Goal: Share content: Share content

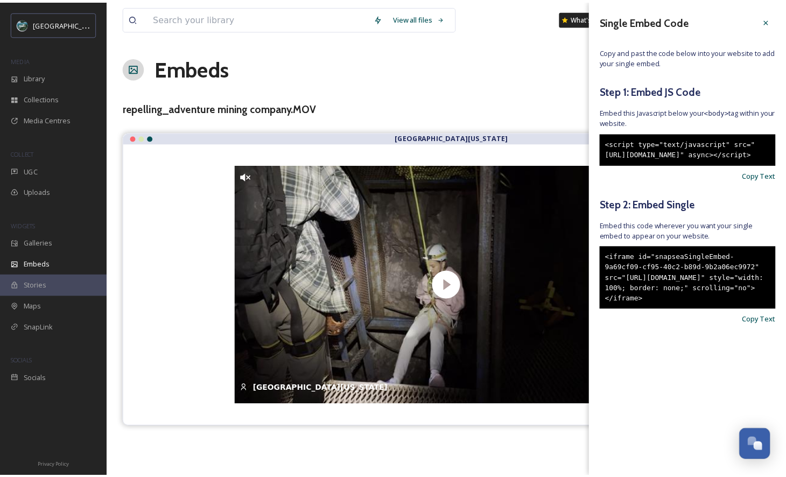
scroll to position [3165, 0]
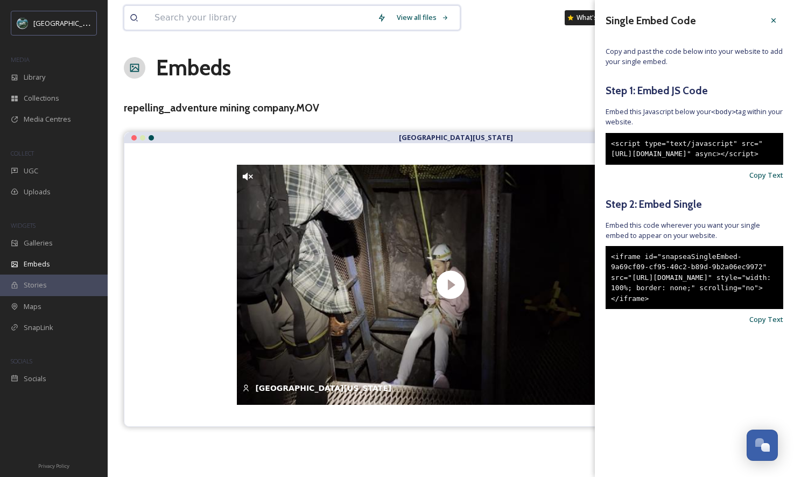
click at [282, 26] on input at bounding box center [260, 18] width 223 height 24
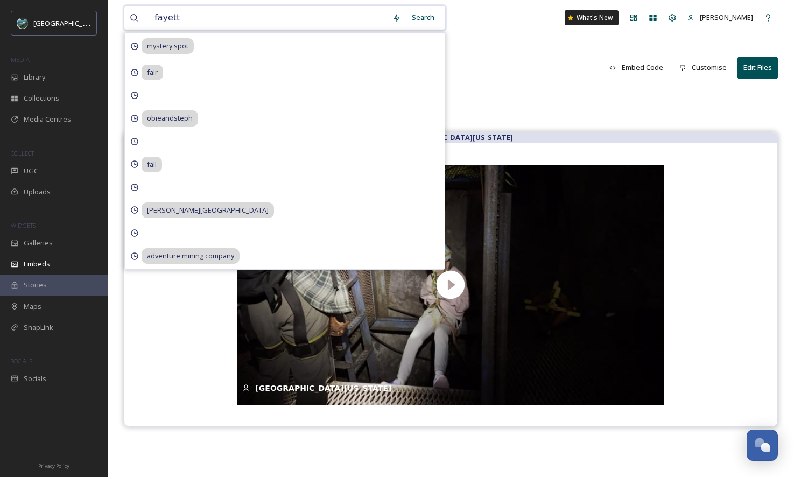
type input "fayette"
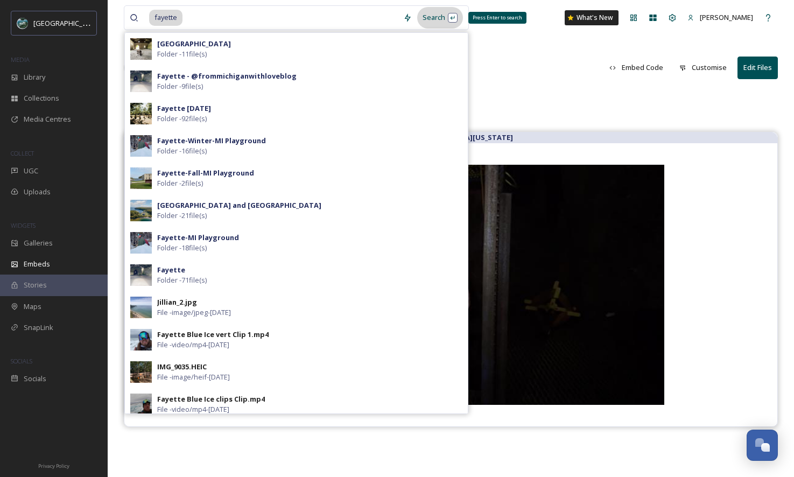
click at [439, 22] on div "Search Press Enter to search" at bounding box center [440, 17] width 46 height 21
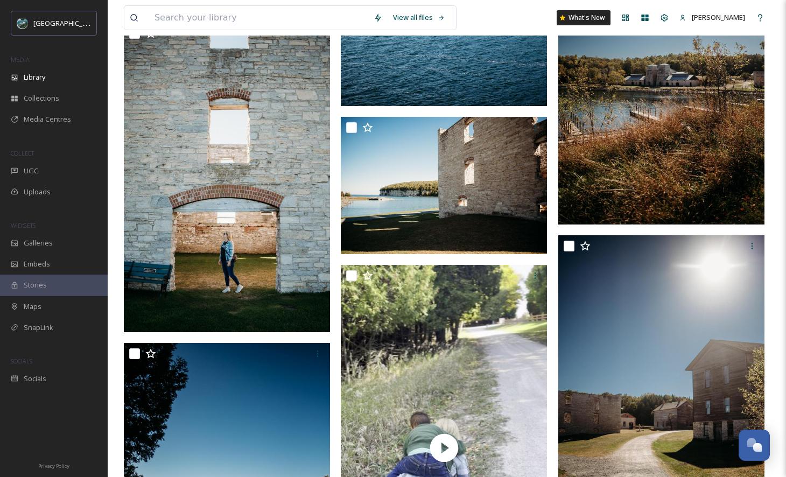
scroll to position [2073, 0]
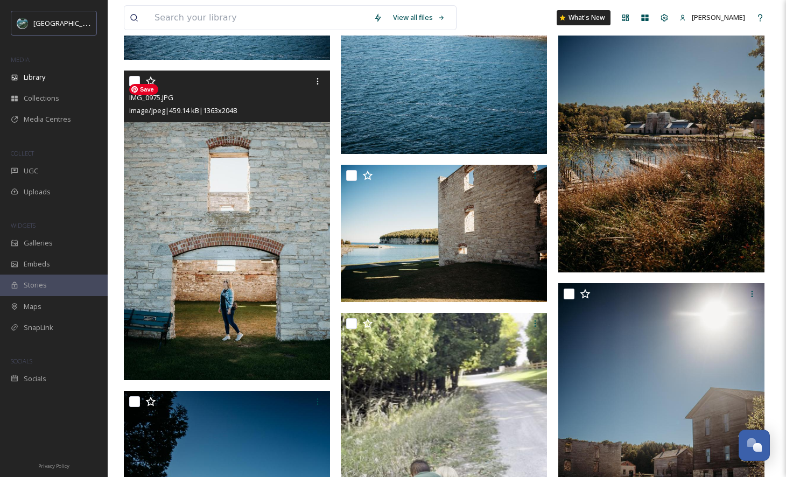
click at [255, 234] on img at bounding box center [227, 225] width 206 height 310
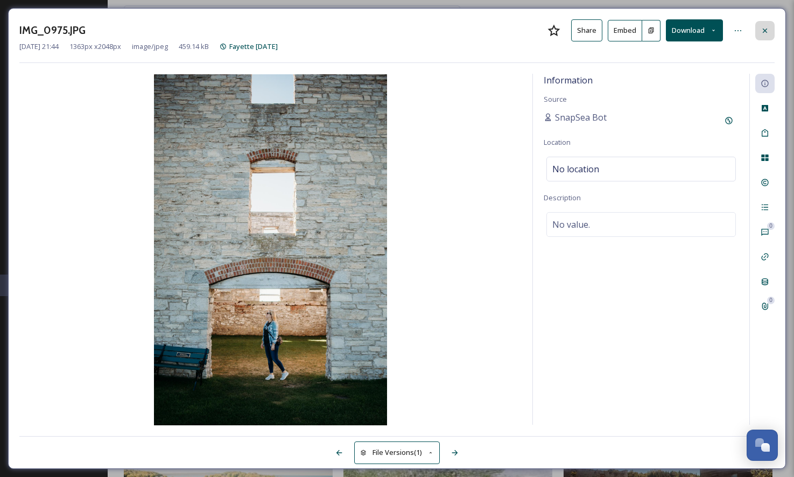
click at [760, 29] on icon at bounding box center [764, 30] width 9 height 9
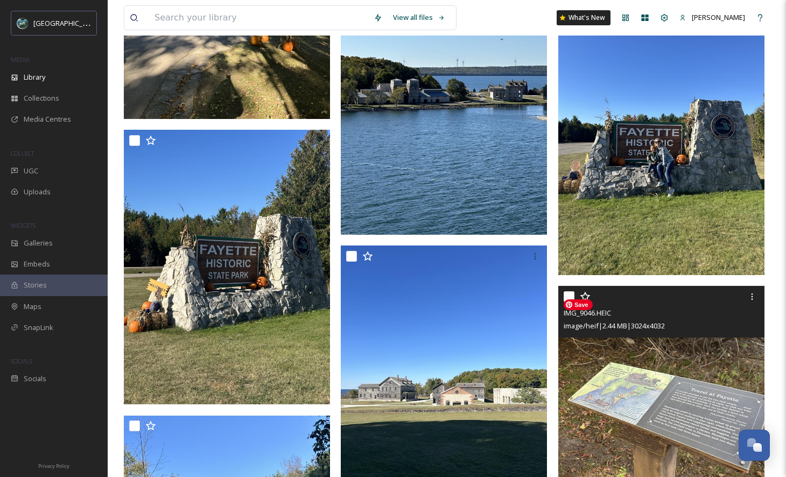
scroll to position [11266, 0]
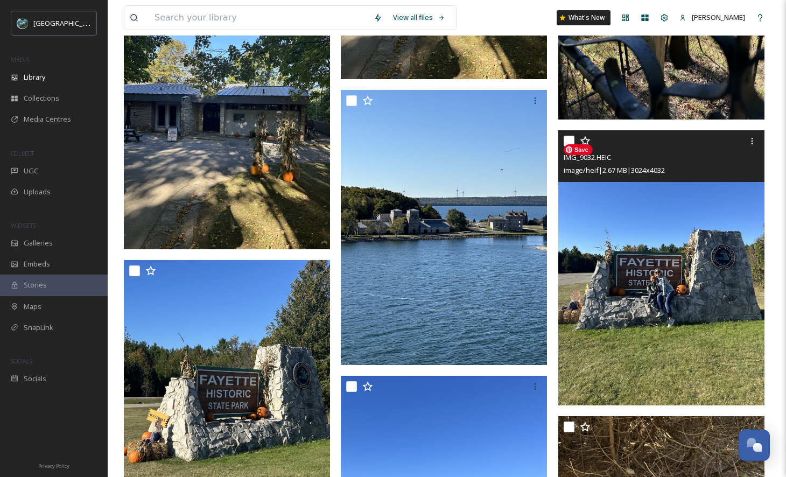
click at [676, 263] on img at bounding box center [661, 268] width 206 height 274
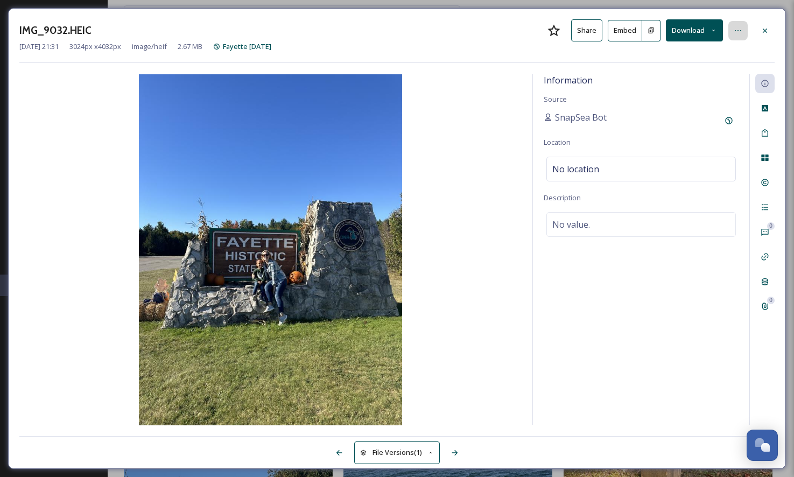
click at [735, 34] on div at bounding box center [737, 30] width 19 height 19
click at [690, 264] on div "Information Source SnapSea Bot Location No location Description No value." at bounding box center [641, 249] width 216 height 351
click at [758, 31] on div at bounding box center [764, 30] width 19 height 19
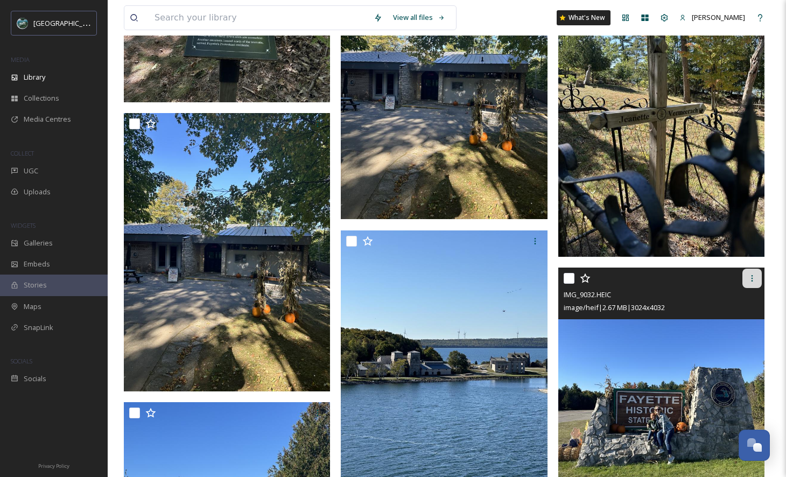
click at [756, 285] on div at bounding box center [751, 278] width 19 height 19
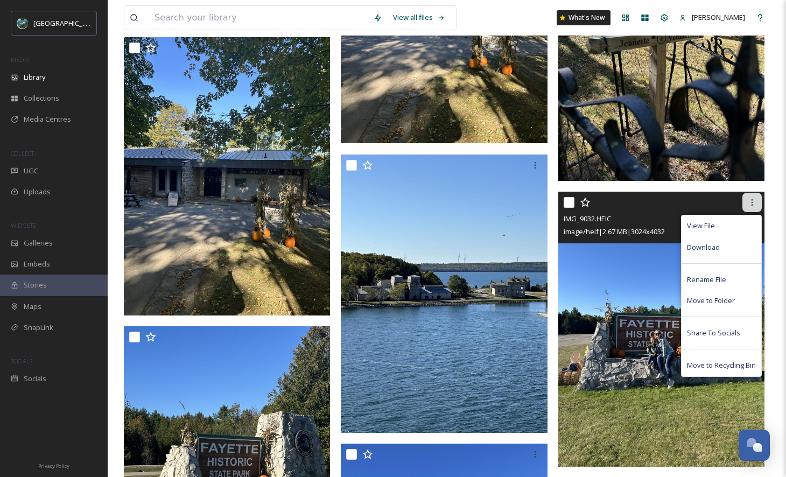
scroll to position [11348, 0]
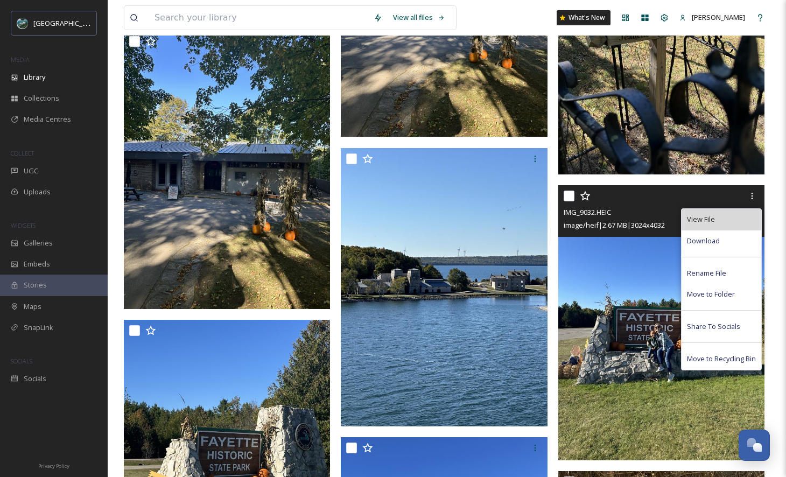
click at [711, 224] on span "View File" at bounding box center [701, 219] width 28 height 10
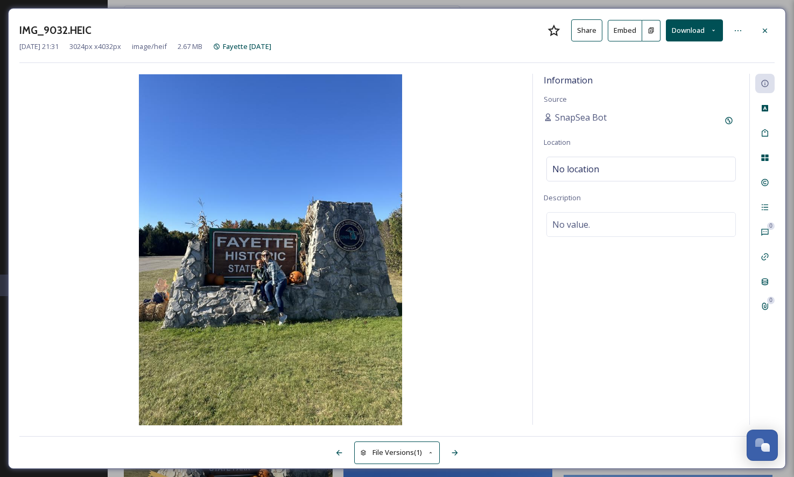
click at [400, 448] on button "File Versions (1)" at bounding box center [397, 452] width 86 height 22
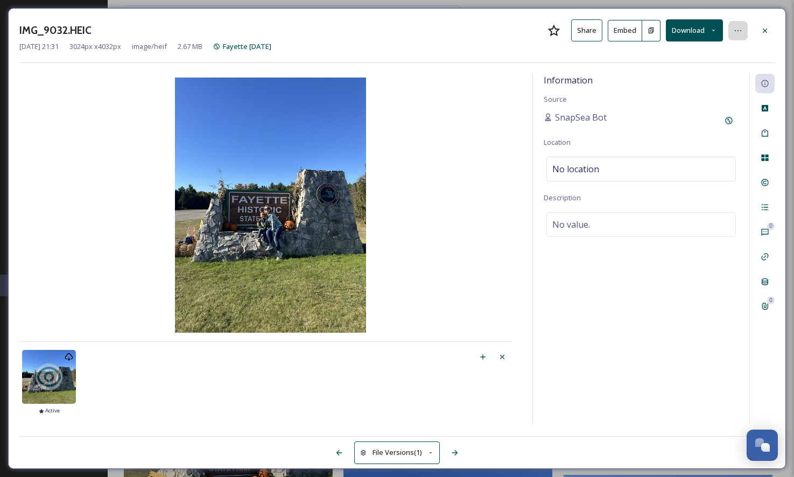
click at [738, 30] on icon at bounding box center [737, 30] width 9 height 9
click at [758, 30] on div at bounding box center [764, 30] width 19 height 19
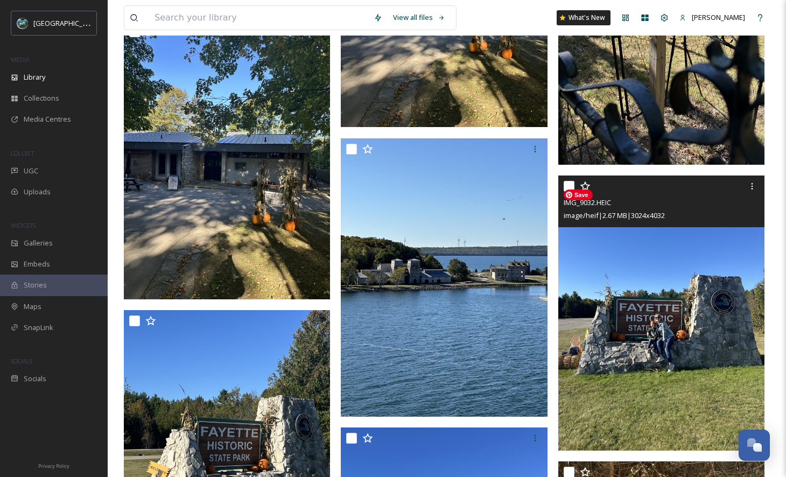
scroll to position [11368, 0]
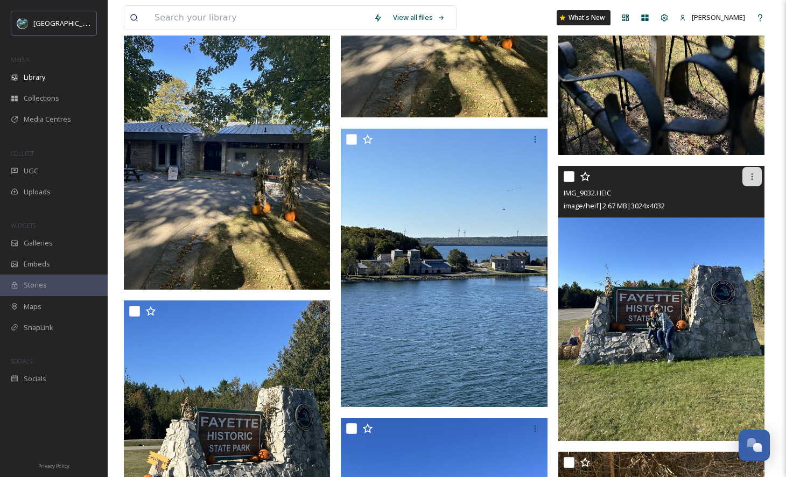
click at [750, 178] on div at bounding box center [751, 176] width 19 height 19
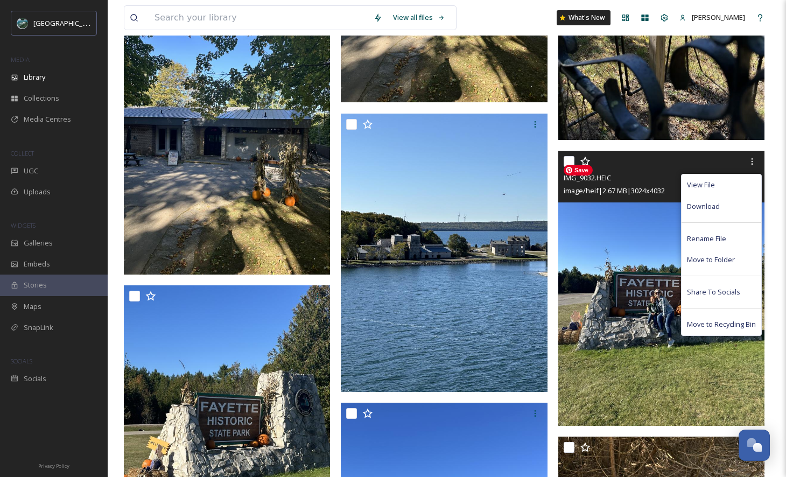
scroll to position [11527, 0]
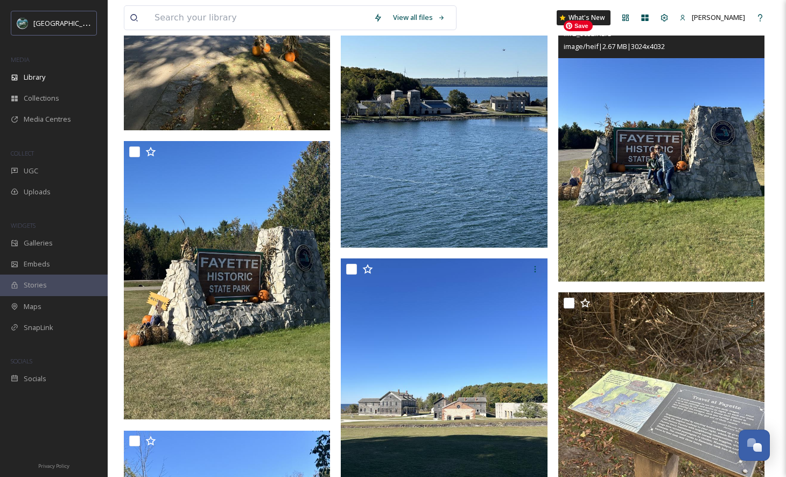
click at [651, 218] on img at bounding box center [661, 144] width 206 height 274
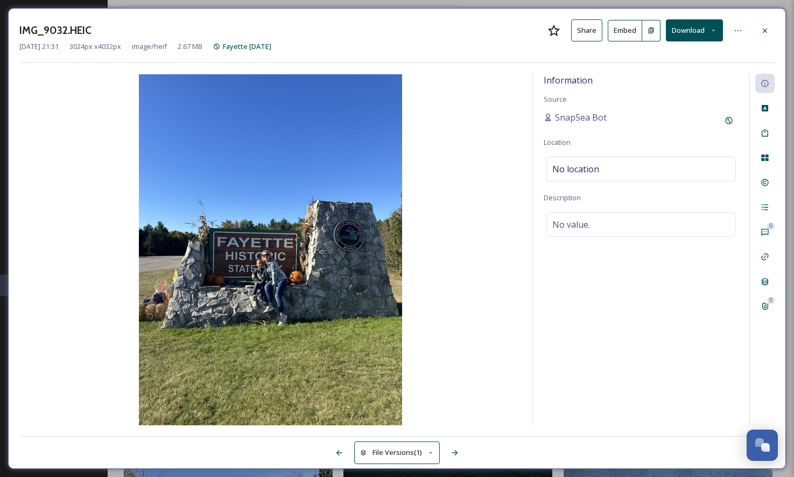
click at [396, 457] on button "File Versions (1)" at bounding box center [397, 452] width 86 height 22
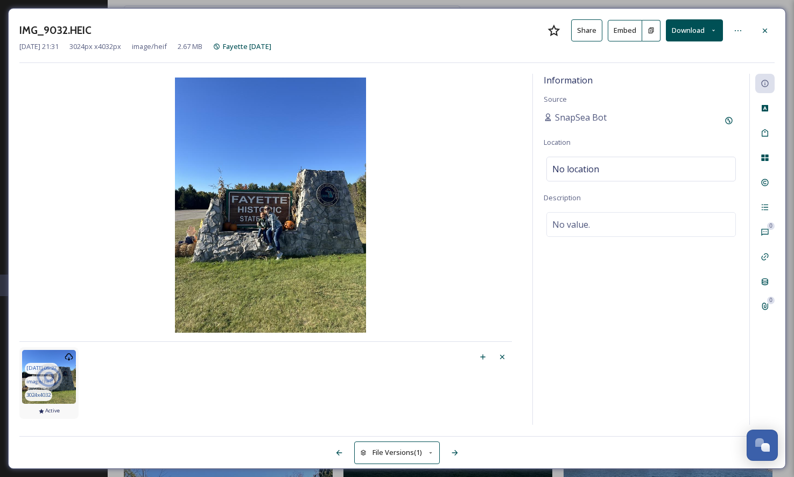
click at [60, 372] on icon at bounding box center [49, 376] width 27 height 27
click at [297, 277] on img at bounding box center [270, 204] width 502 height 255
click at [270, 174] on img at bounding box center [270, 204] width 502 height 255
click at [301, 236] on img at bounding box center [270, 204] width 502 height 255
click at [739, 27] on icon at bounding box center [737, 30] width 9 height 9
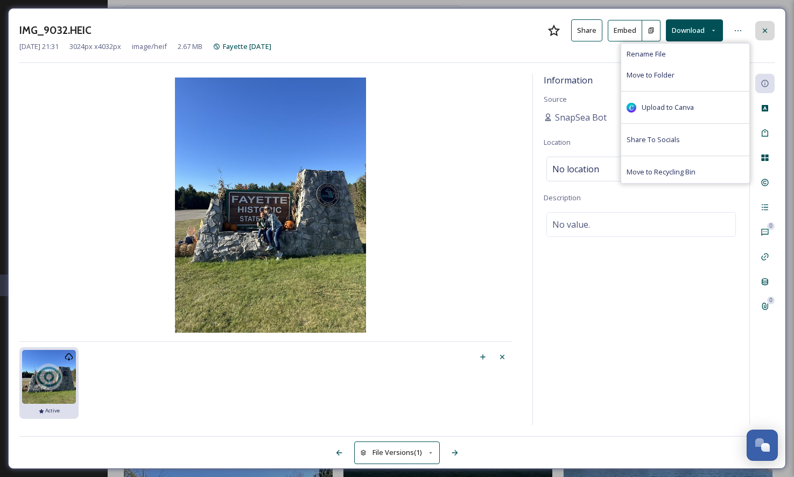
click at [770, 32] on div at bounding box center [764, 30] width 19 height 19
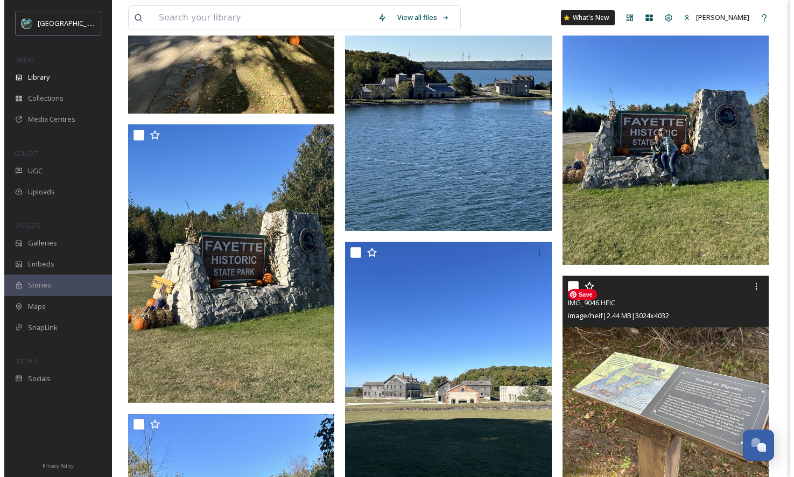
scroll to position [11443, 0]
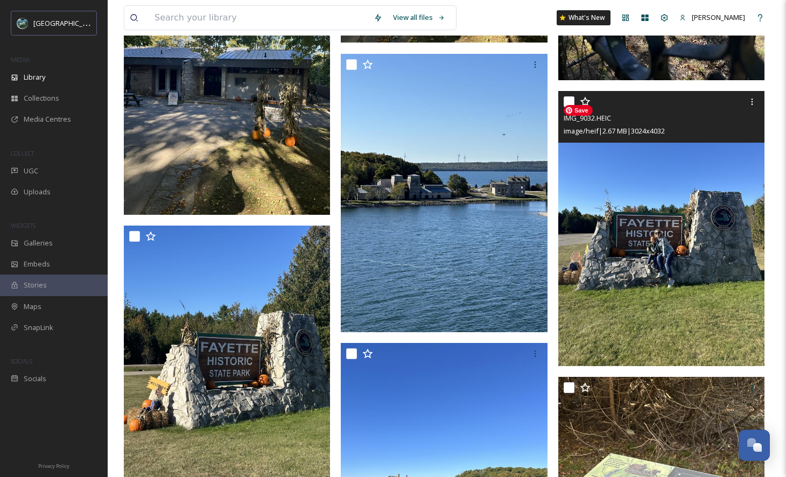
click at [688, 295] on img at bounding box center [661, 228] width 206 height 274
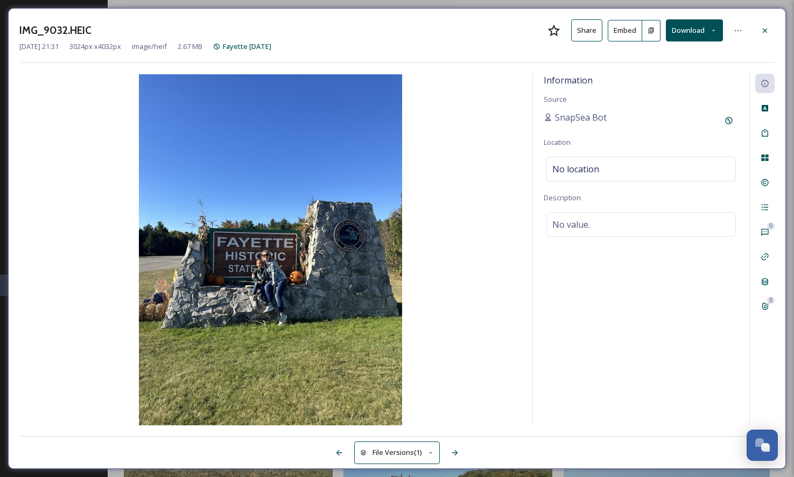
click at [702, 35] on button "Download" at bounding box center [694, 30] width 57 height 22
click at [759, 30] on div at bounding box center [764, 30] width 19 height 19
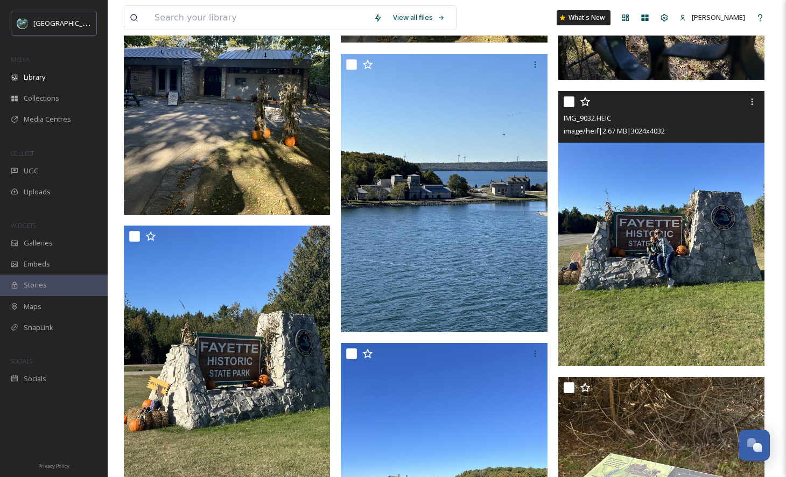
click at [761, 100] on div "IMG_9032.HEIC image/heif | 2.67 MB | 3024 x 4032" at bounding box center [661, 117] width 206 height 52
click at [752, 106] on icon at bounding box center [751, 101] width 9 height 9
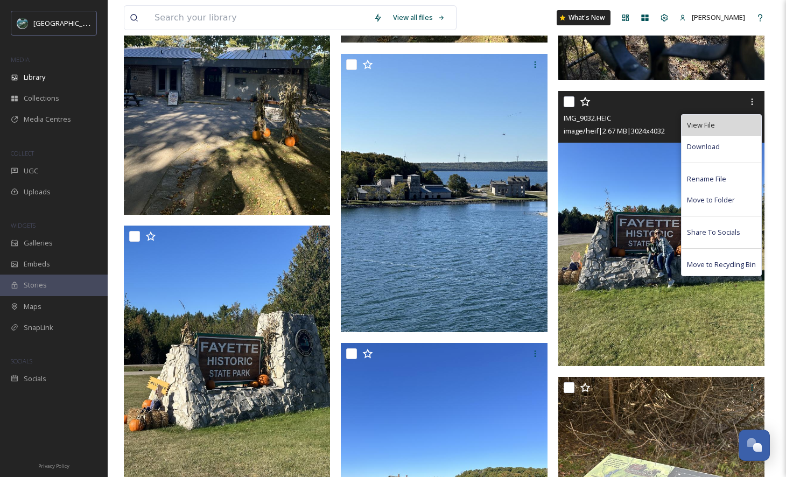
click at [739, 136] on div "View File" at bounding box center [721, 125] width 80 height 21
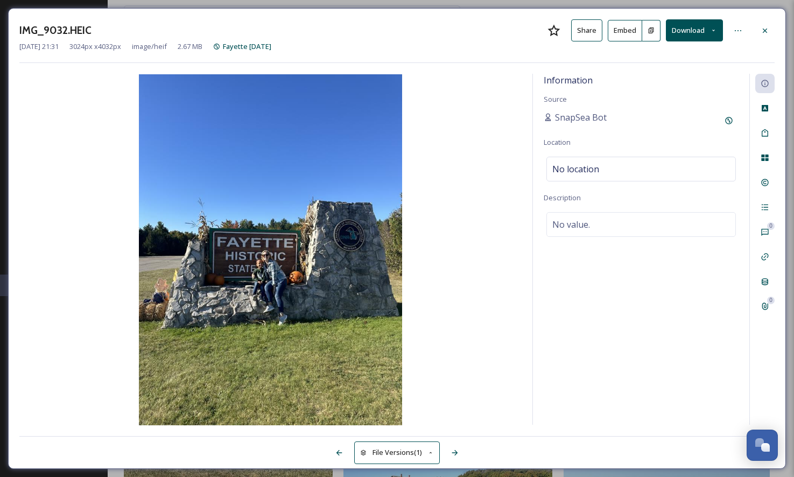
click at [749, 31] on div at bounding box center [739, 30] width 22 height 19
click at [747, 31] on div at bounding box center [737, 30] width 19 height 19
click at [727, 38] on div "IMG_9032.HEIC Share Embed Download Rename File Move to Folder Upload to Canva S…" at bounding box center [396, 30] width 755 height 22
click at [735, 37] on div at bounding box center [737, 30] width 19 height 19
click at [415, 56] on div "IMG_9032.HEIC Share Embed Download [DATE] 21:31 3024 px x 4032 px image/heif 2.…" at bounding box center [396, 41] width 755 height 44
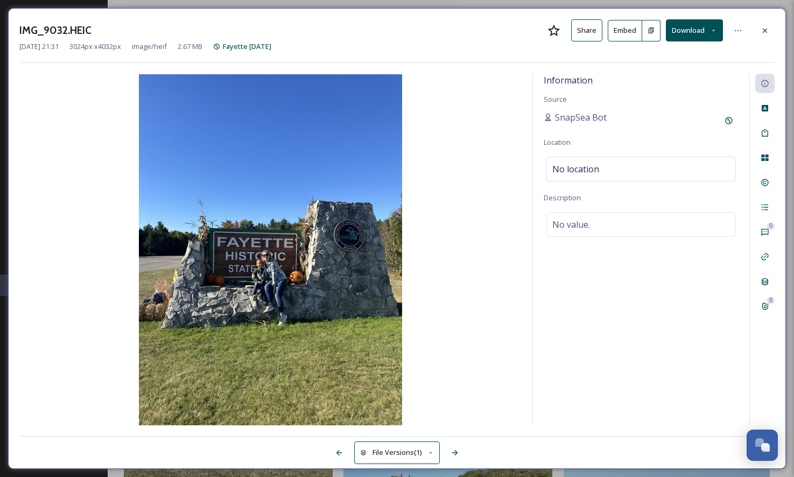
click at [432, 452] on icon at bounding box center [430, 452] width 7 height 7
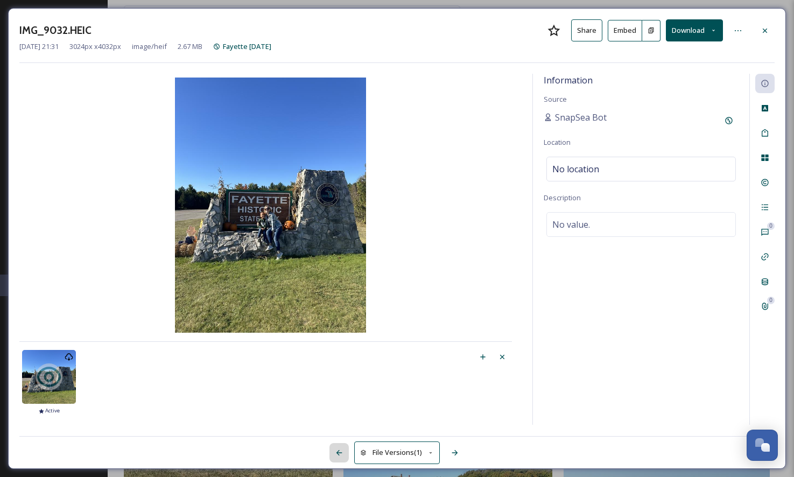
click at [344, 454] on div at bounding box center [338, 452] width 19 height 19
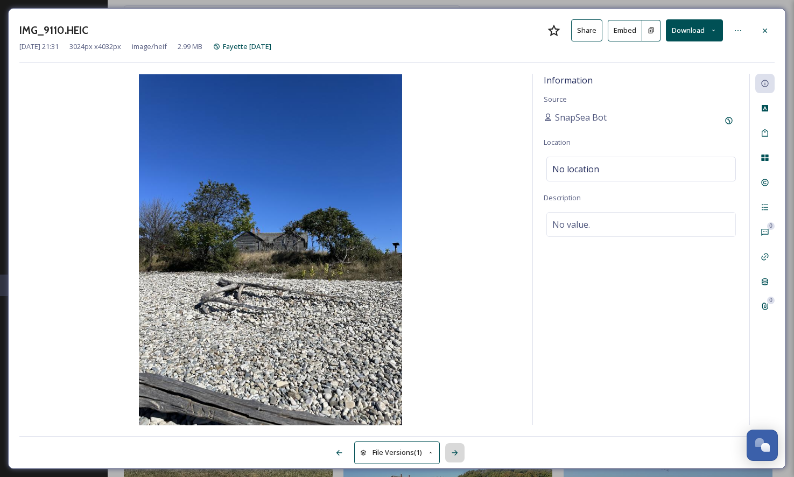
click at [454, 453] on icon at bounding box center [454, 452] width 9 height 9
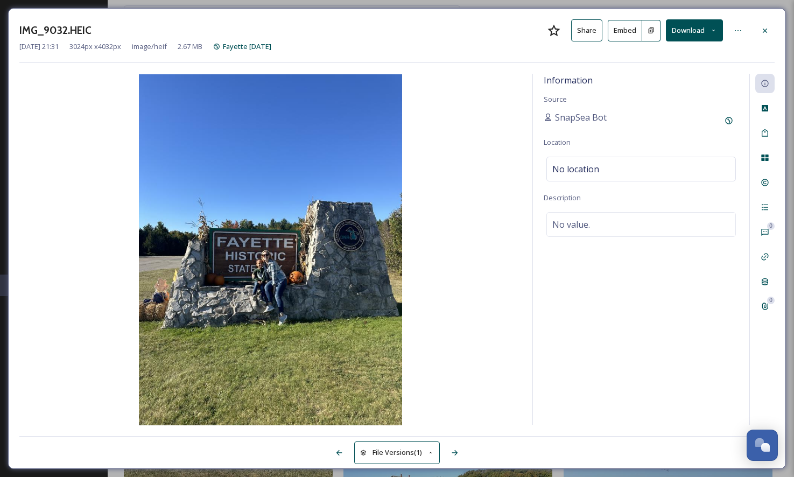
click at [397, 456] on button "File Versions (1)" at bounding box center [397, 452] width 86 height 22
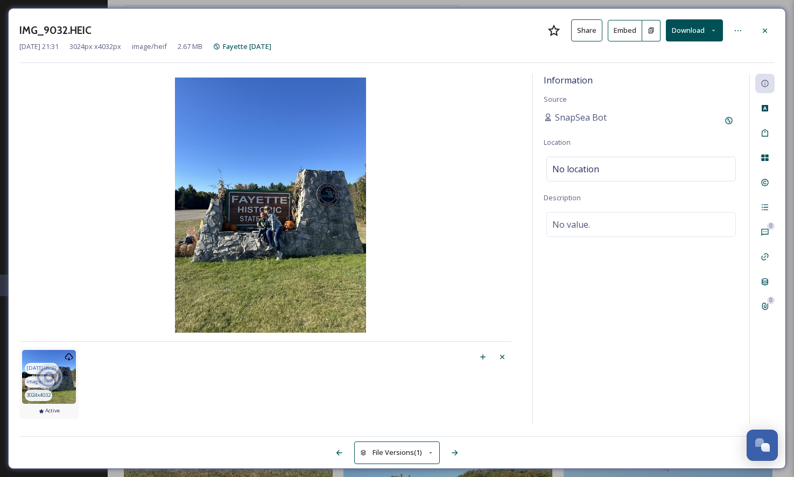
click at [51, 379] on icon at bounding box center [49, 376] width 24 height 20
click at [476, 359] on div "Create New Version" at bounding box center [482, 356] width 19 height 19
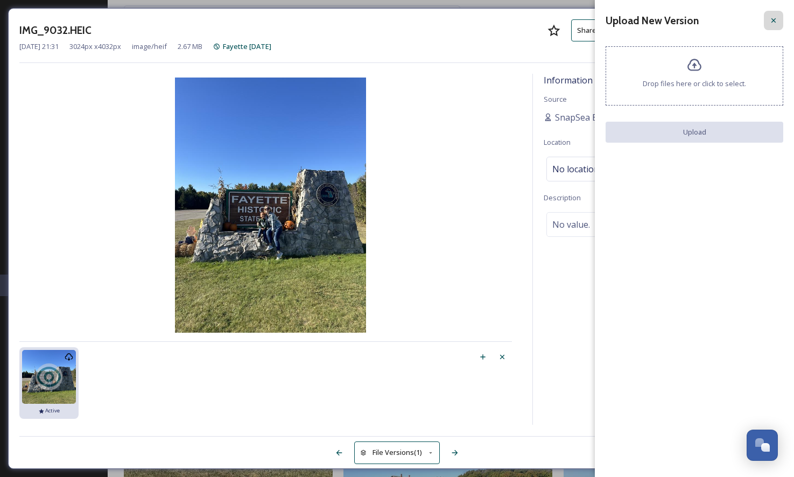
click at [778, 19] on div at bounding box center [773, 20] width 19 height 19
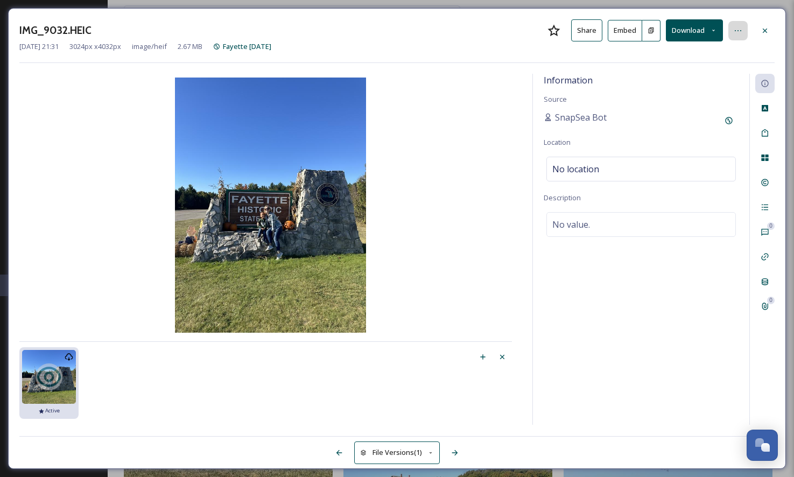
click at [737, 29] on icon at bounding box center [737, 30] width 9 height 9
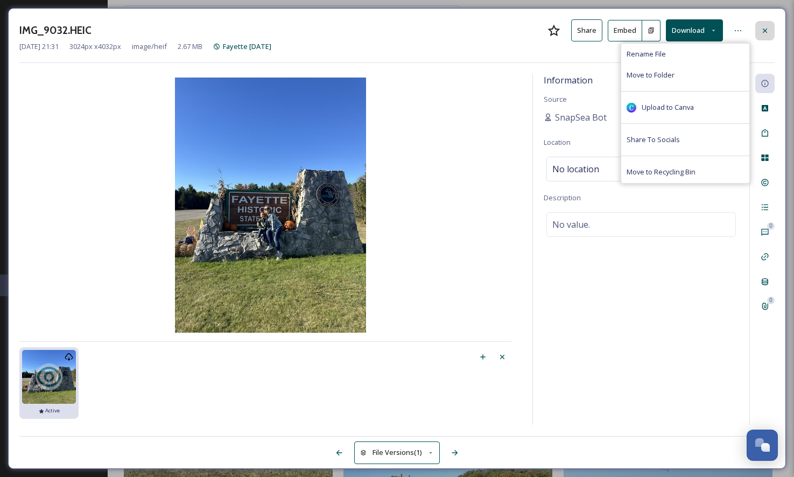
click at [771, 21] on div at bounding box center [764, 30] width 19 height 19
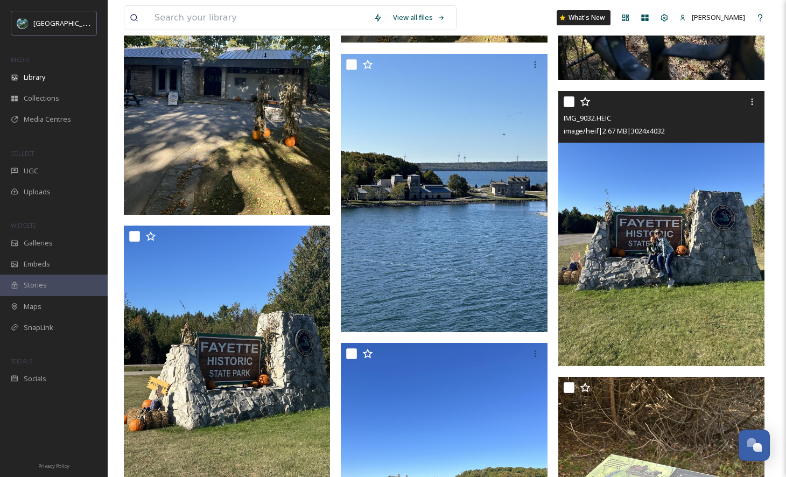
click at [568, 107] on input "checkbox" at bounding box center [568, 101] width 11 height 11
checkbox input "true"
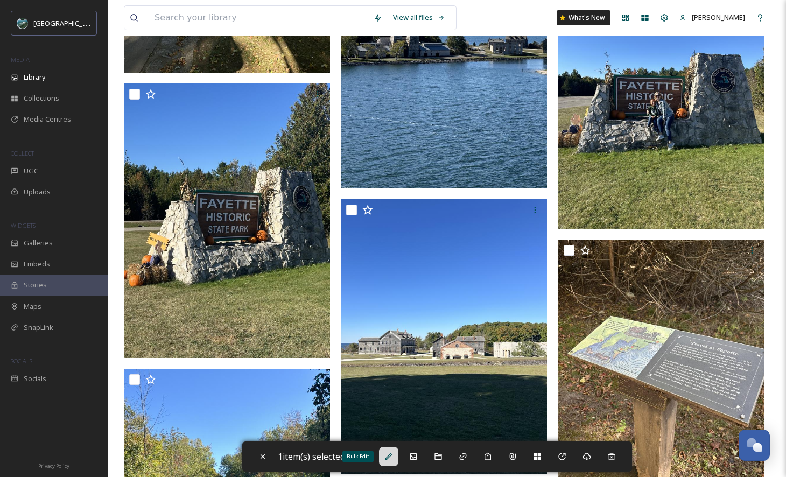
click at [390, 455] on icon at bounding box center [388, 456] width 9 height 9
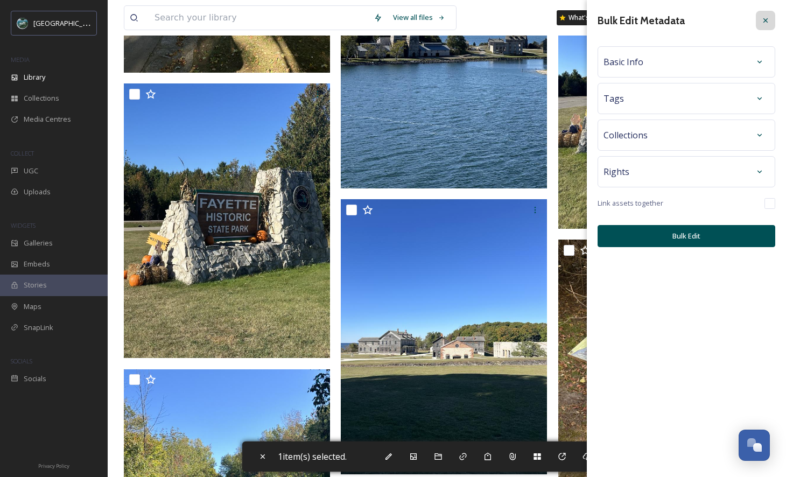
click at [767, 24] on icon at bounding box center [765, 20] width 9 height 9
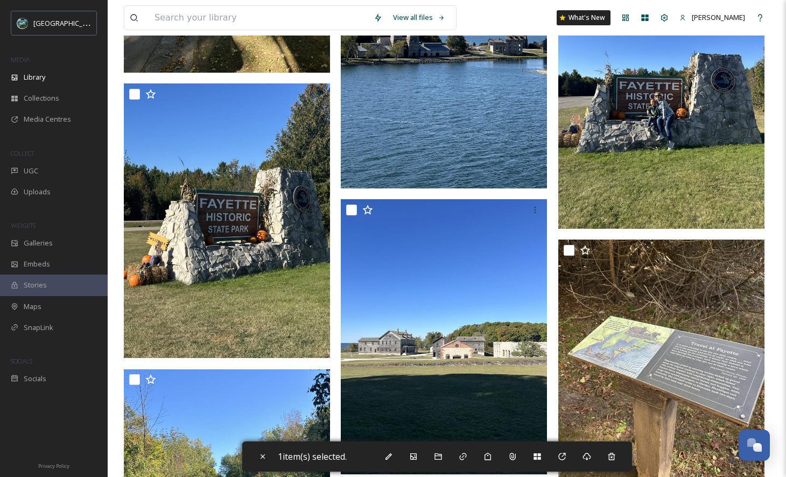
click at [620, 192] on img at bounding box center [661, 91] width 206 height 274
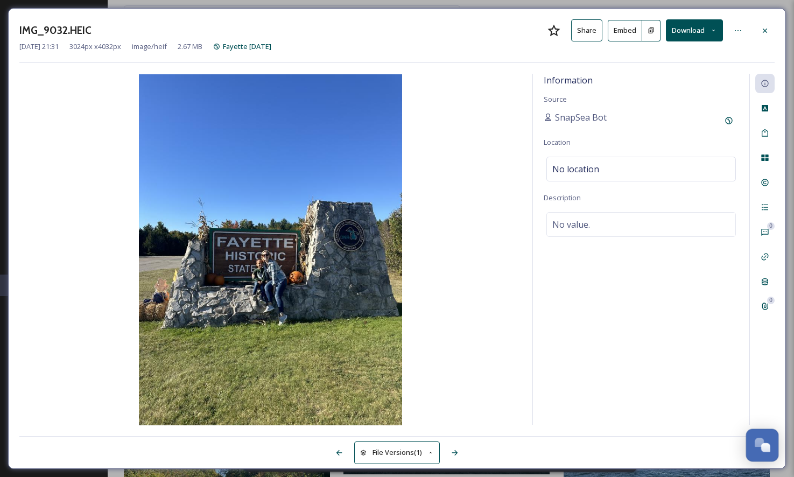
click at [760, 442] on div "Open Chat" at bounding box center [758, 441] width 9 height 9
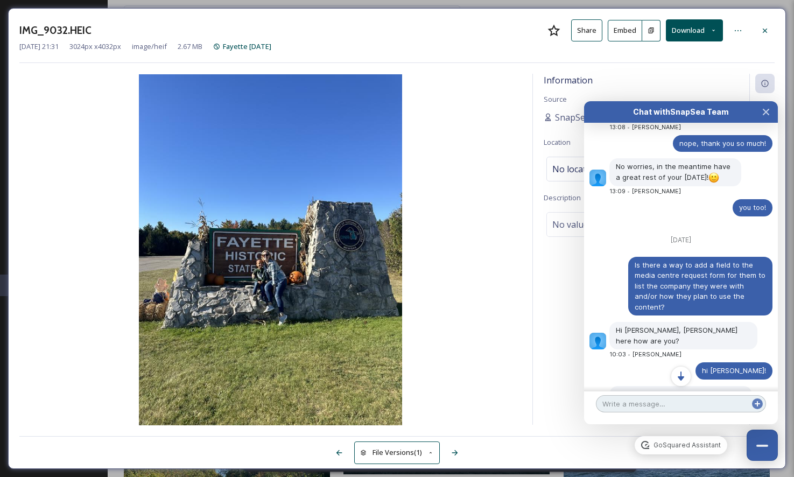
scroll to position [3165, 0]
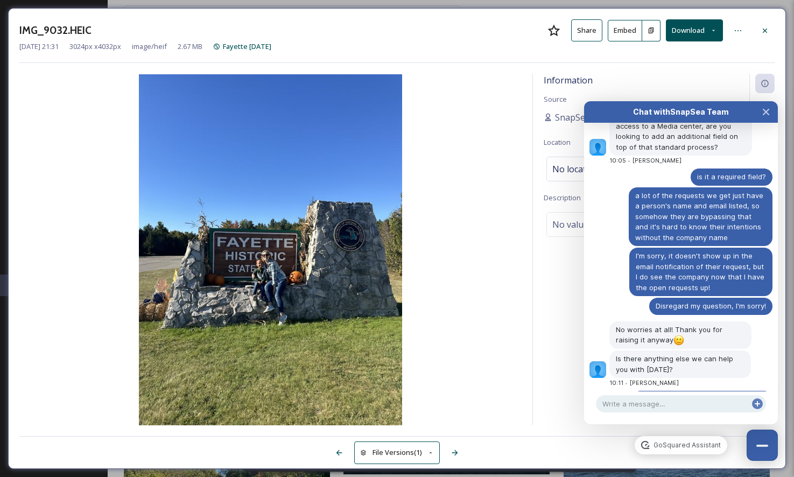
click at [556, 314] on div "Information Source SnapSea Bot Location No location Description No value." at bounding box center [641, 249] width 216 height 351
click at [765, 115] on icon "Close Chat" at bounding box center [765, 112] width 9 height 9
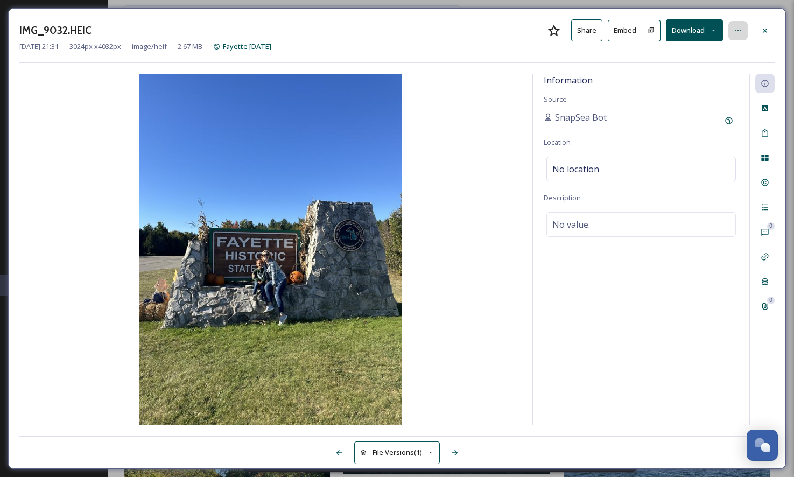
click at [740, 24] on div at bounding box center [737, 30] width 19 height 19
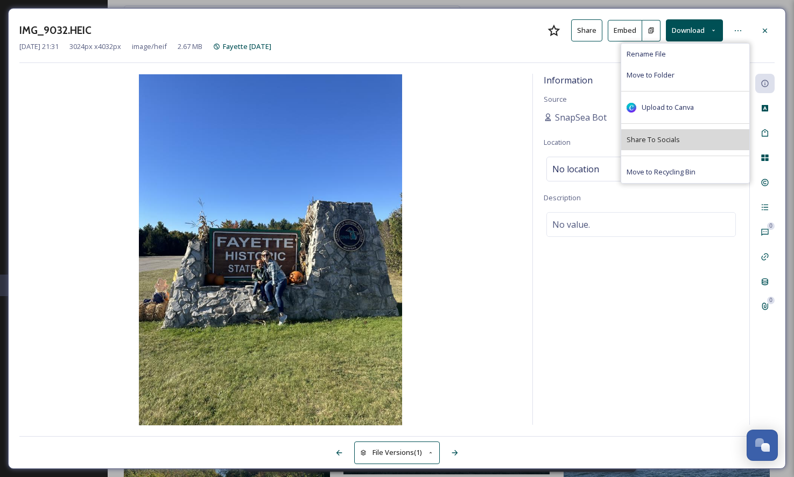
click at [648, 133] on div "Share To Socials" at bounding box center [685, 139] width 128 height 21
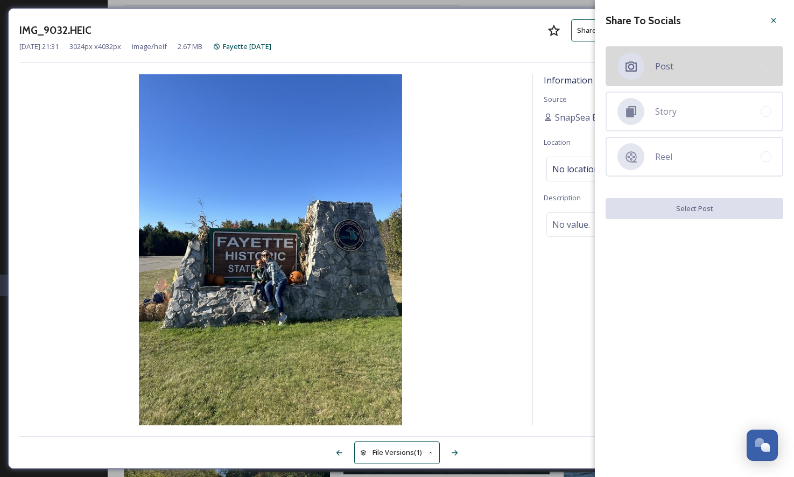
click at [709, 73] on div "Post" at bounding box center [694, 66] width 178 height 40
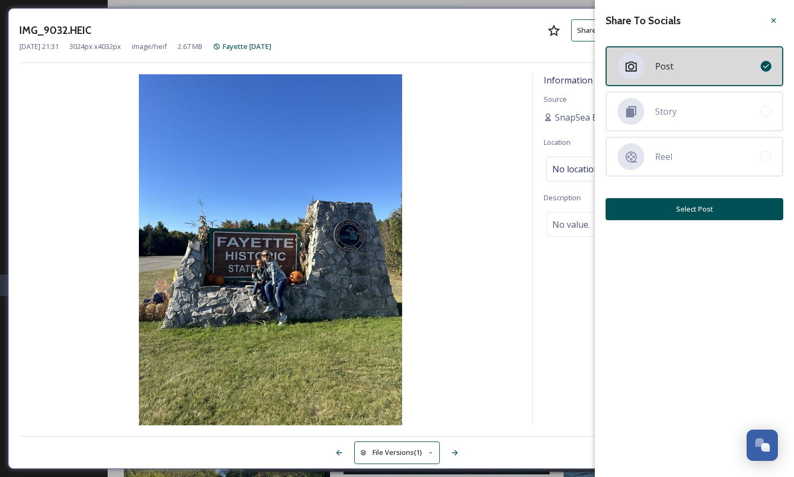
click at [700, 204] on button "Select Post" at bounding box center [694, 209] width 178 height 22
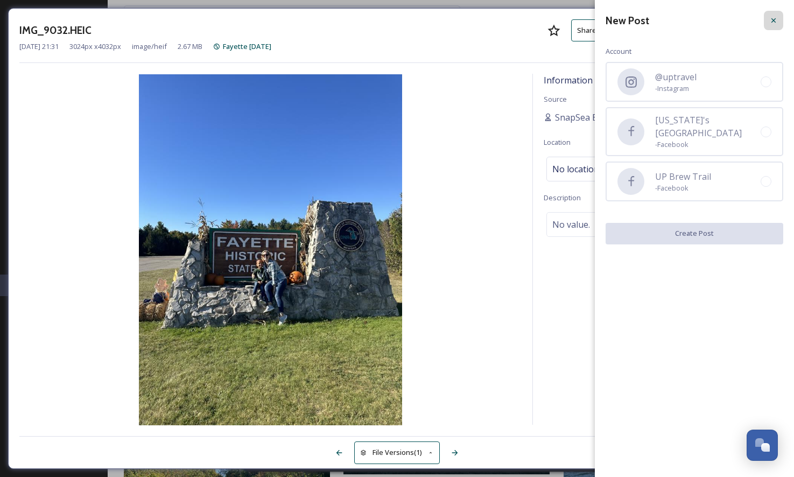
click at [770, 25] on div at bounding box center [773, 20] width 19 height 19
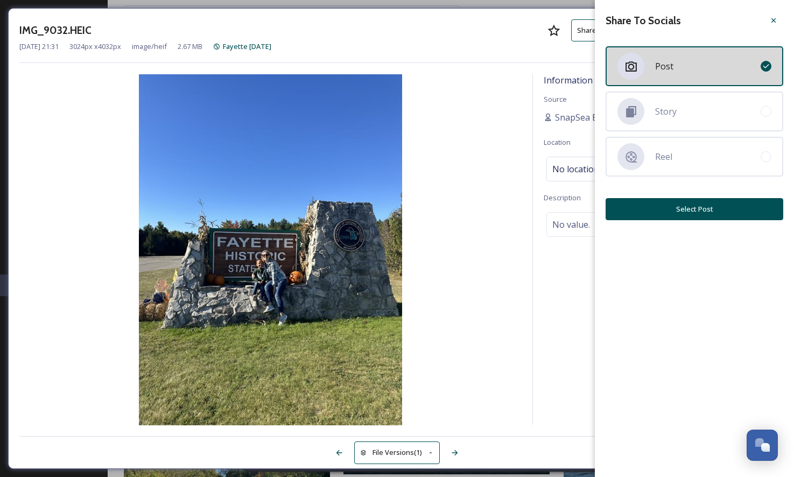
click at [770, 25] on div at bounding box center [773, 20] width 19 height 19
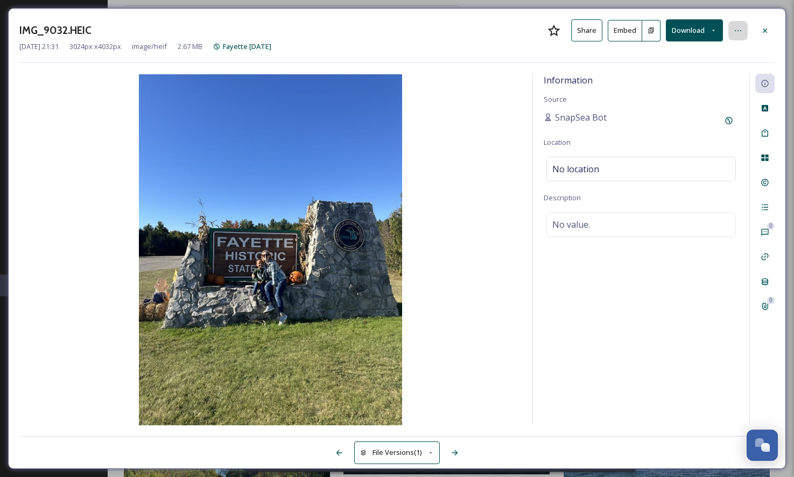
click at [738, 36] on div at bounding box center [737, 30] width 19 height 19
click at [716, 34] on button "Download" at bounding box center [694, 30] width 57 height 22
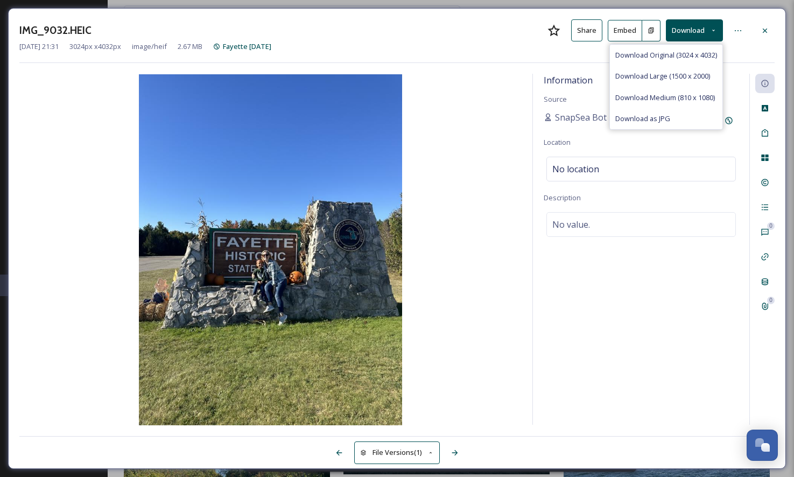
click at [716, 34] on button "Download" at bounding box center [694, 30] width 57 height 22
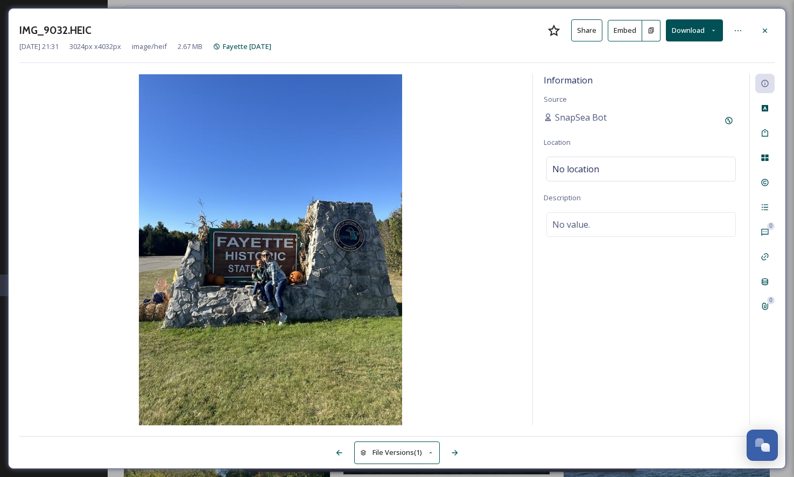
click at [632, 30] on button "Embed" at bounding box center [625, 31] width 34 height 22
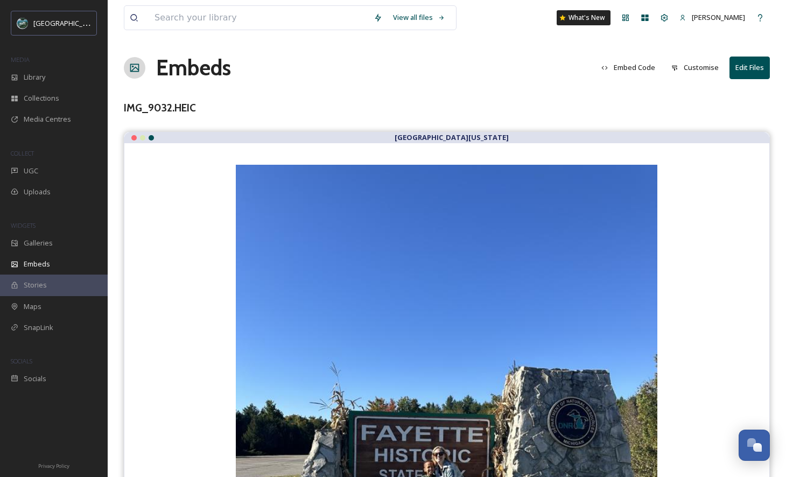
click at [740, 70] on button "Edit Files" at bounding box center [749, 68] width 40 height 22
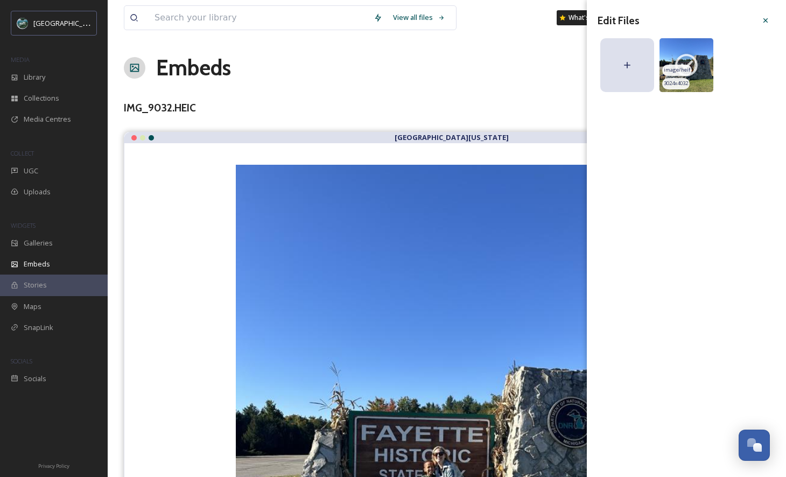
click at [693, 66] on icon at bounding box center [686, 65] width 27 height 27
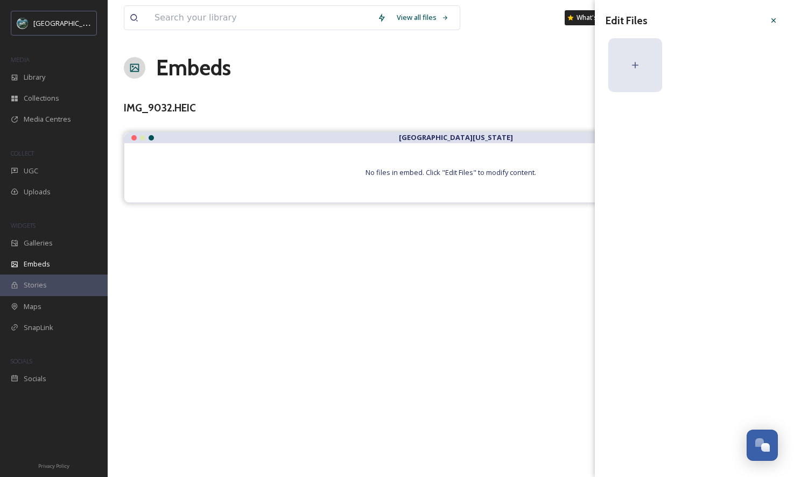
click at [654, 60] on div at bounding box center [635, 65] width 54 height 54
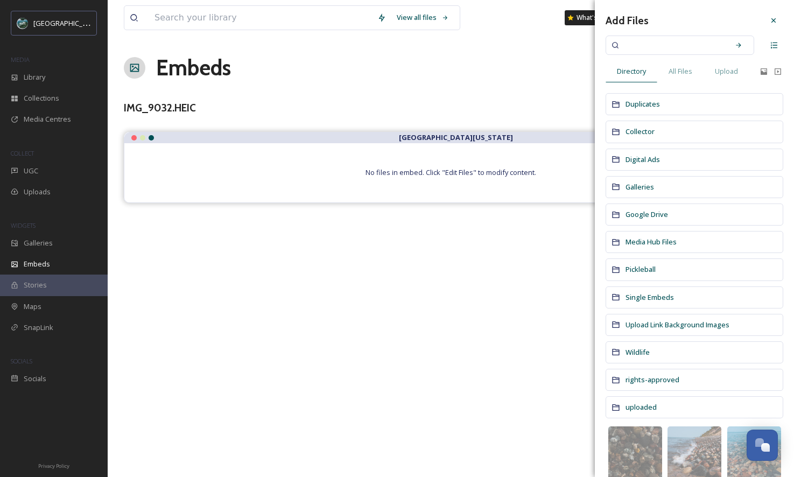
click at [695, 51] on input at bounding box center [673, 45] width 102 height 24
type input "fayette"
click at [769, 18] on icon at bounding box center [773, 20] width 9 height 9
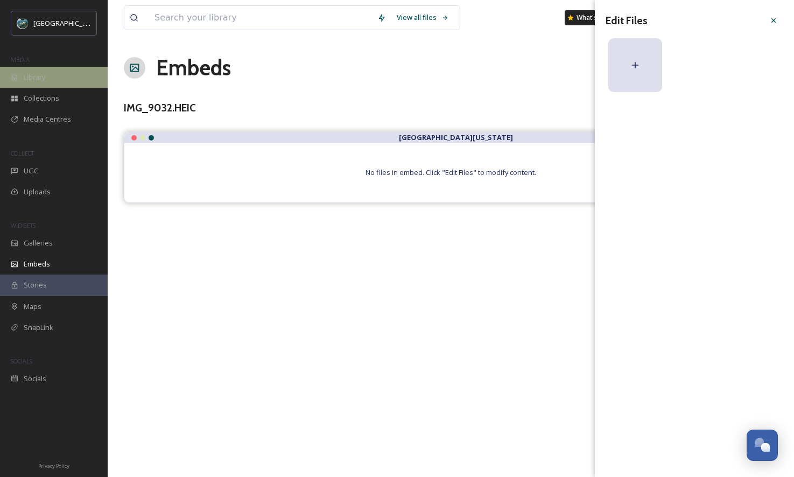
click at [56, 67] on div "Library" at bounding box center [54, 77] width 108 height 21
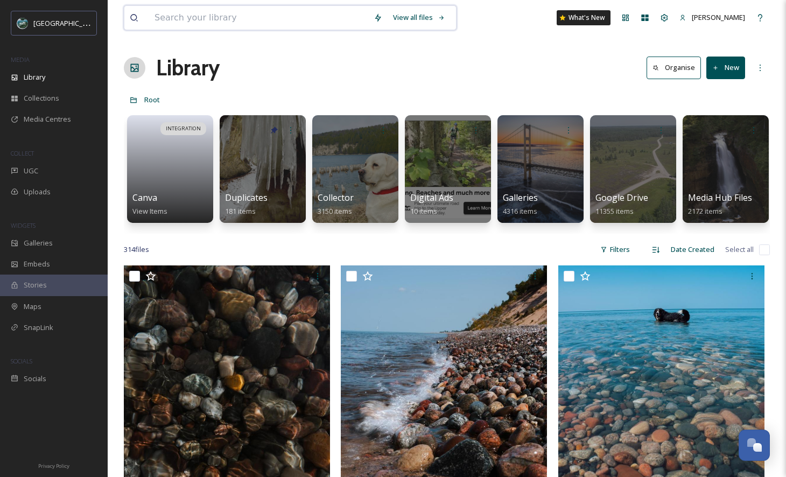
click at [305, 16] on input at bounding box center [258, 18] width 219 height 24
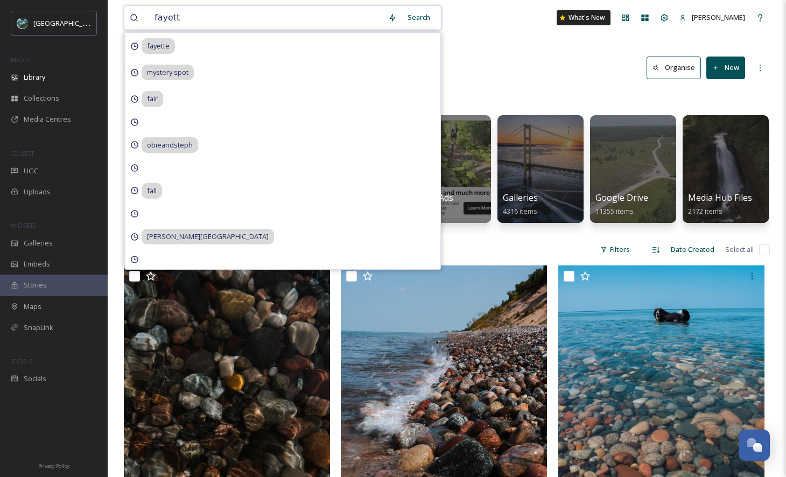
type input "fayette"
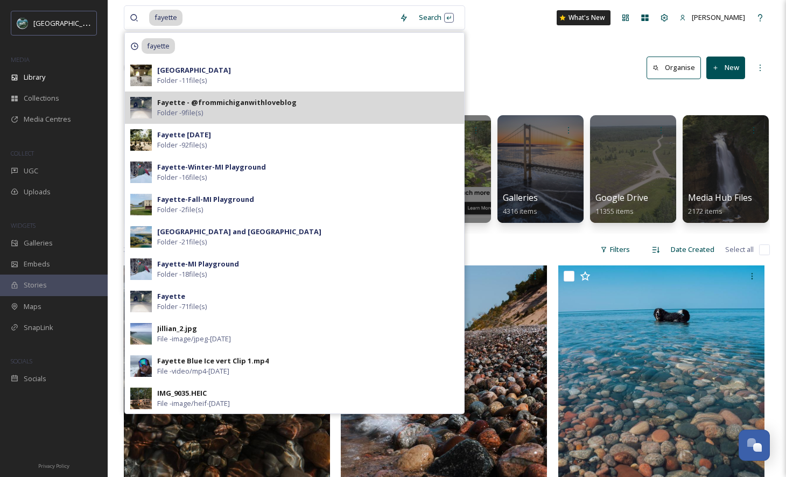
click at [276, 96] on div "Fayette - @frommichiganwithloveblog Folder - 9 file(s)" at bounding box center [294, 107] width 339 height 32
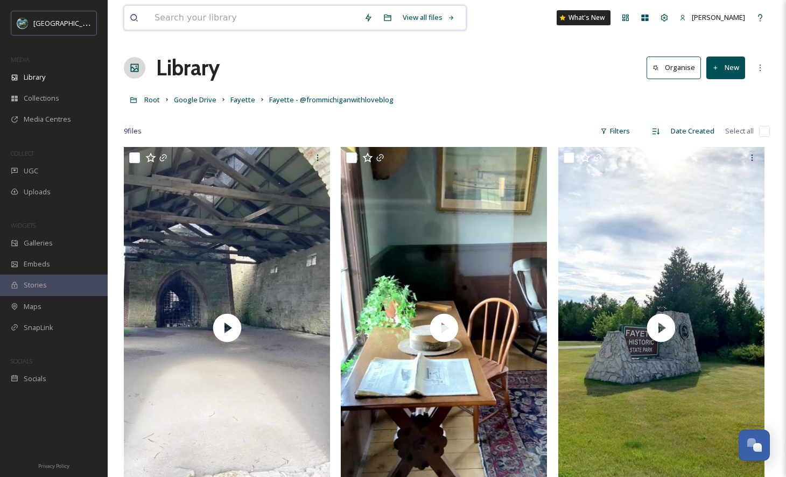
click at [235, 20] on input at bounding box center [253, 18] width 209 height 24
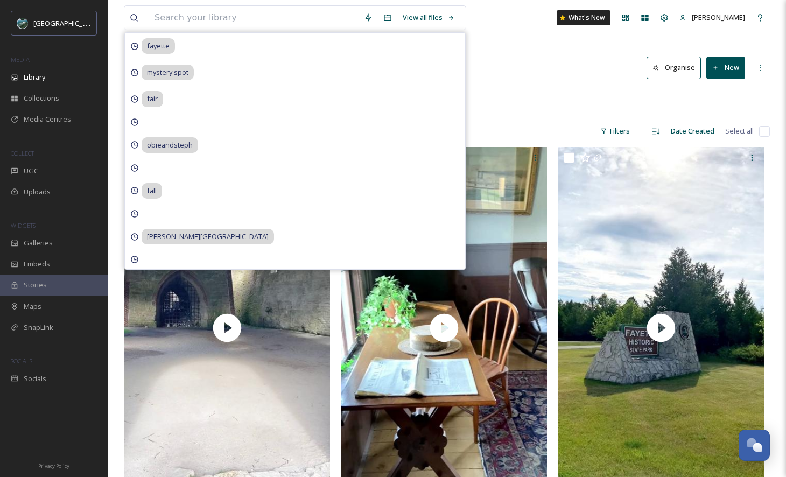
click at [512, 82] on div "Library Organise New" at bounding box center [447, 68] width 646 height 32
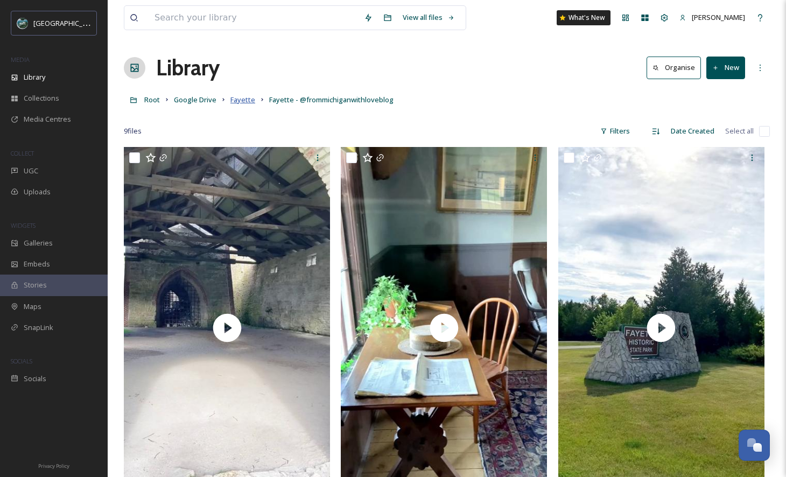
click at [246, 100] on span "Fayette" at bounding box center [242, 100] width 25 height 10
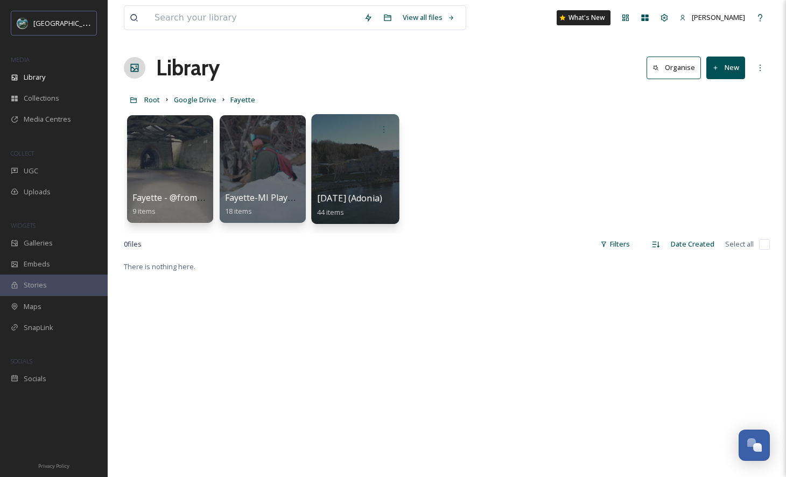
click at [366, 156] on div at bounding box center [355, 169] width 88 height 110
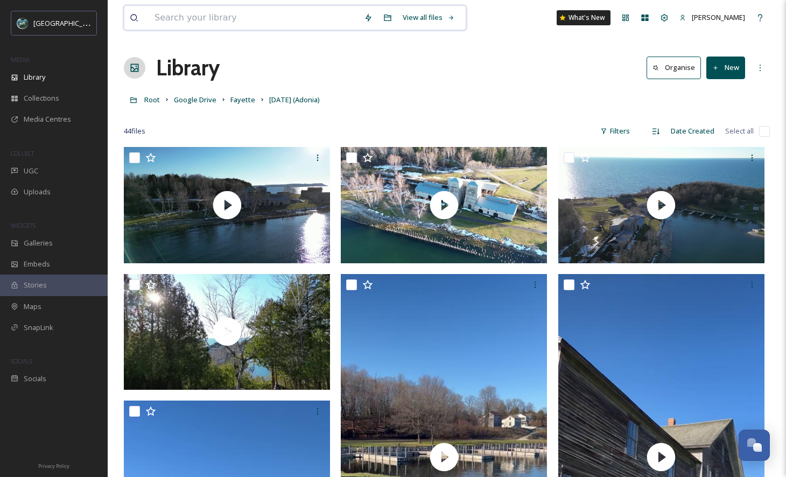
click at [266, 19] on input at bounding box center [253, 18] width 209 height 24
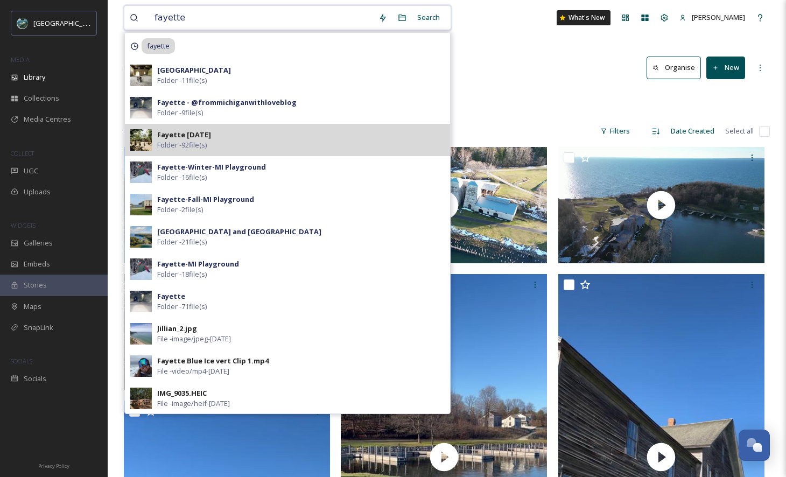
type input "fayette"
click at [230, 141] on div "Fayette [DATE] Folder - 92 file(s)" at bounding box center [300, 140] width 287 height 20
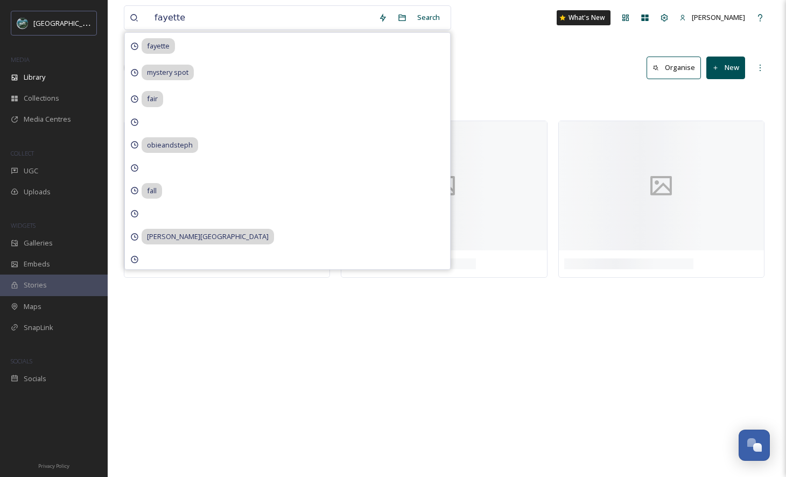
click at [513, 36] on div "fayette Search fayette mystery spot fair obieandsteph fall [PERSON_NAME][GEOGRA…" at bounding box center [447, 238] width 678 height 477
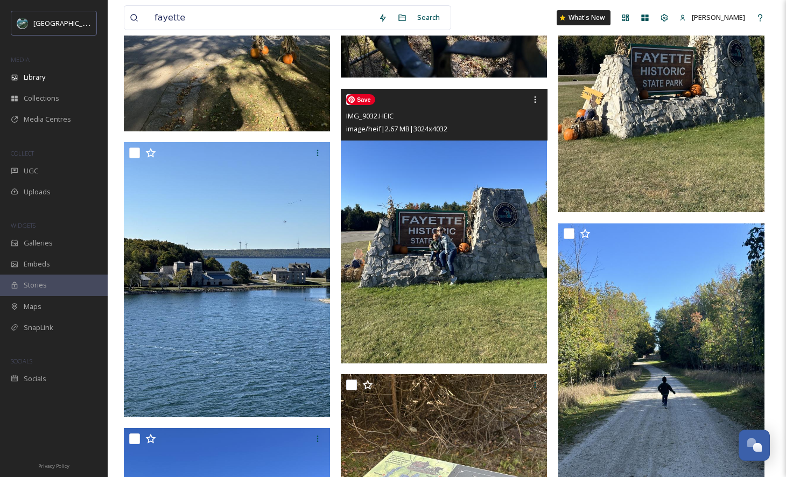
scroll to position [9743, 0]
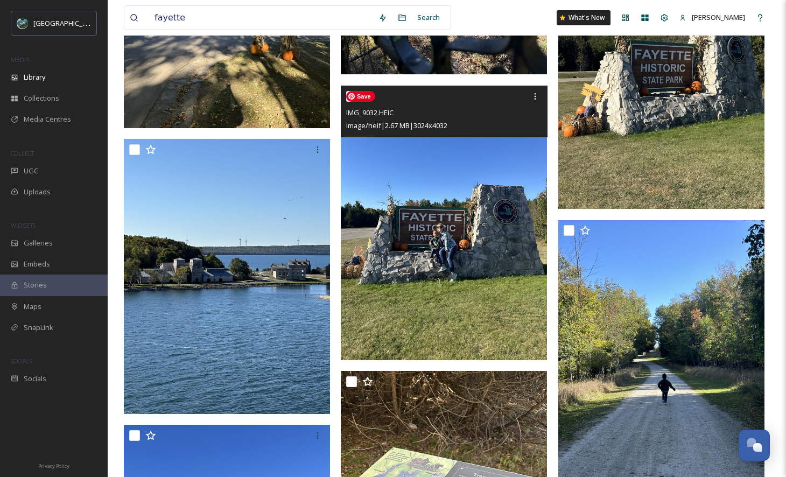
click at [486, 293] on img at bounding box center [444, 223] width 206 height 274
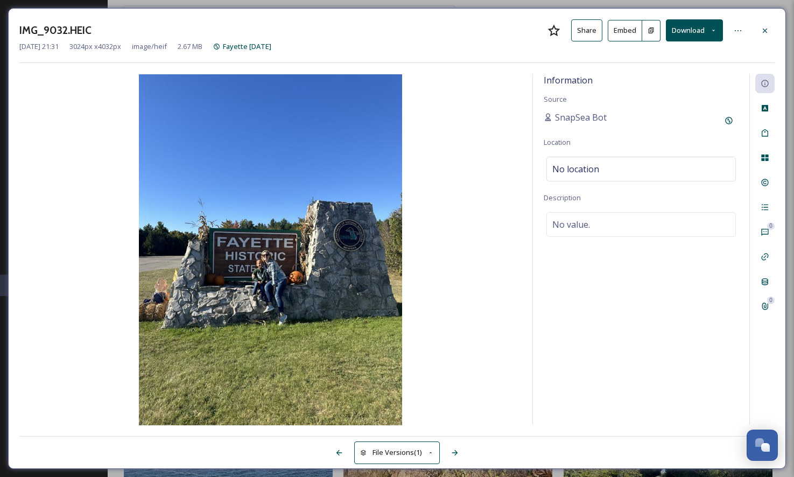
click at [589, 29] on button "Share" at bounding box center [586, 30] width 31 height 22
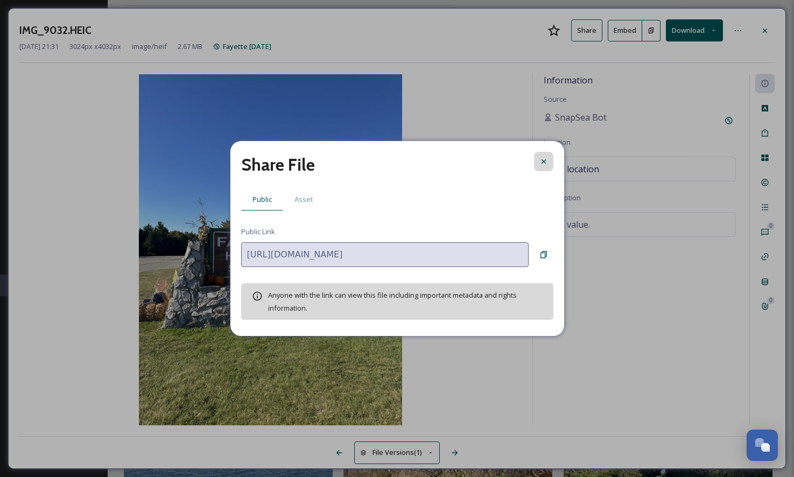
click at [544, 154] on div at bounding box center [543, 161] width 19 height 19
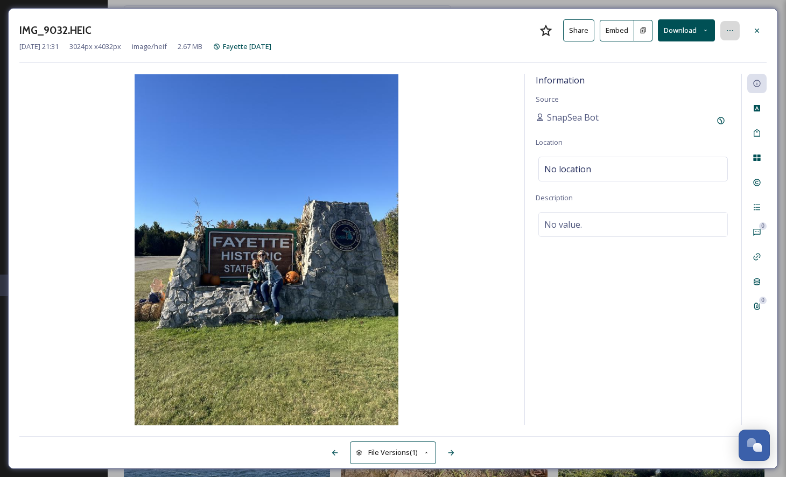
click at [732, 27] on icon at bounding box center [729, 30] width 9 height 9
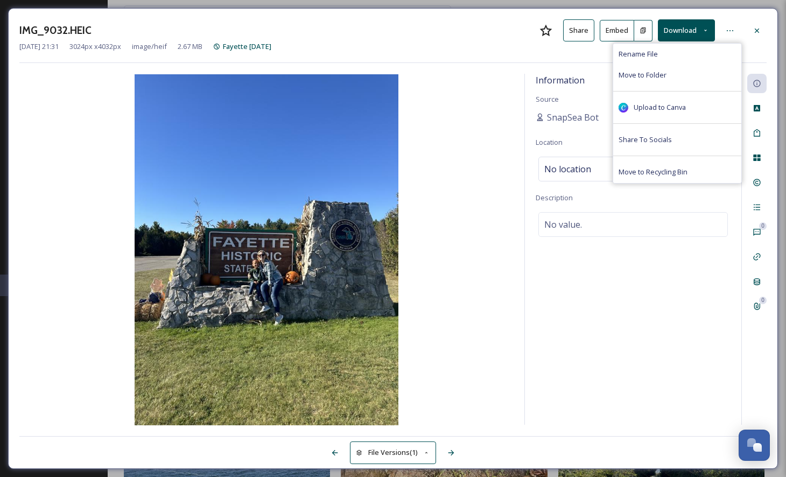
click at [689, 268] on div "Information Source SnapSea Bot Location No location Description No value." at bounding box center [633, 249] width 216 height 351
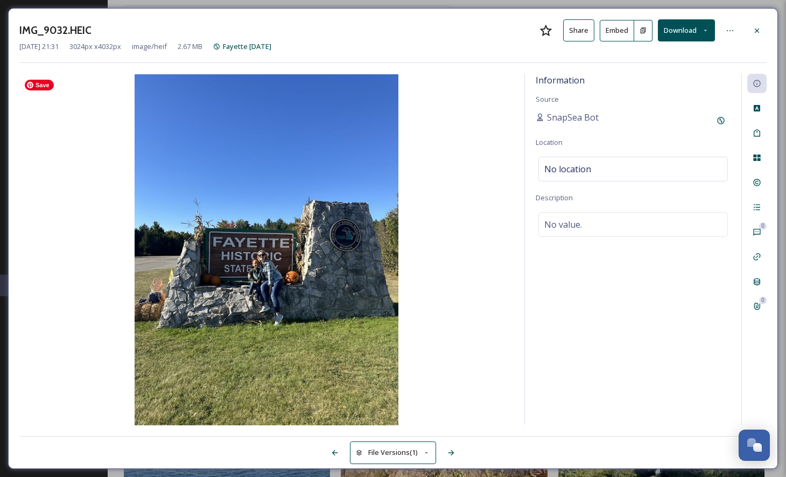
click at [348, 358] on img at bounding box center [266, 249] width 494 height 351
click at [394, 457] on button "File Versions (1)" at bounding box center [393, 452] width 86 height 22
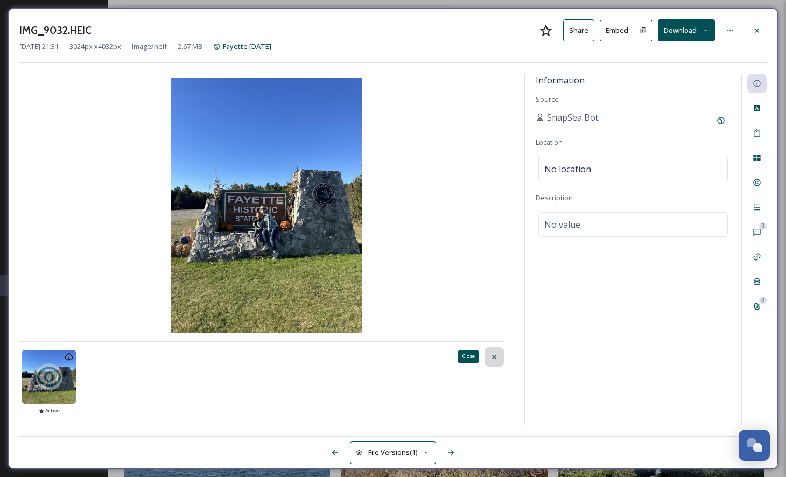
click at [496, 356] on icon at bounding box center [494, 356] width 4 height 4
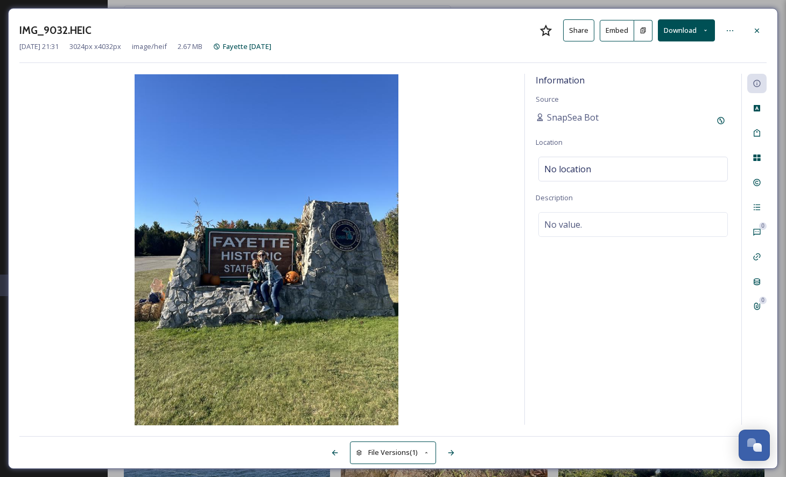
click at [109, 49] on span "3024 px x 4032 px" at bounding box center [95, 46] width 52 height 10
click at [707, 34] on button "Download" at bounding box center [686, 30] width 57 height 22
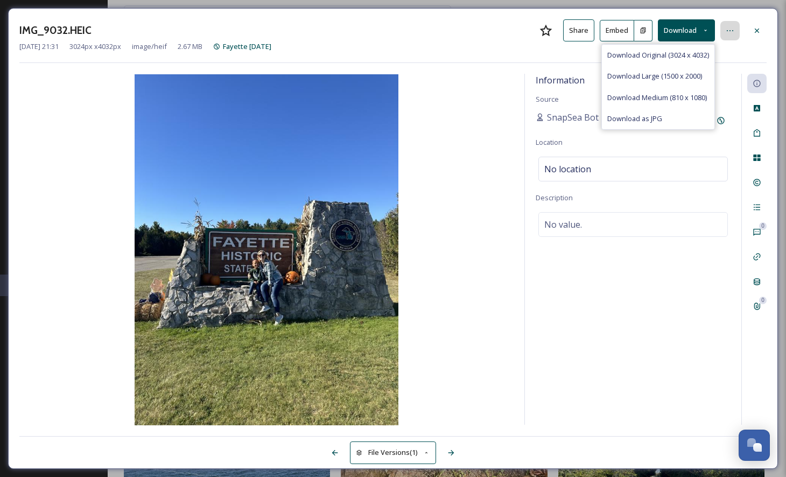
click at [724, 34] on div at bounding box center [729, 30] width 19 height 19
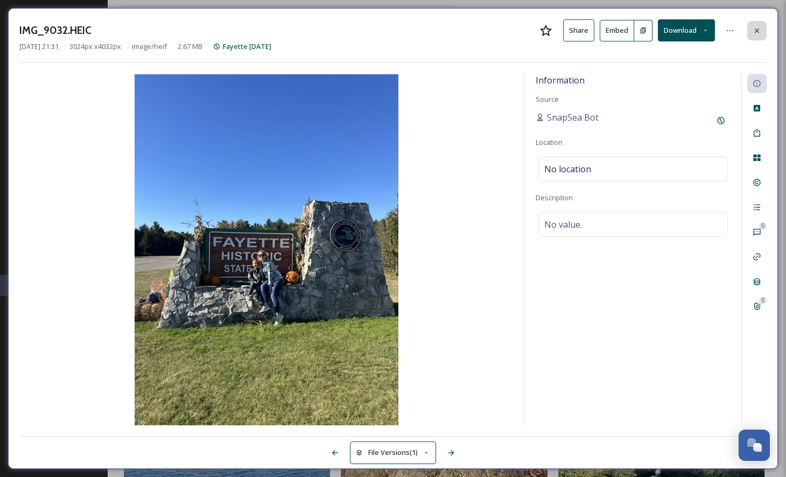
click at [759, 33] on icon at bounding box center [756, 30] width 9 height 9
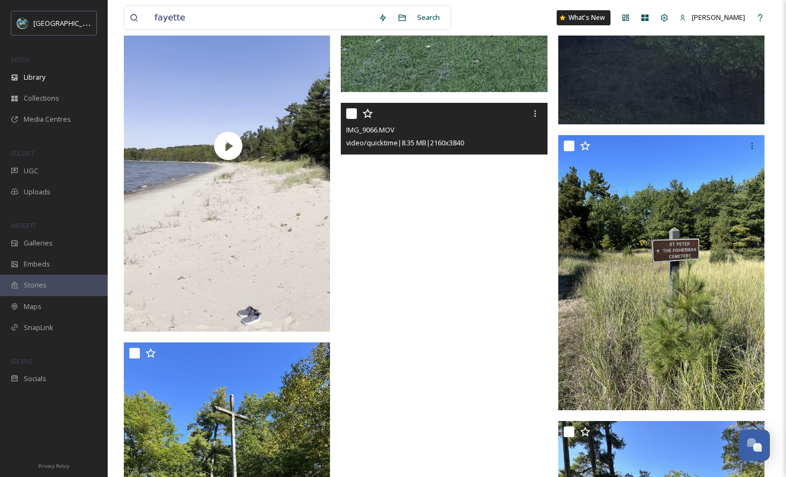
scroll to position [8222, 0]
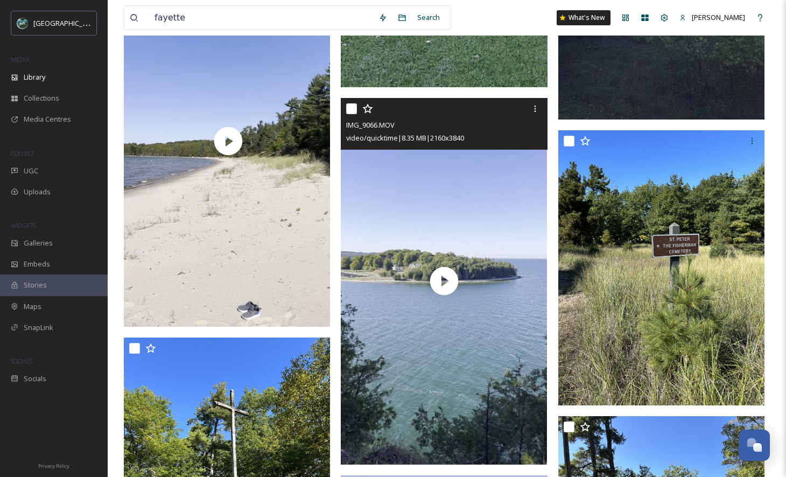
click at [354, 107] on input "checkbox" at bounding box center [351, 108] width 11 height 11
checkbox input "true"
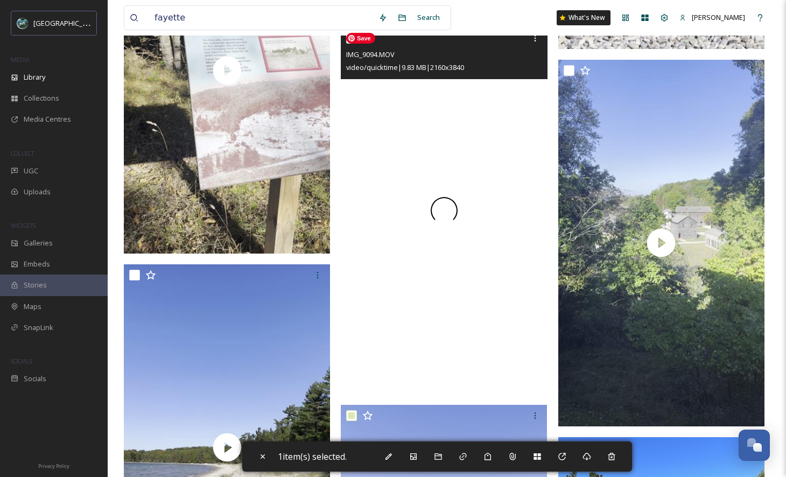
scroll to position [7804, 0]
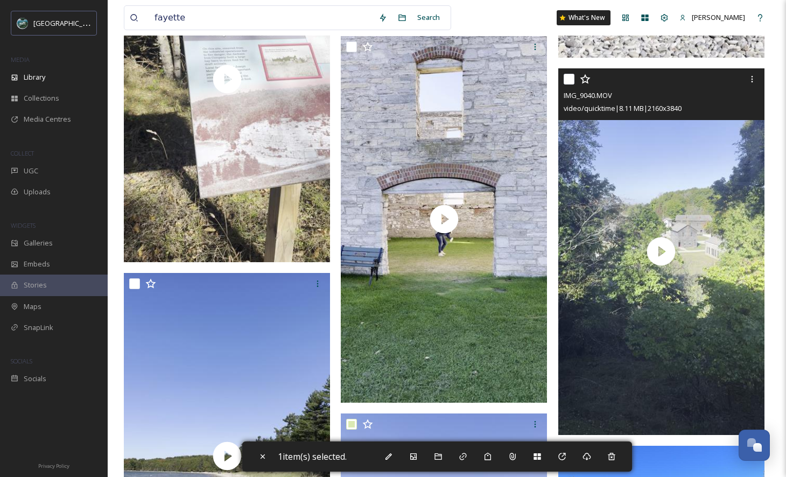
click at [568, 82] on input "checkbox" at bounding box center [568, 79] width 11 height 11
checkbox input "true"
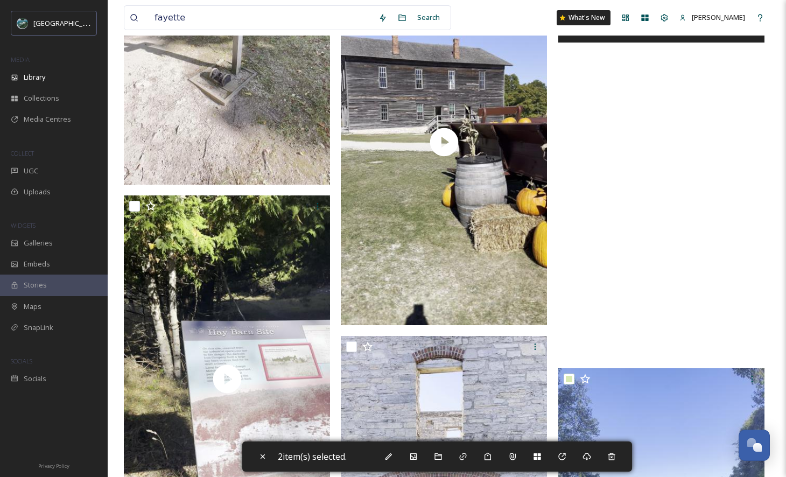
scroll to position [7402, 0]
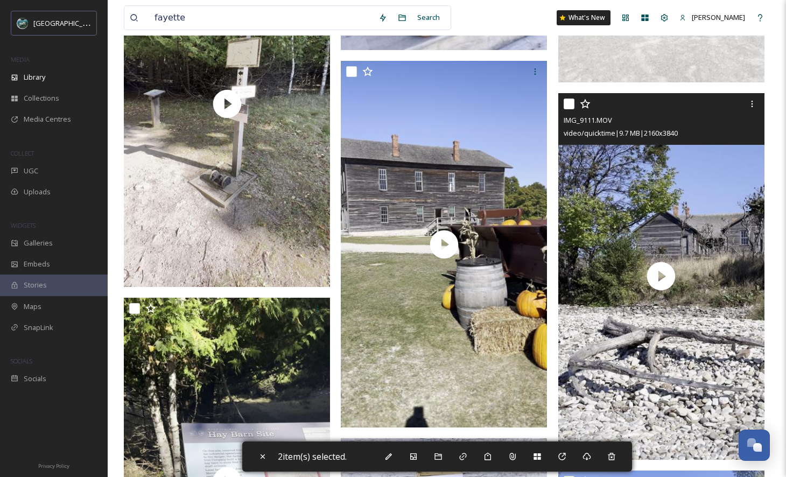
click at [573, 103] on input "checkbox" at bounding box center [568, 103] width 11 height 11
checkbox input "true"
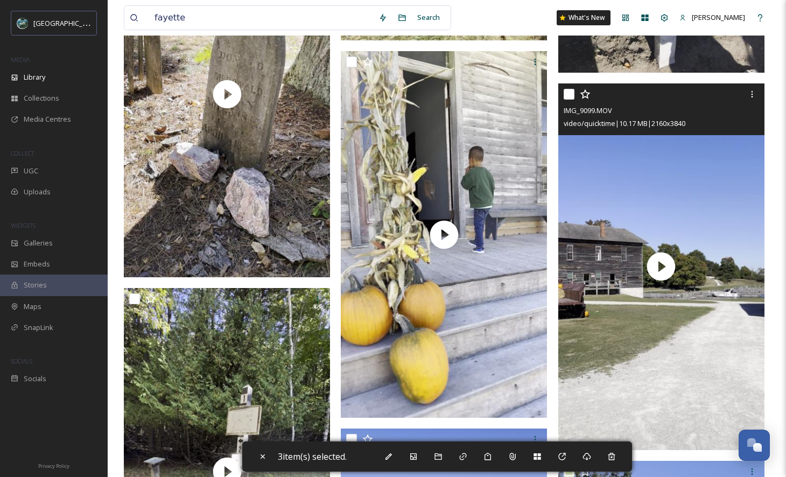
scroll to position [7080, 0]
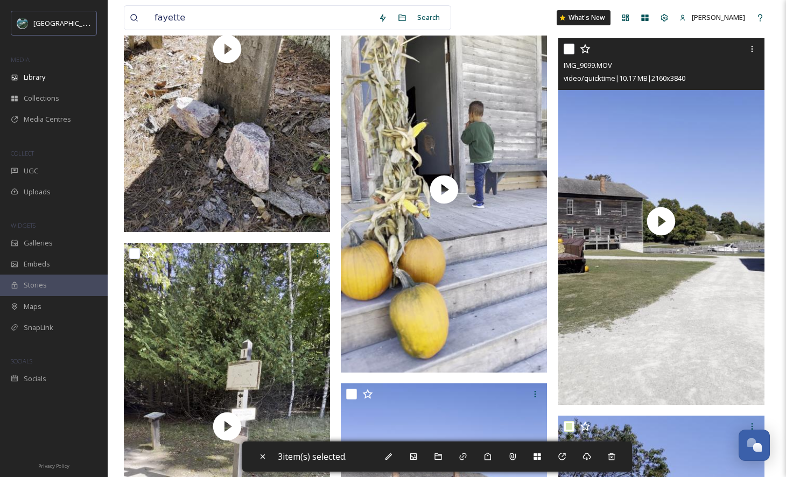
click at [568, 45] on input "checkbox" at bounding box center [568, 49] width 11 height 11
checkbox input "true"
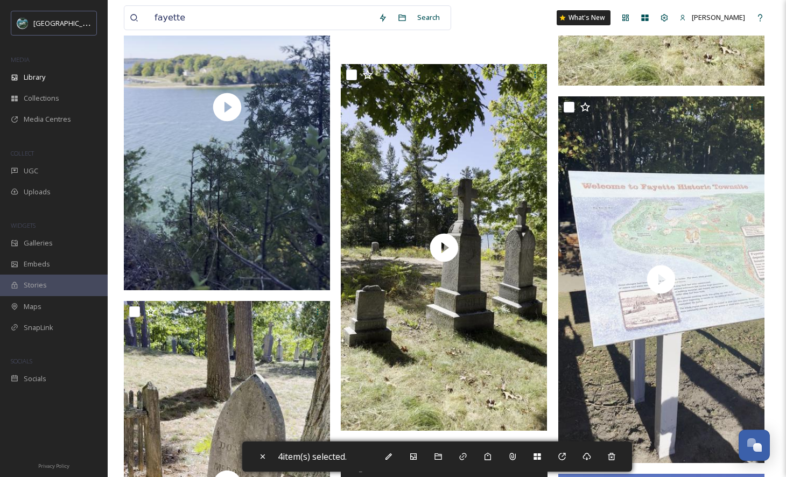
scroll to position [6643, 0]
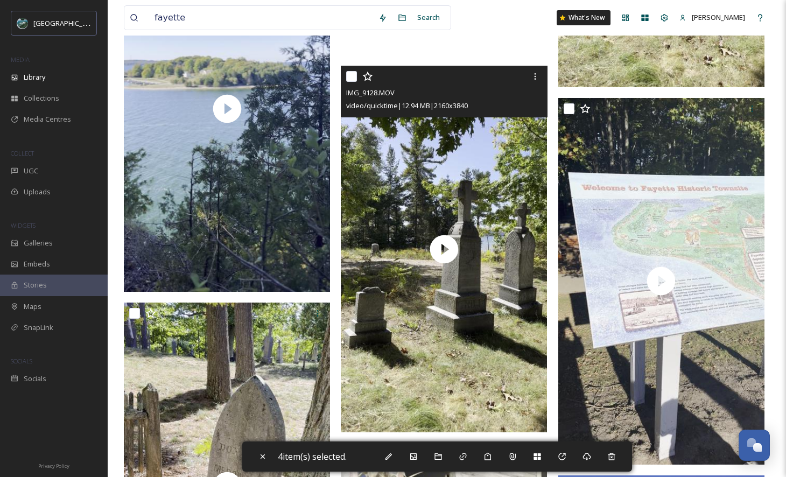
click at [355, 73] on input "checkbox" at bounding box center [351, 76] width 11 height 11
checkbox input "true"
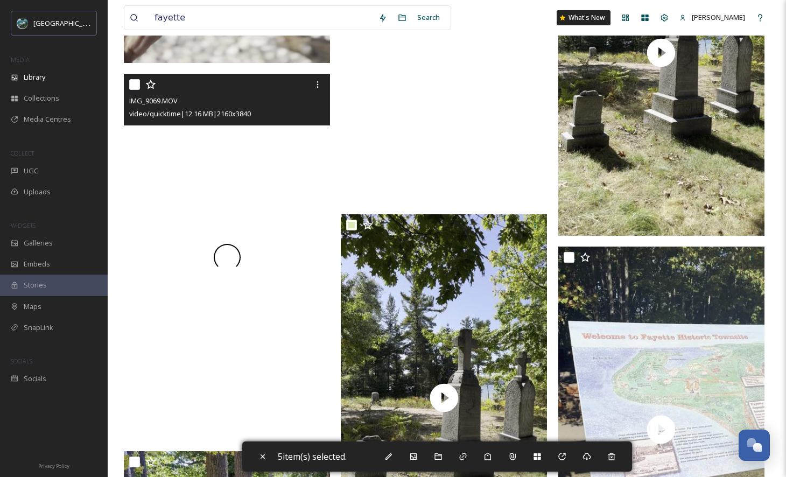
scroll to position [6390, 0]
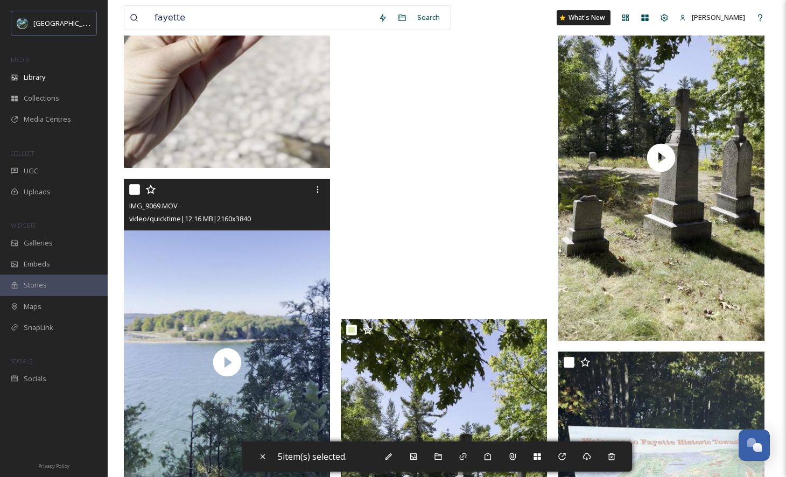
click at [137, 186] on input "checkbox" at bounding box center [134, 189] width 11 height 11
checkbox input "true"
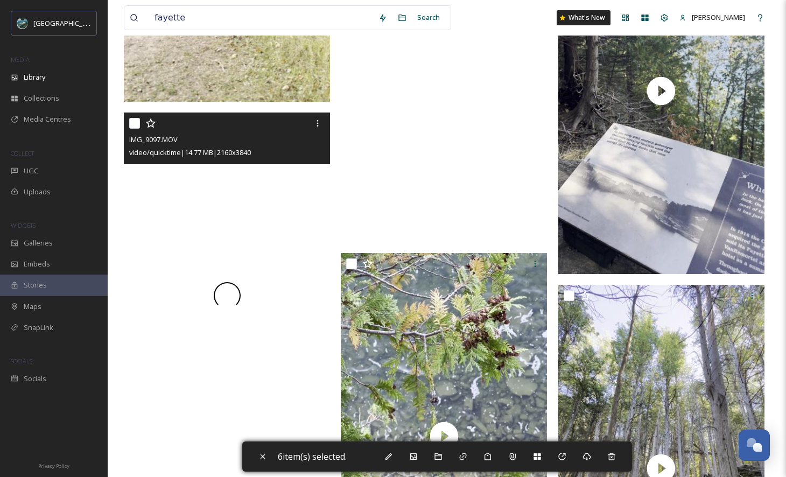
scroll to position [5276, 0]
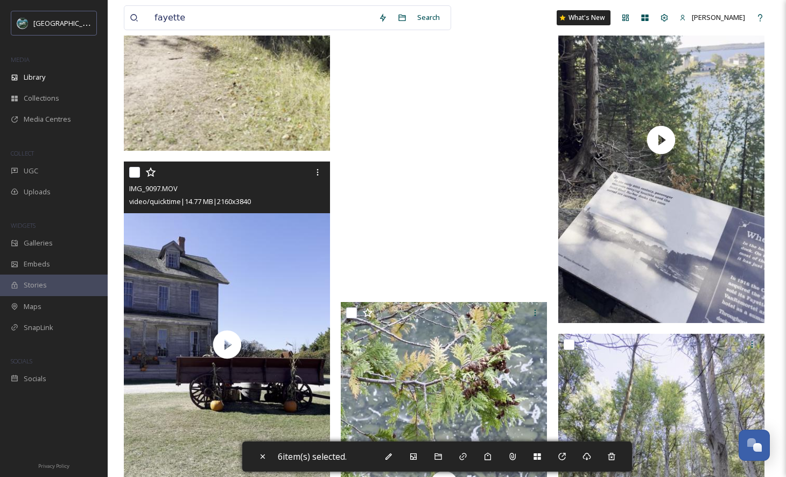
click at [139, 167] on input "checkbox" at bounding box center [134, 172] width 11 height 11
checkbox input "true"
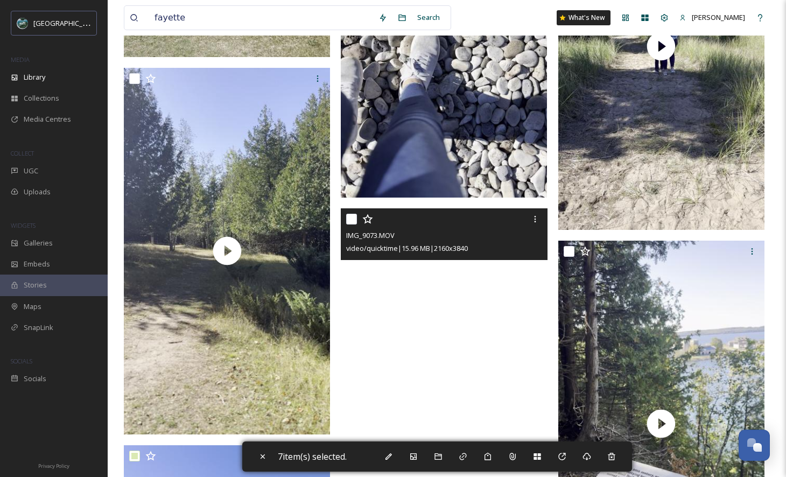
scroll to position [5064, 0]
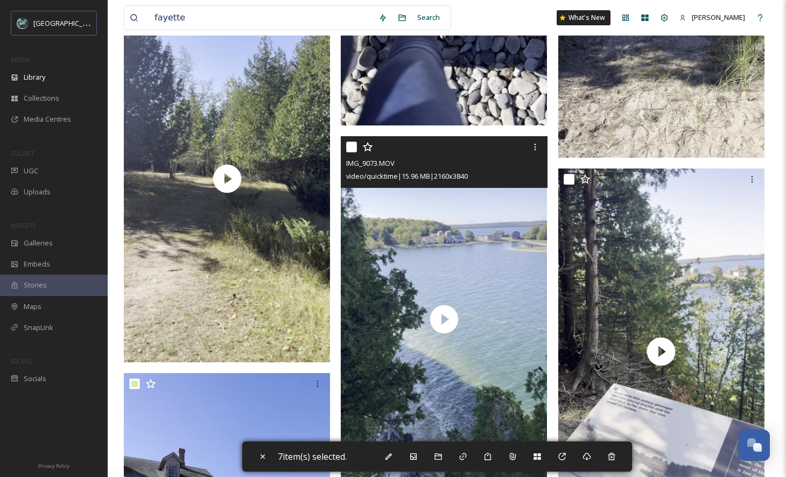
click at [351, 147] on input "checkbox" at bounding box center [351, 147] width 11 height 11
checkbox input "true"
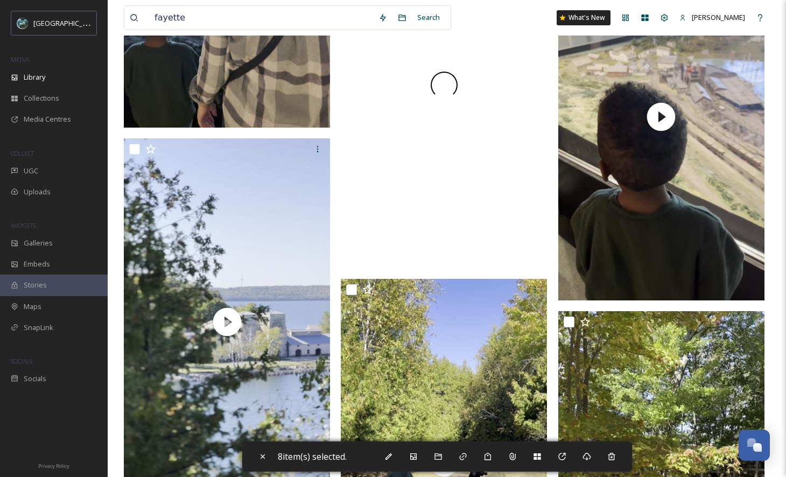
scroll to position [4100, 0]
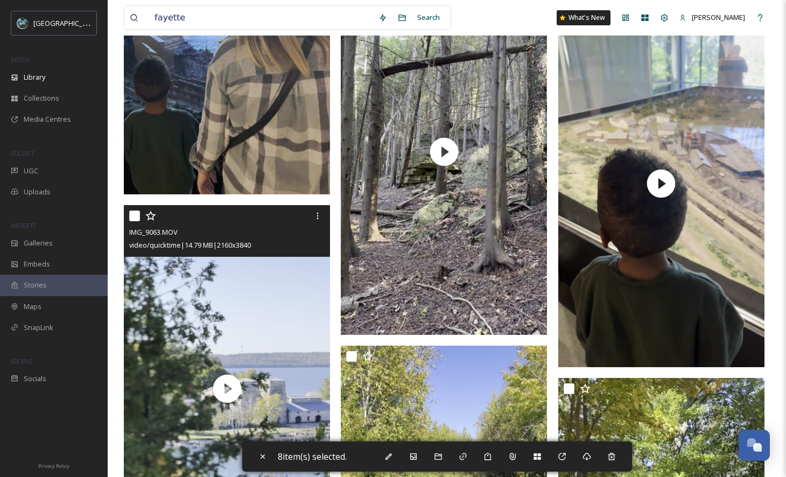
click at [131, 213] on input "checkbox" at bounding box center [134, 215] width 11 height 11
checkbox input "true"
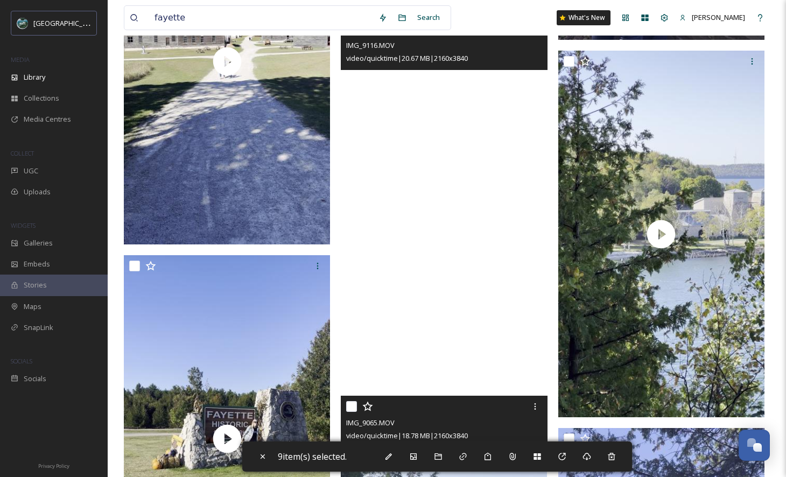
scroll to position [3289, 0]
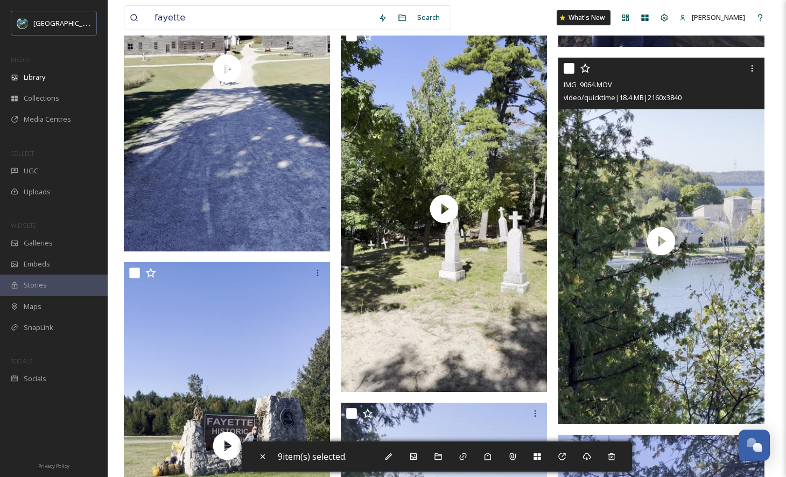
click at [566, 65] on input "checkbox" at bounding box center [568, 68] width 11 height 11
checkbox input "true"
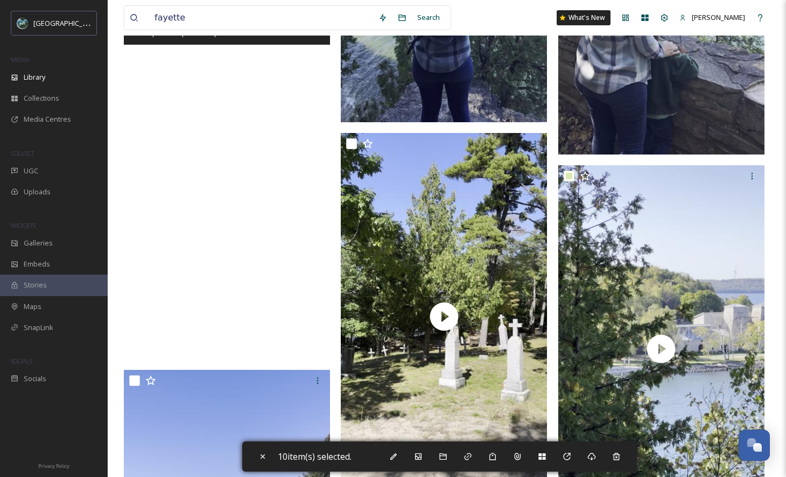
scroll to position [3131, 0]
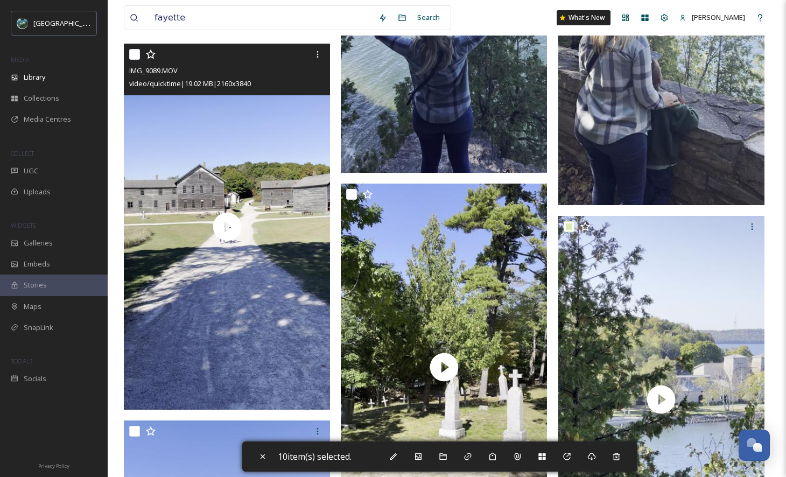
click at [136, 54] on input "checkbox" at bounding box center [134, 54] width 11 height 11
checkbox input "true"
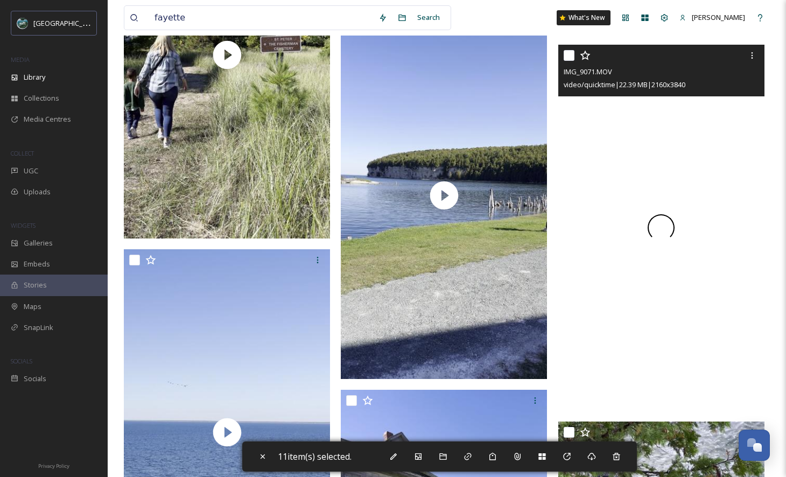
scroll to position [1953, 0]
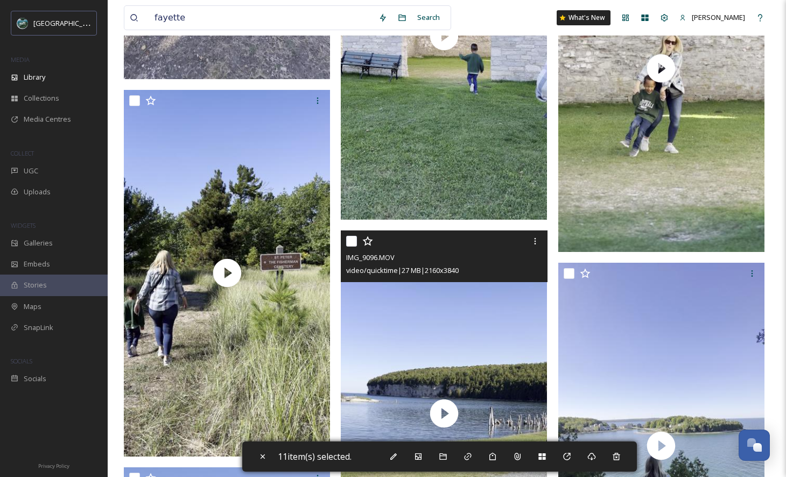
click at [349, 238] on input "checkbox" at bounding box center [351, 241] width 11 height 11
checkbox input "true"
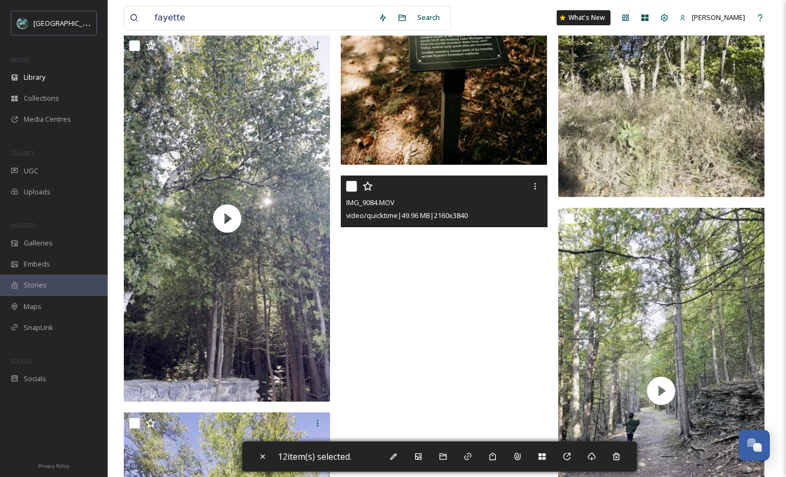
scroll to position [1009, 0]
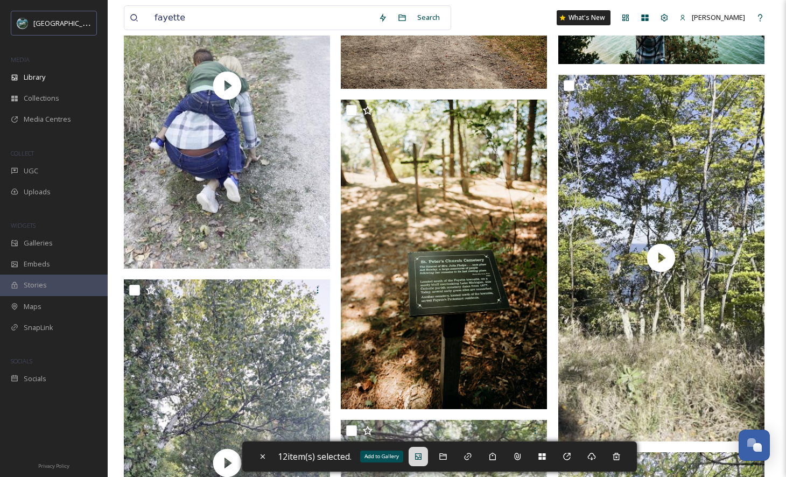
click at [413, 456] on div "Add to Gallery" at bounding box center [417, 456] width 19 height 19
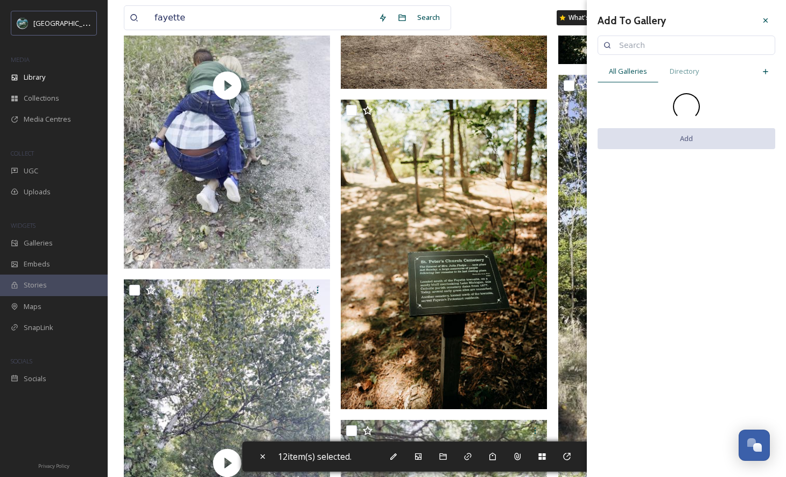
click at [677, 46] on input at bounding box center [691, 45] width 156 height 22
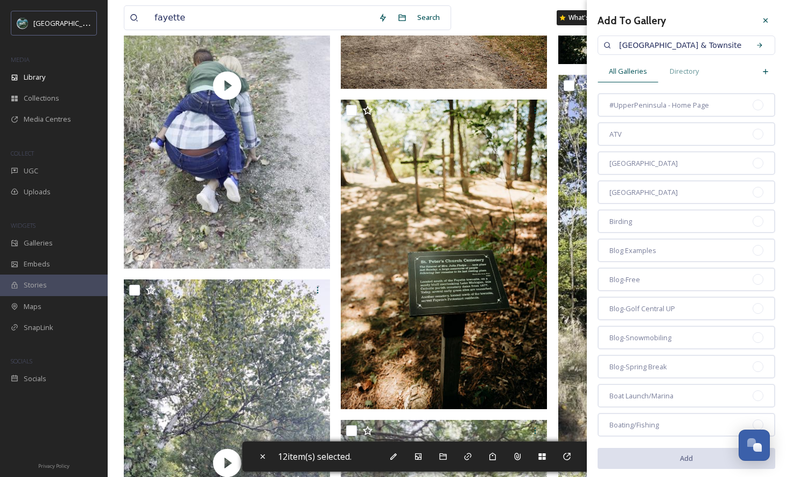
scroll to position [0, 17]
type input "[GEOGRAPHIC_DATA] & Townsite"
click at [761, 69] on icon at bounding box center [765, 71] width 9 height 9
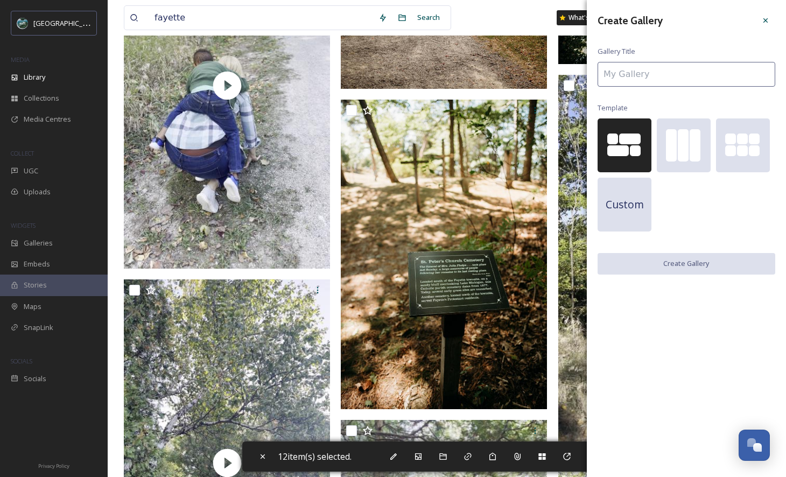
click at [753, 70] on input at bounding box center [686, 74] width 178 height 25
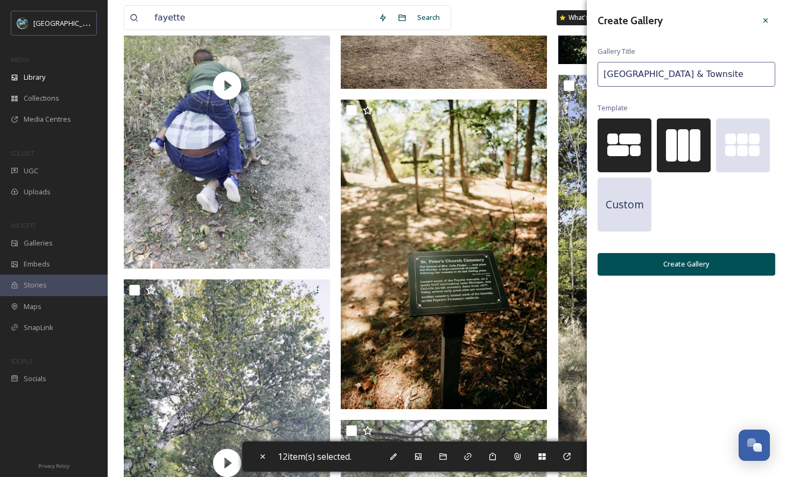
type input "[GEOGRAPHIC_DATA] & Townsite"
click at [668, 142] on div at bounding box center [671, 145] width 11 height 32
click at [691, 262] on button "Create Gallery" at bounding box center [686, 264] width 178 height 22
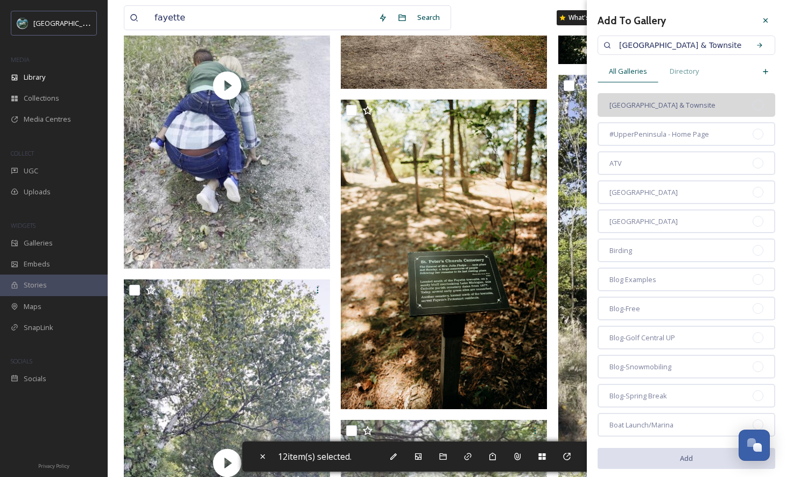
click at [751, 110] on div "[GEOGRAPHIC_DATA] & Townsite" at bounding box center [686, 105] width 178 height 24
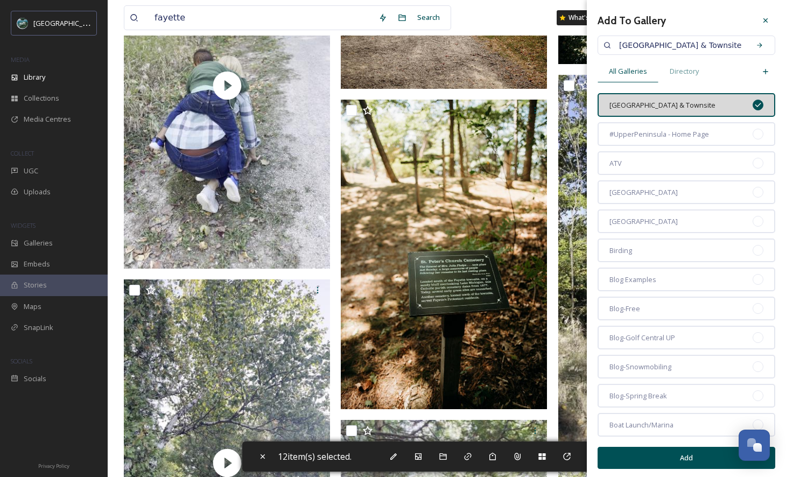
click at [696, 456] on button "Add" at bounding box center [686, 458] width 178 height 22
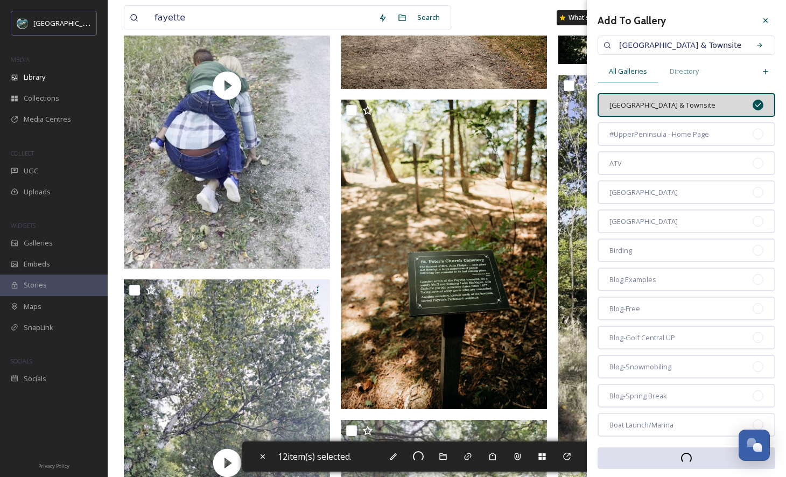
checkbox input "false"
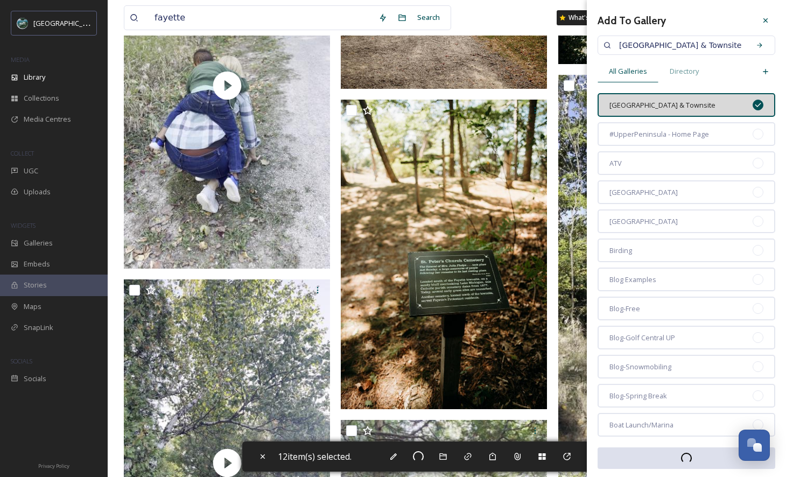
checkbox input "false"
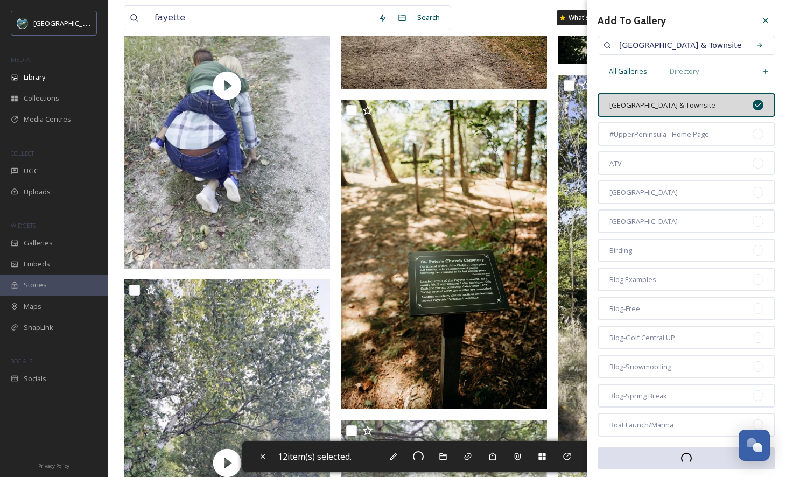
checkbox input "false"
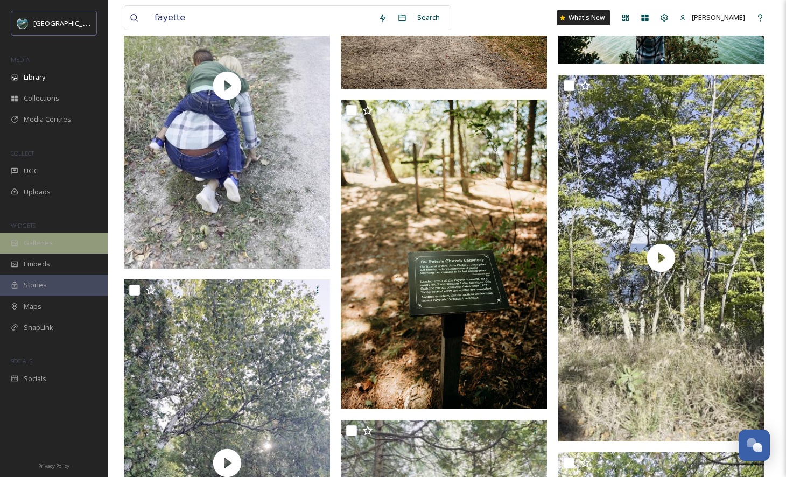
click at [60, 247] on div "Galleries" at bounding box center [54, 242] width 108 height 21
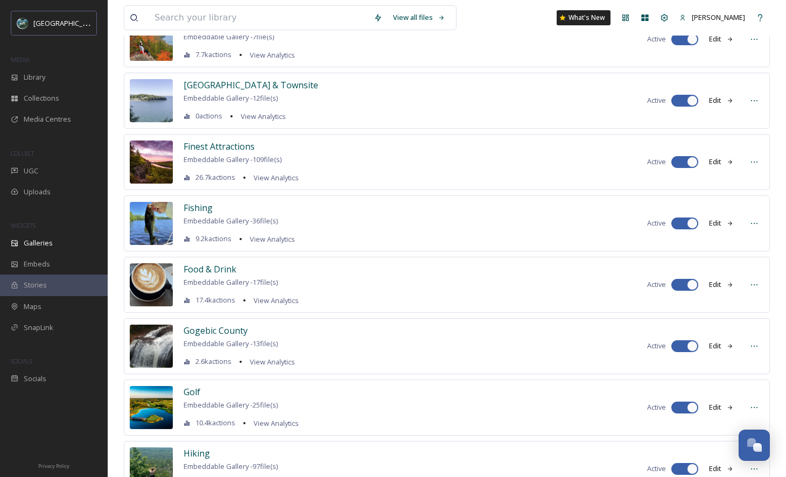
scroll to position [2112, 0]
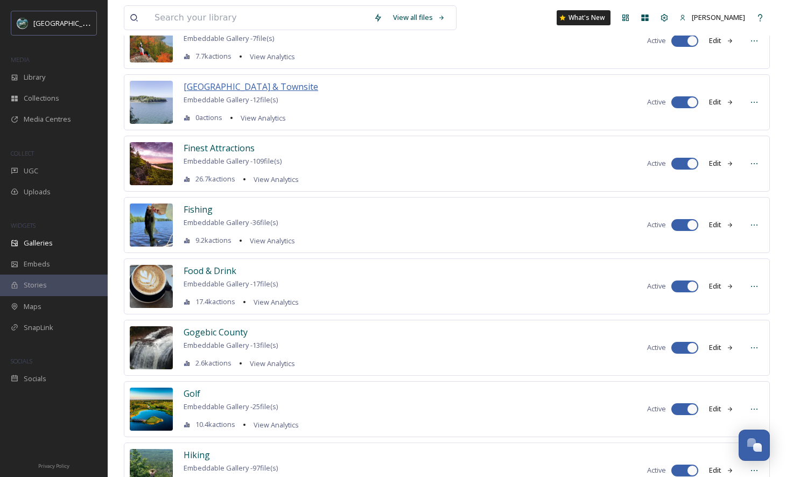
click at [295, 86] on span "[GEOGRAPHIC_DATA] & Townsite" at bounding box center [250, 87] width 135 height 12
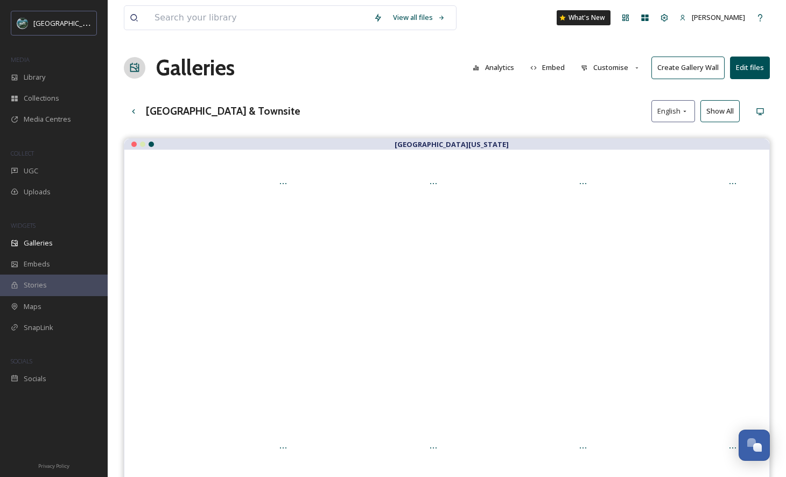
click at [622, 68] on button "Customise" at bounding box center [610, 67] width 70 height 21
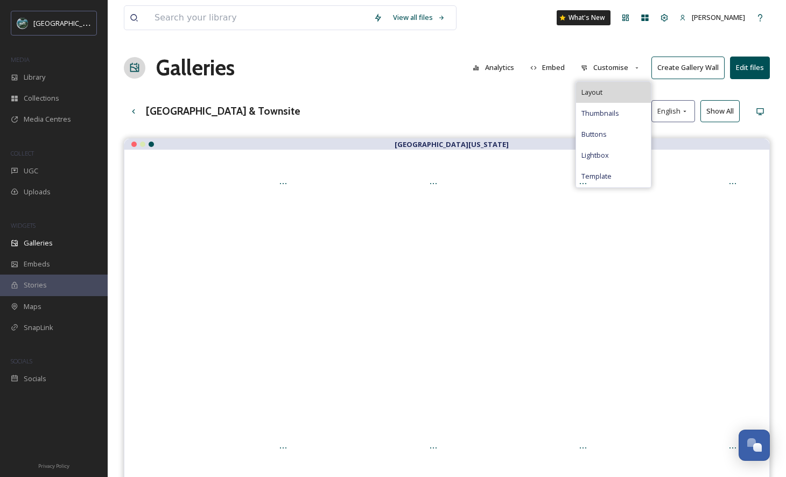
click at [623, 94] on div "Layout" at bounding box center [613, 92] width 75 height 21
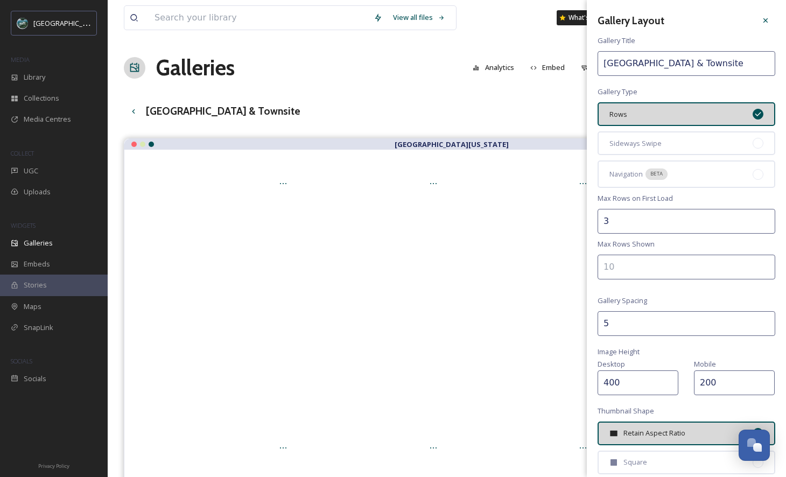
click at [758, 218] on input "3" at bounding box center [686, 221] width 178 height 25
click at [759, 224] on input "2" at bounding box center [686, 221] width 178 height 25
type input "1"
click at [759, 224] on input "1" at bounding box center [686, 221] width 178 height 25
click at [752, 140] on div at bounding box center [757, 143] width 11 height 11
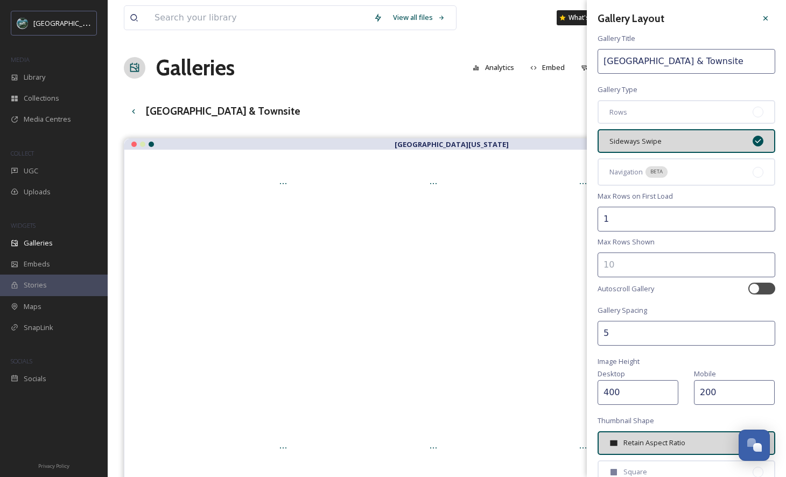
scroll to position [156, 0]
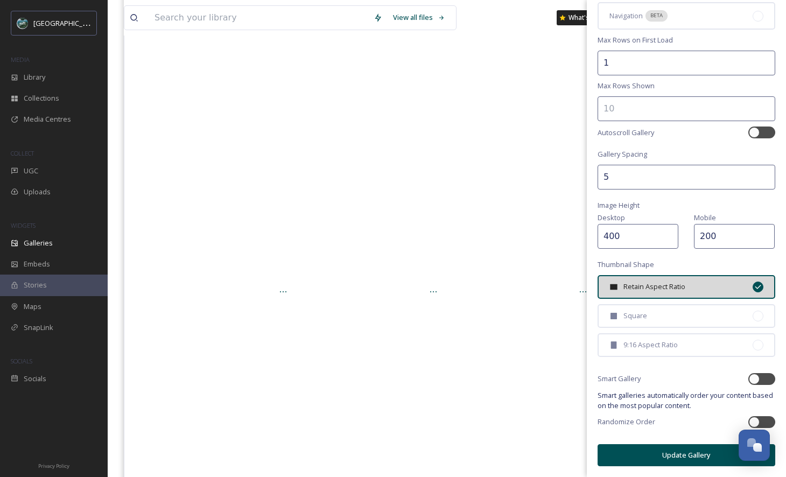
click at [693, 453] on button "Update Gallery" at bounding box center [686, 455] width 178 height 22
click at [749, 421] on div at bounding box center [754, 422] width 11 height 11
checkbox input "true"
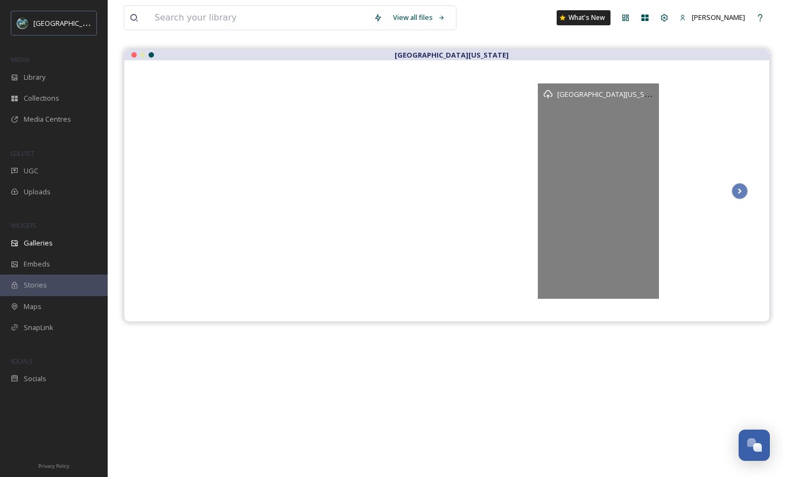
scroll to position [0, 0]
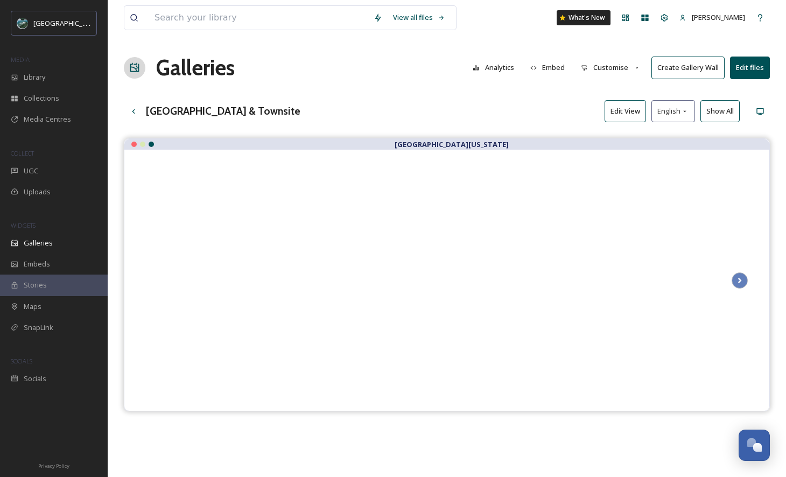
click at [553, 68] on button "Embed" at bounding box center [548, 67] width 46 height 21
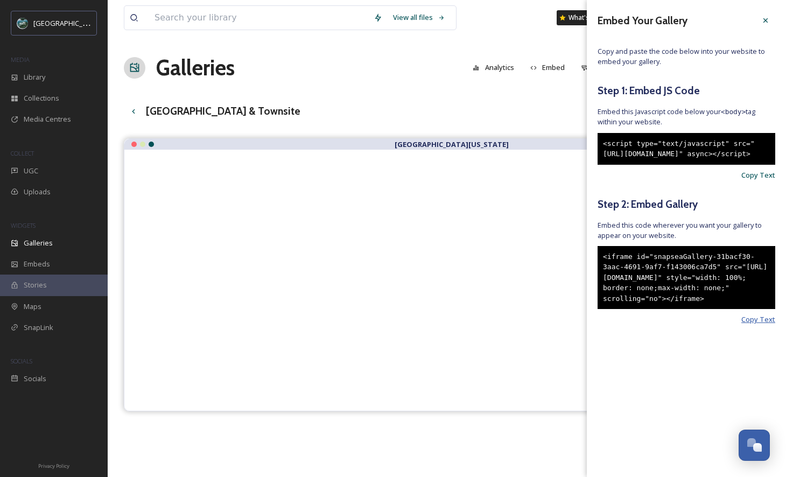
click at [756, 324] on span "Copy Text" at bounding box center [758, 319] width 34 height 10
click at [498, 26] on div "View all files What's New [PERSON_NAME]" at bounding box center [447, 18] width 646 height 36
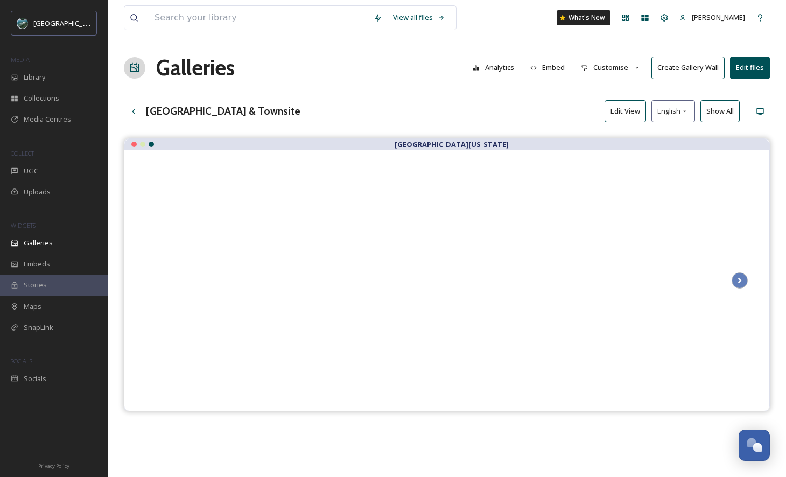
click at [613, 69] on button "Customise" at bounding box center [610, 67] width 70 height 21
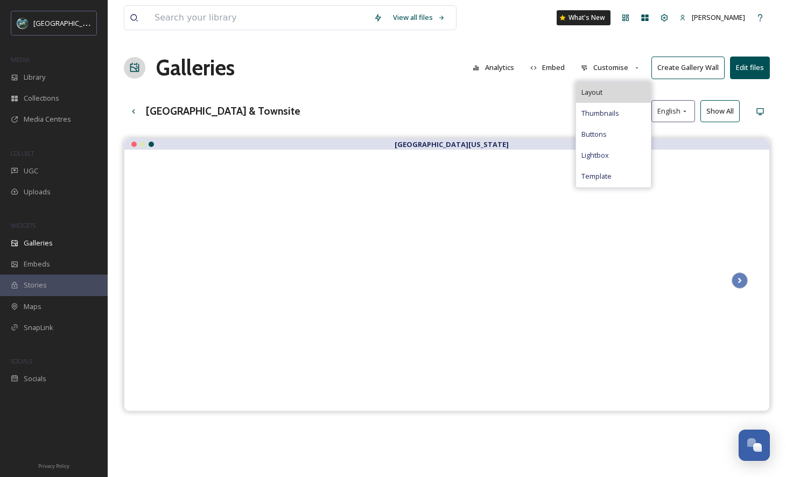
click at [599, 89] on span "Layout" at bounding box center [591, 92] width 21 height 10
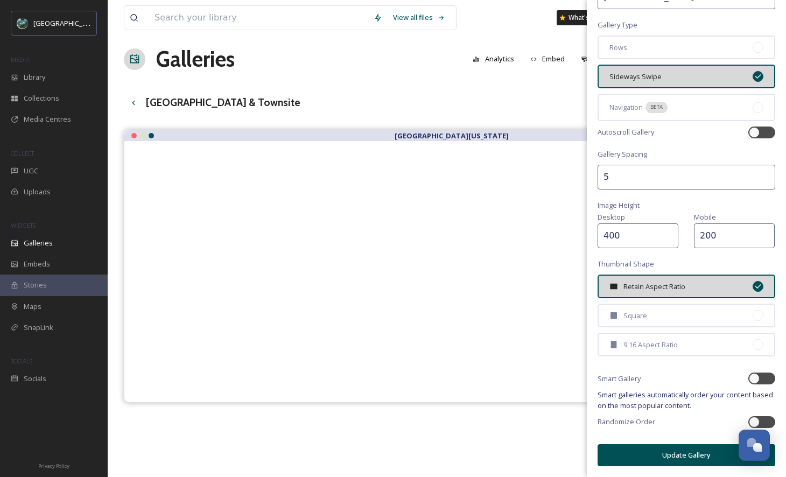
scroll to position [10, 0]
click at [669, 232] on input "401" at bounding box center [637, 235] width 81 height 25
click at [669, 234] on input "402" at bounding box center [637, 235] width 81 height 25
click at [560, 234] on div "View all files What's New [PERSON_NAME] Galleries Analytics Embed Customise Cre…" at bounding box center [447, 305] width 678 height 631
click at [636, 236] on input "402" at bounding box center [637, 235] width 81 height 25
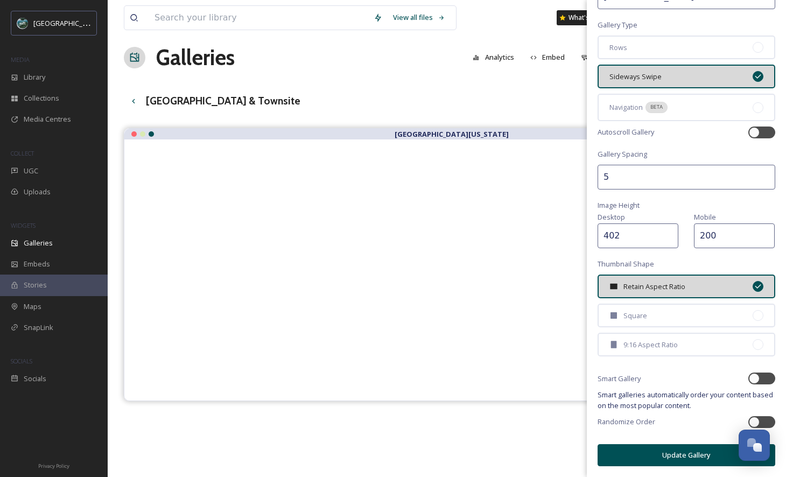
click at [636, 236] on input "402" at bounding box center [637, 235] width 81 height 25
type input "500"
click at [709, 239] on input "200" at bounding box center [734, 235] width 81 height 25
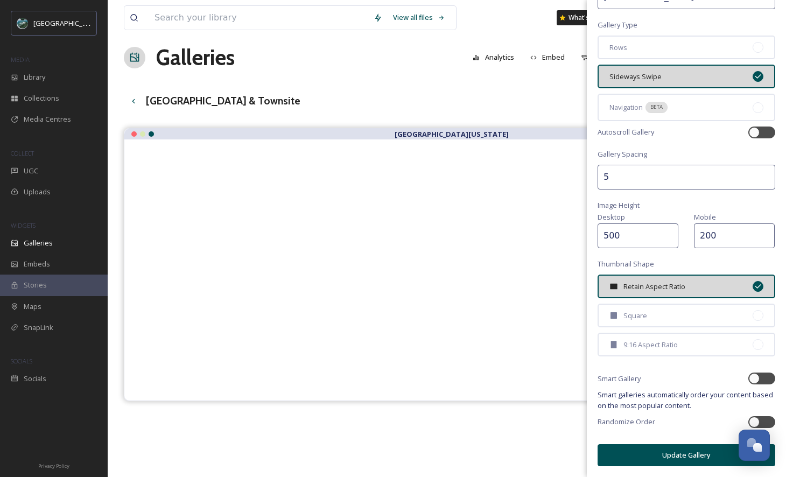
click at [680, 237] on div "Desktop 500 Mobile 200" at bounding box center [686, 229] width 178 height 38
type input "300"
click at [684, 151] on div "Gallery Layout Gallery Title [GEOGRAPHIC_DATA] & Townsite Gallery Type Rows Sid…" at bounding box center [686, 205] width 199 height 544
click at [758, 174] on input "6" at bounding box center [686, 177] width 178 height 25
click at [758, 174] on input "7" at bounding box center [686, 177] width 178 height 25
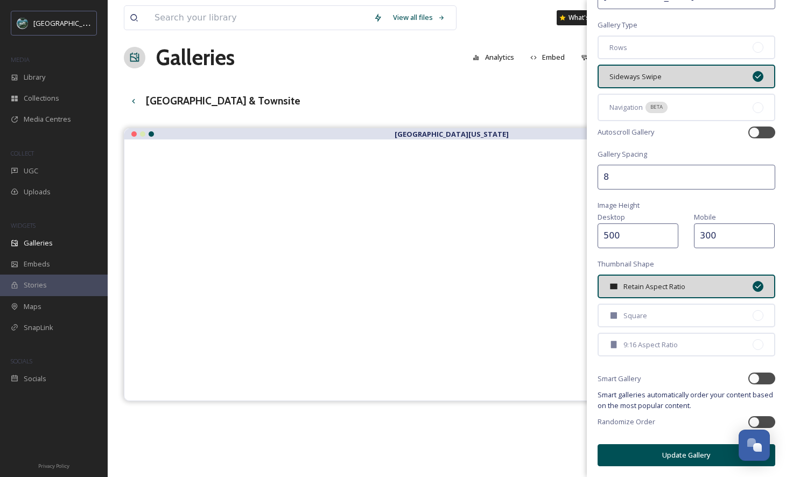
click at [758, 174] on input "8" at bounding box center [686, 177] width 178 height 25
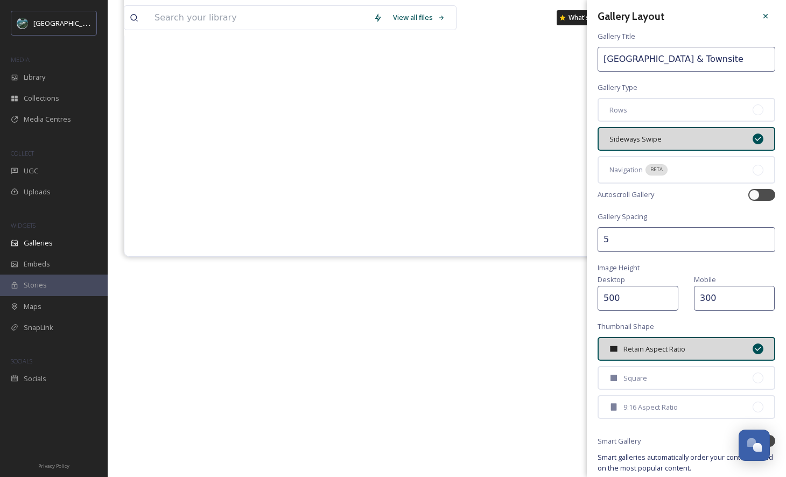
scroll to position [0, 0]
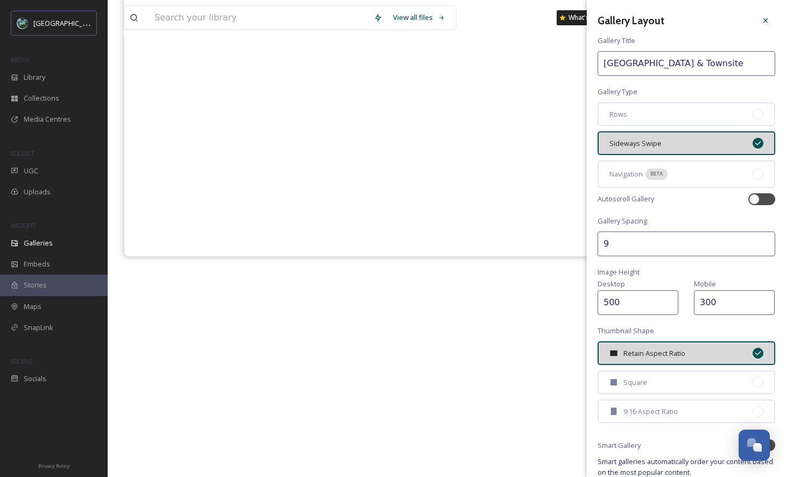
type input "8"
click at [674, 209] on div "Gallery Layout Gallery Title [GEOGRAPHIC_DATA] & Townsite Gallery Type Rows Sid…" at bounding box center [686, 272] width 199 height 544
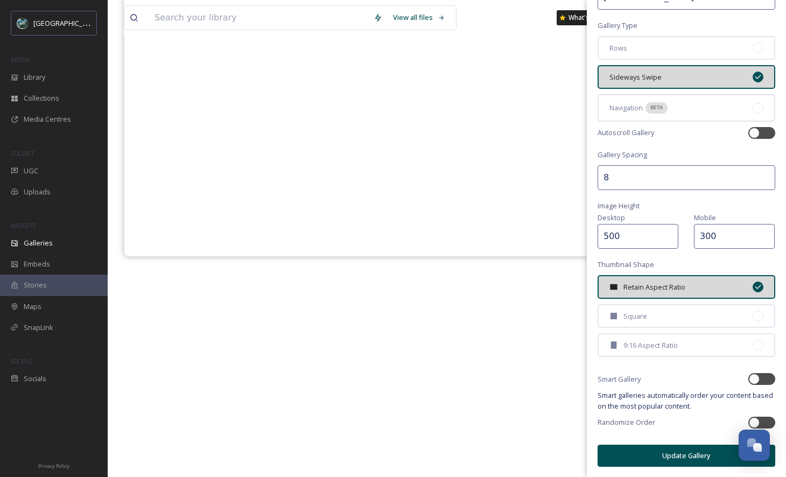
scroll to position [67, 0]
click at [677, 451] on button "Update Gallery" at bounding box center [686, 455] width 178 height 22
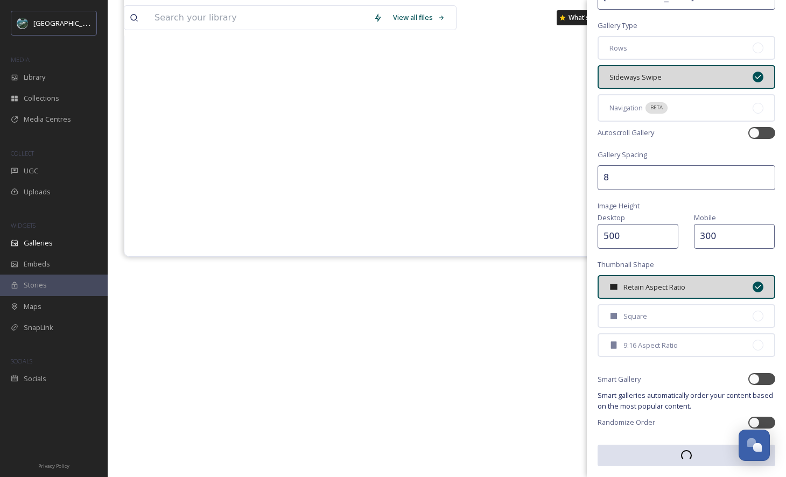
scroll to position [66, 0]
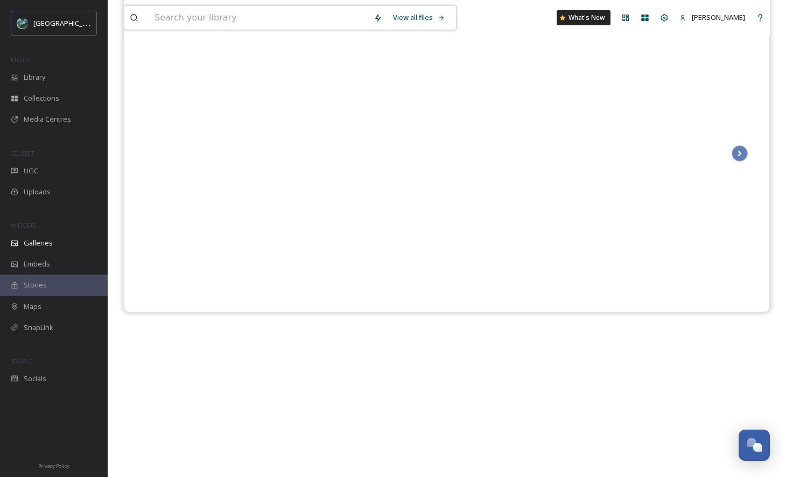
click at [231, 16] on input at bounding box center [258, 18] width 219 height 24
type input "fayette"
click at [416, 20] on div "Search" at bounding box center [418, 17] width 33 height 21
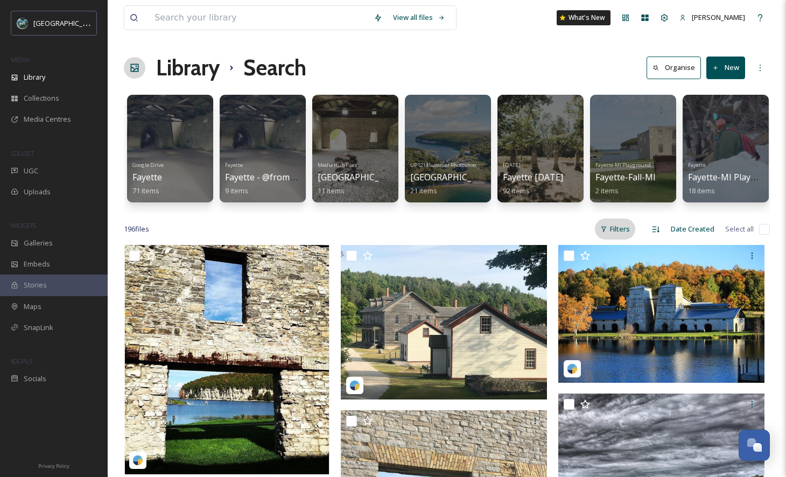
click at [604, 232] on icon at bounding box center [603, 229] width 5 height 5
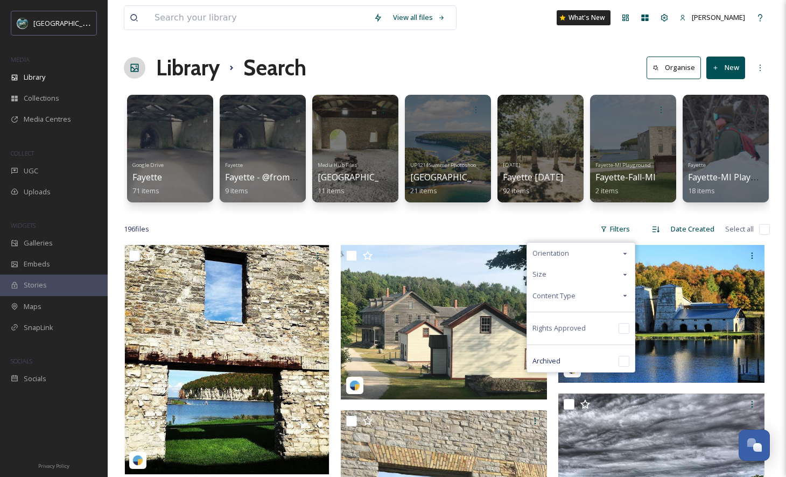
click at [606, 306] on div "Content Type" at bounding box center [581, 295] width 108 height 21
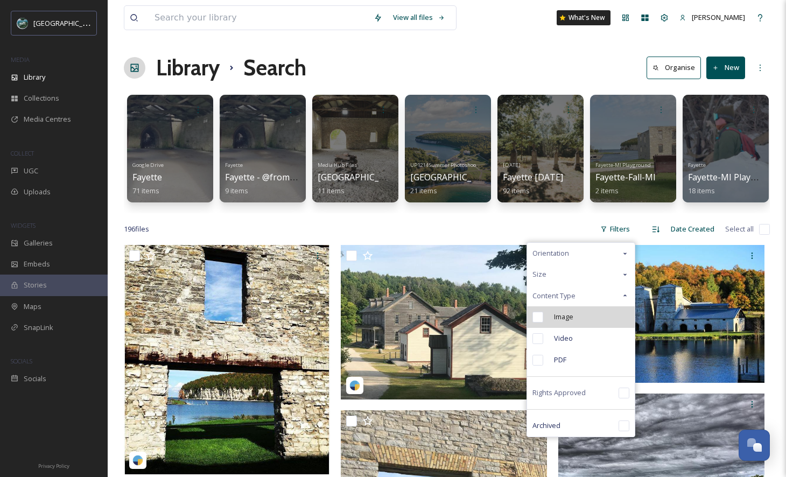
click at [568, 320] on span "Image" at bounding box center [563, 317] width 19 height 10
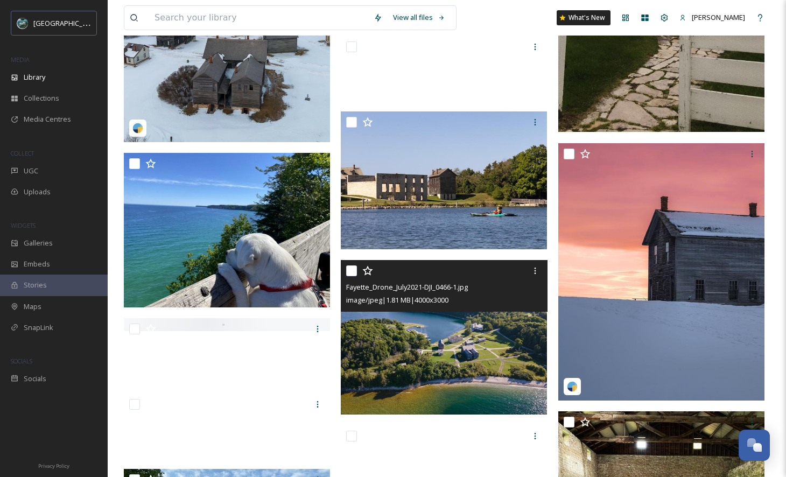
scroll to position [6107, 0]
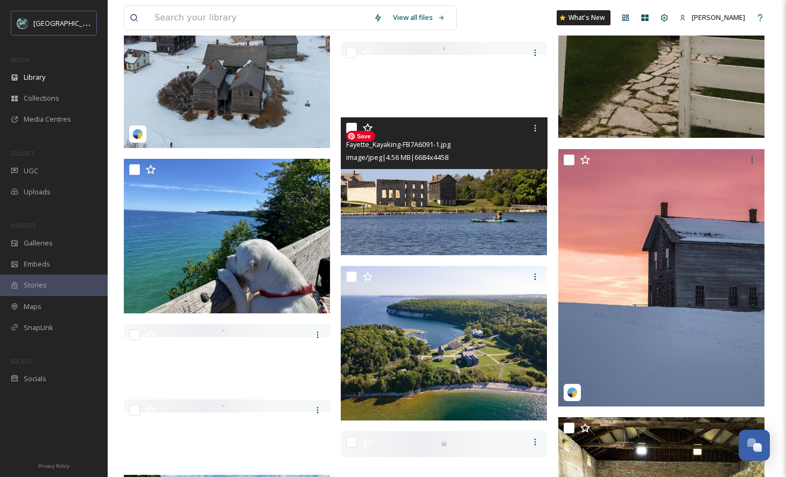
click at [469, 215] on img at bounding box center [444, 186] width 206 height 138
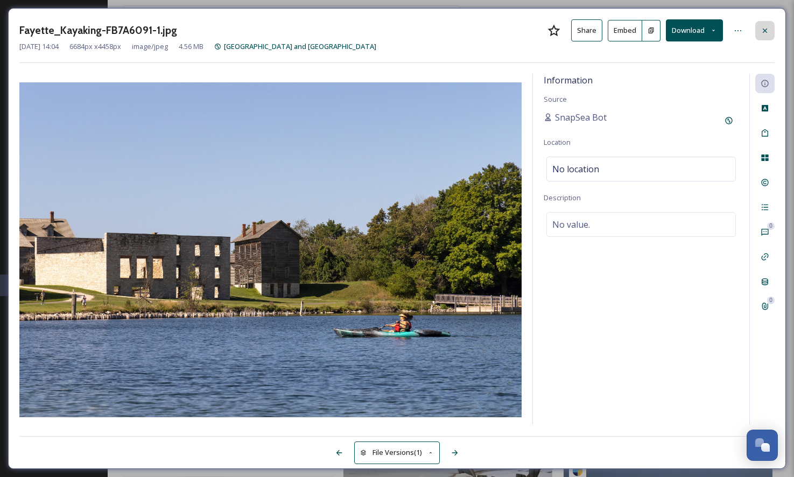
click at [757, 31] on div at bounding box center [764, 30] width 19 height 19
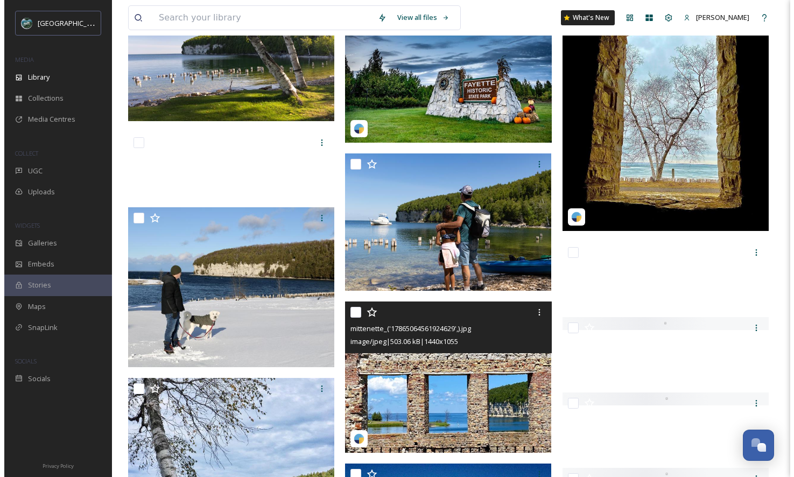
scroll to position [6621, 0]
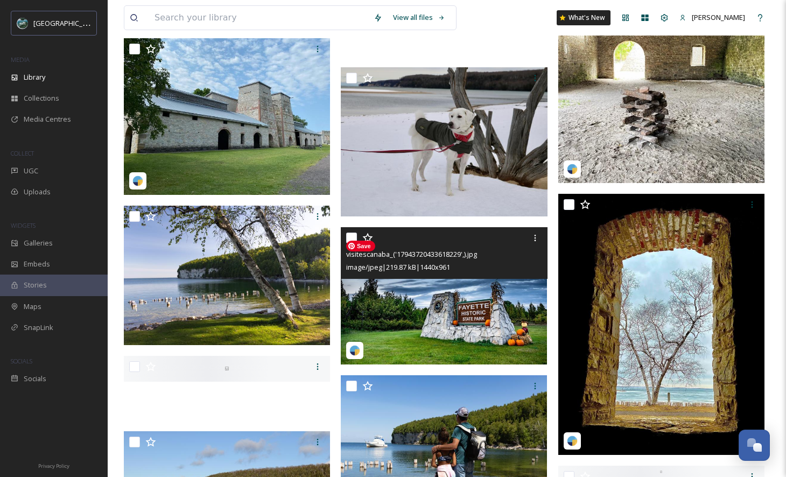
click at [481, 287] on img at bounding box center [444, 296] width 206 height 138
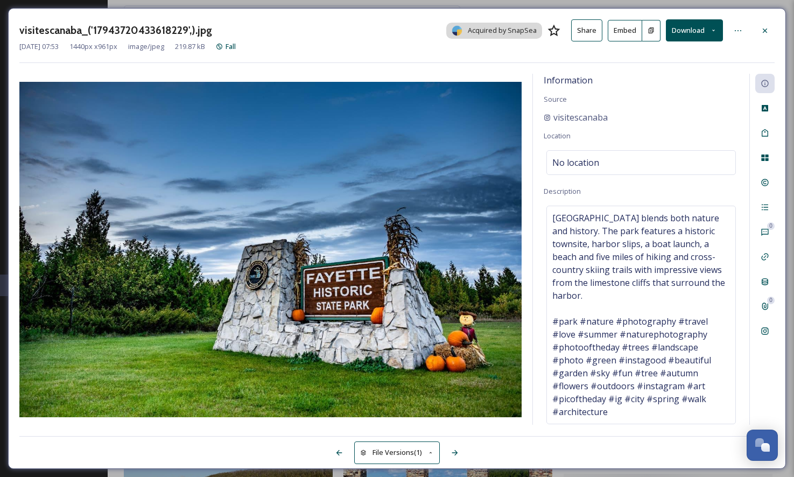
click at [629, 22] on button "Embed" at bounding box center [625, 31] width 34 height 22
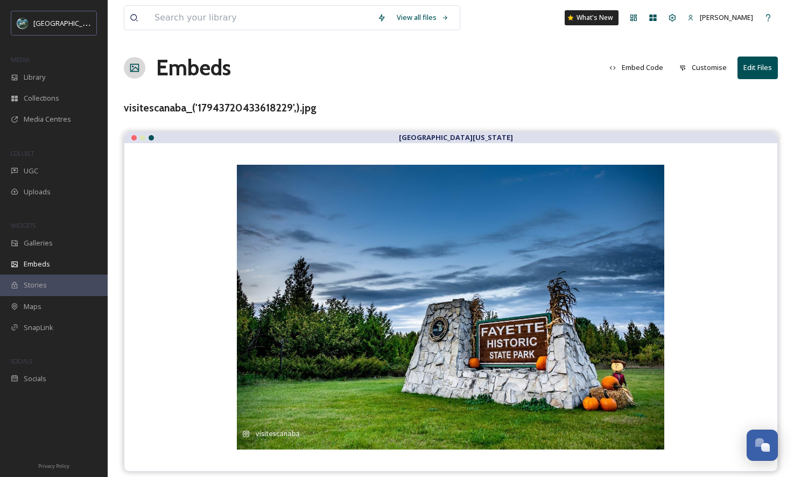
click at [658, 69] on button "Embed Code" at bounding box center [636, 67] width 65 height 21
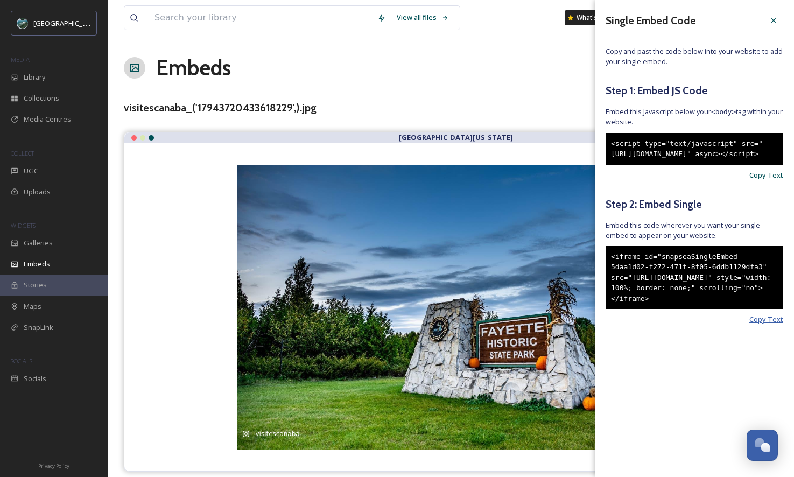
click at [776, 324] on span "Copy Text" at bounding box center [766, 319] width 34 height 10
click at [767, 20] on div at bounding box center [773, 20] width 19 height 19
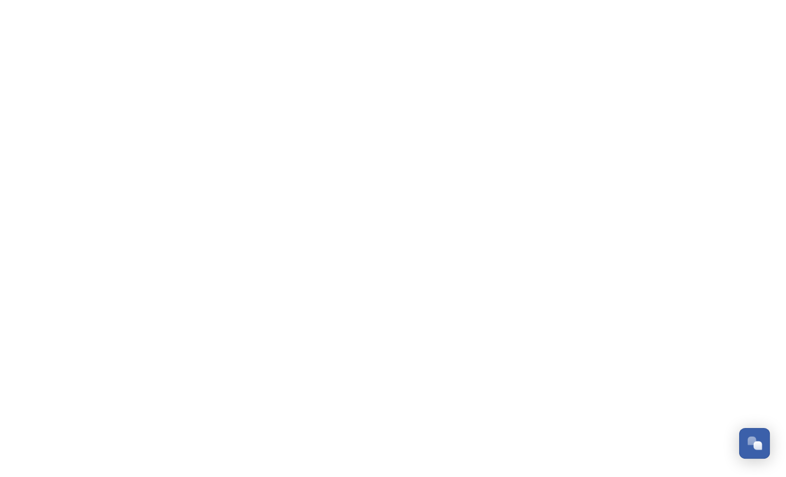
scroll to position [3175, 0]
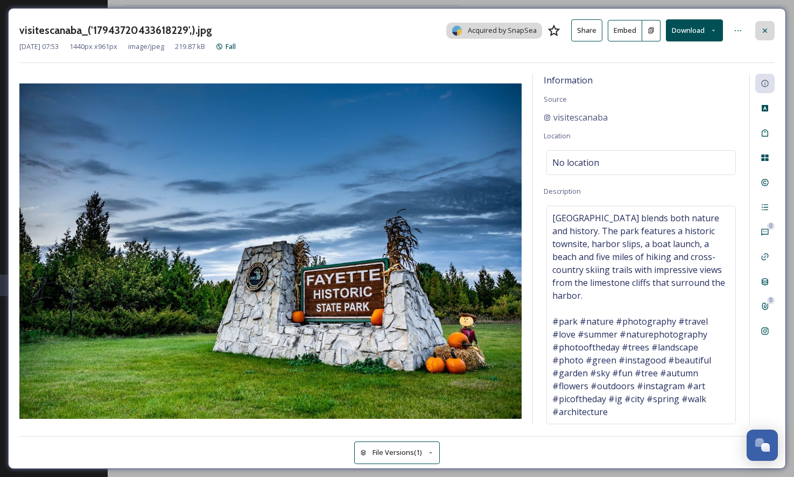
click at [763, 29] on icon at bounding box center [765, 30] width 4 height 4
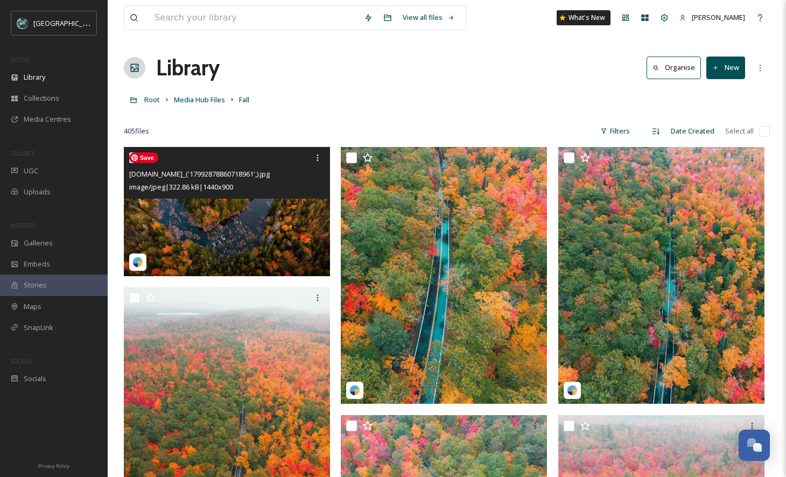
click at [183, 214] on img at bounding box center [227, 211] width 206 height 129
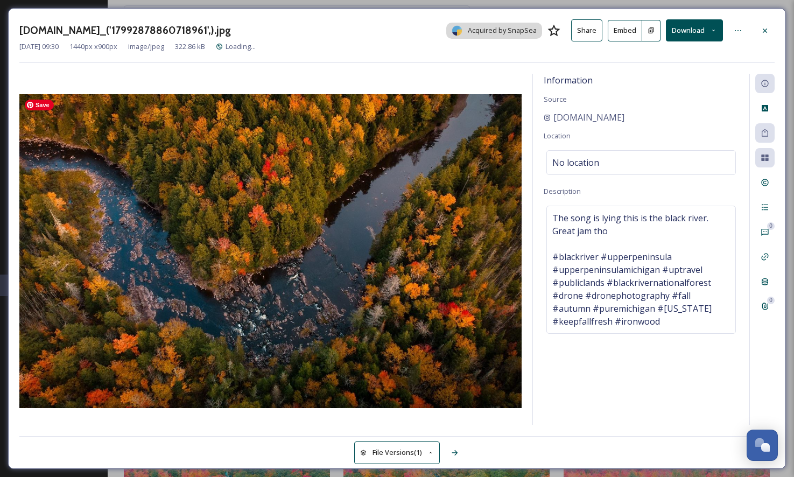
click at [408, 444] on button "File Versions (1)" at bounding box center [397, 452] width 86 height 22
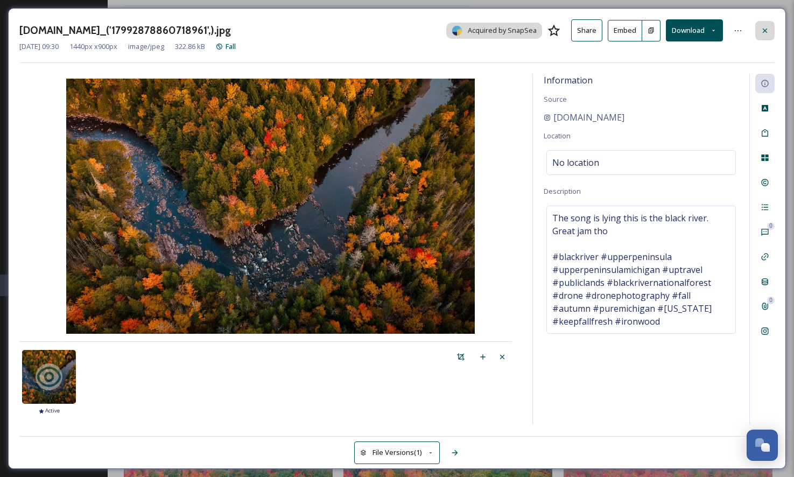
click at [759, 31] on div at bounding box center [764, 30] width 19 height 19
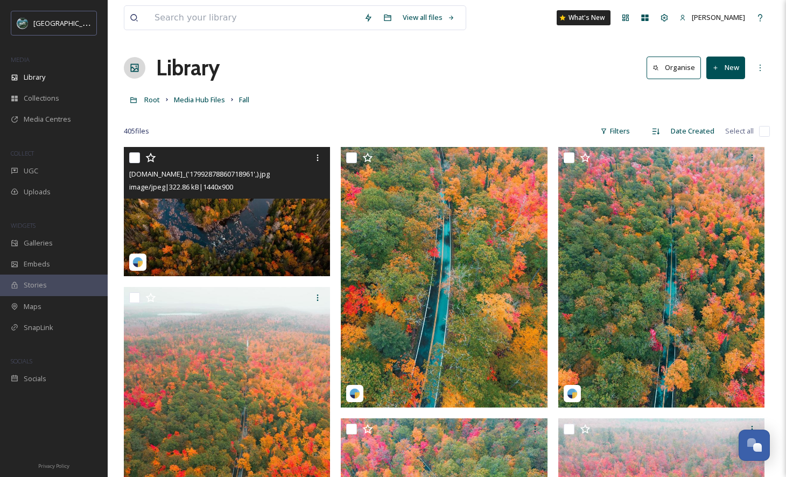
click at [355, 80] on div "Library Organise New" at bounding box center [447, 68] width 646 height 32
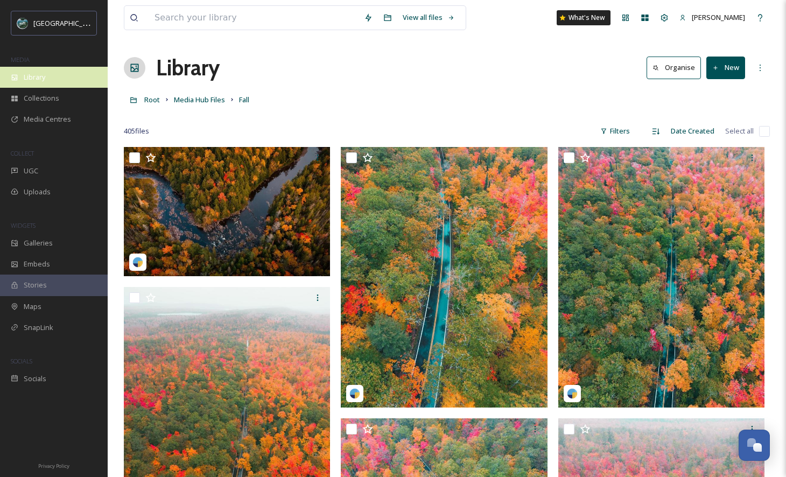
click at [91, 83] on div "Library" at bounding box center [54, 77] width 108 height 21
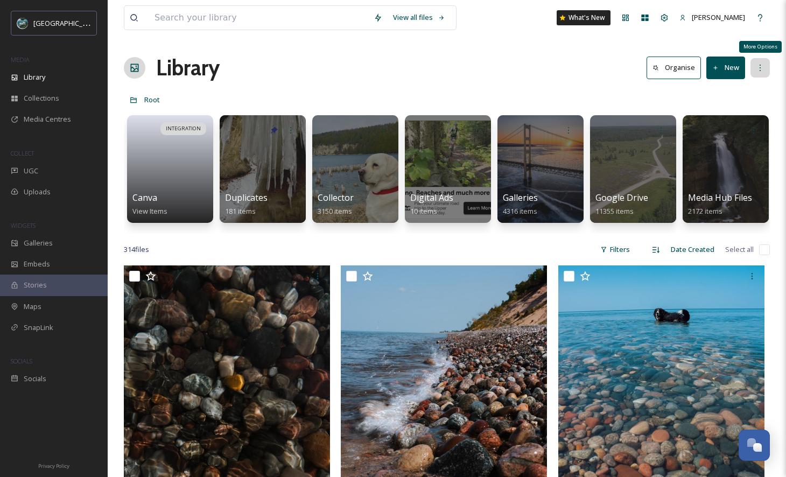
click at [764, 73] on div "More Options" at bounding box center [759, 67] width 19 height 19
click at [513, 64] on div "Library Organise New" at bounding box center [447, 68] width 646 height 32
click at [753, 69] on div "More Options" at bounding box center [759, 67] width 19 height 19
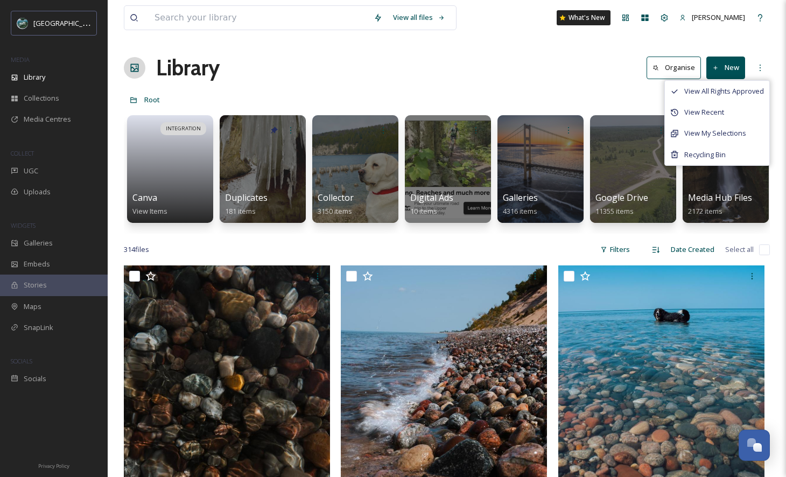
click at [510, 56] on div "Library Organise New View All Rights Approved View Recent View My Selections Re…" at bounding box center [447, 68] width 646 height 32
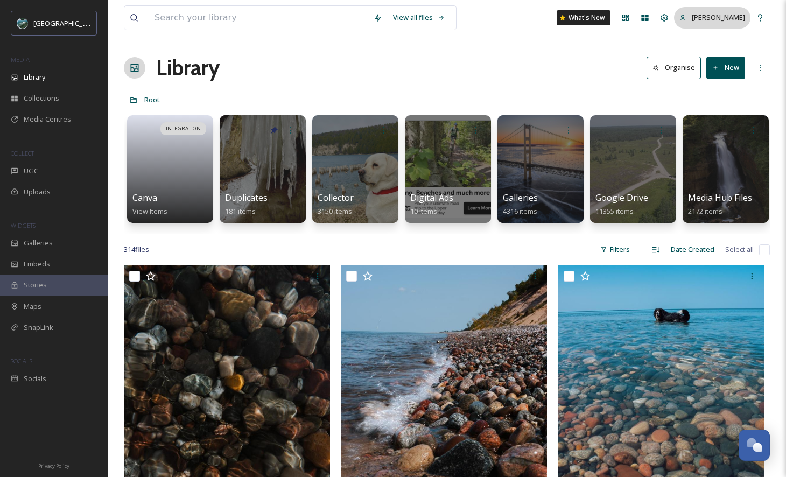
click at [701, 21] on div "[PERSON_NAME]" at bounding box center [712, 17] width 76 height 21
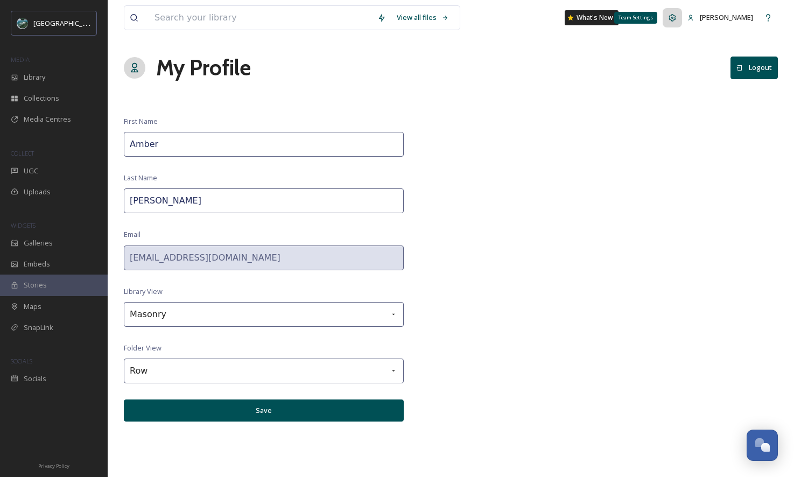
click at [682, 19] on div "Team Settings" at bounding box center [671, 17] width 19 height 19
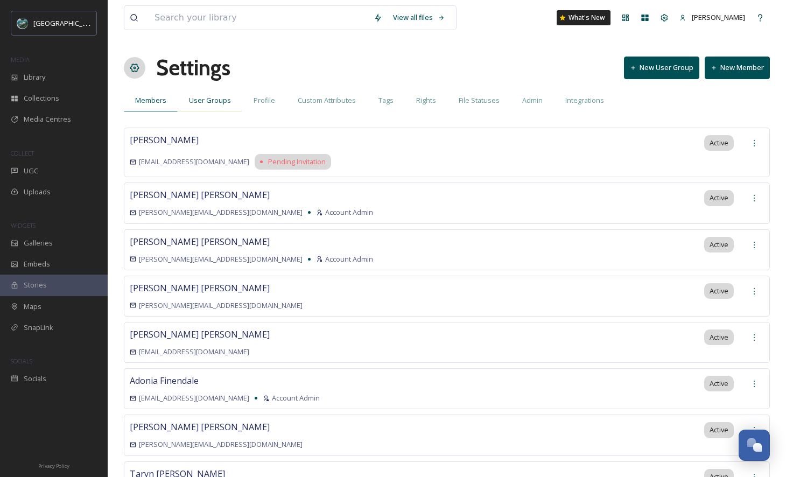
click at [193, 101] on span "User Groups" at bounding box center [210, 100] width 42 height 10
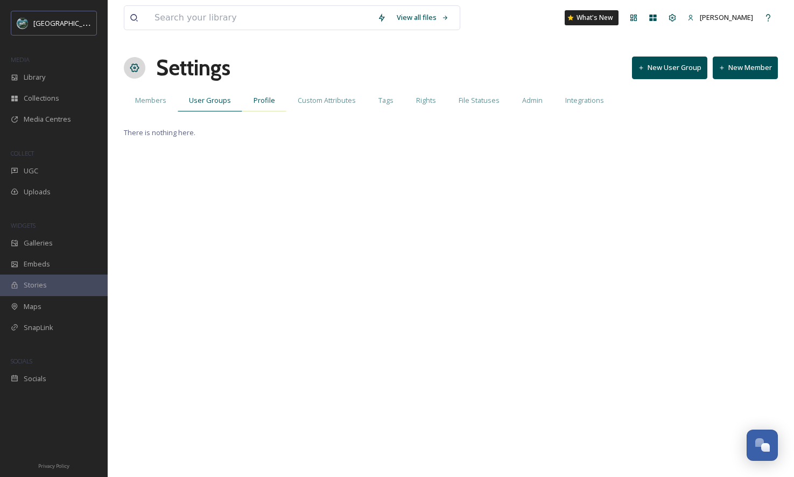
click at [264, 103] on span "Profile" at bounding box center [264, 100] width 22 height 10
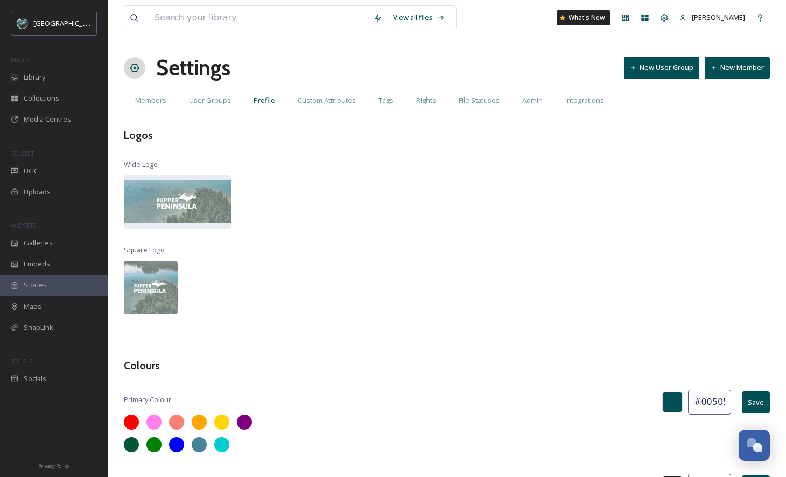
click at [333, 100] on span "Custom Attributes" at bounding box center [327, 100] width 58 height 10
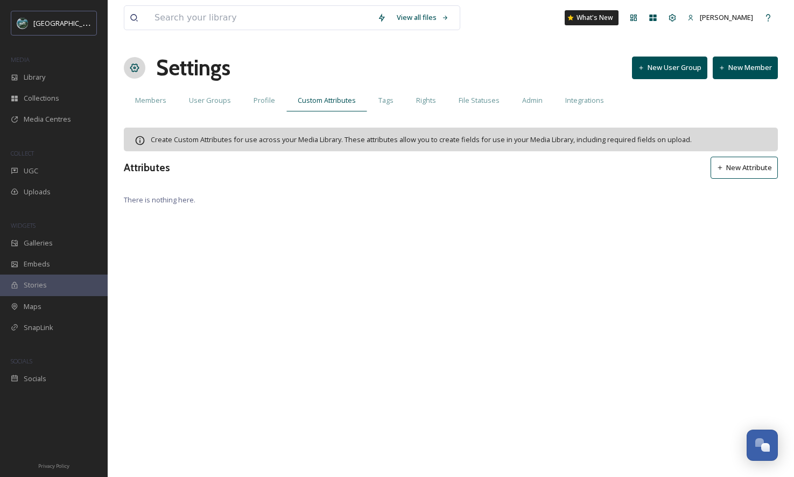
click at [381, 101] on span "Tags" at bounding box center [385, 100] width 15 height 10
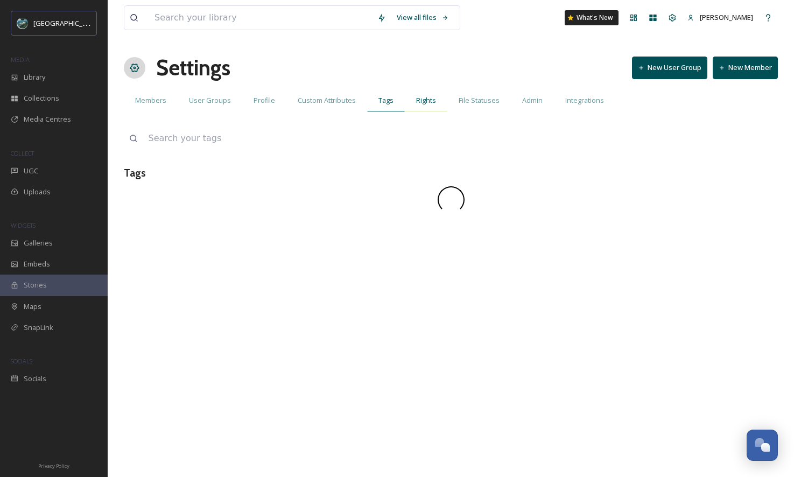
click at [428, 103] on span "Rights" at bounding box center [426, 100] width 20 height 10
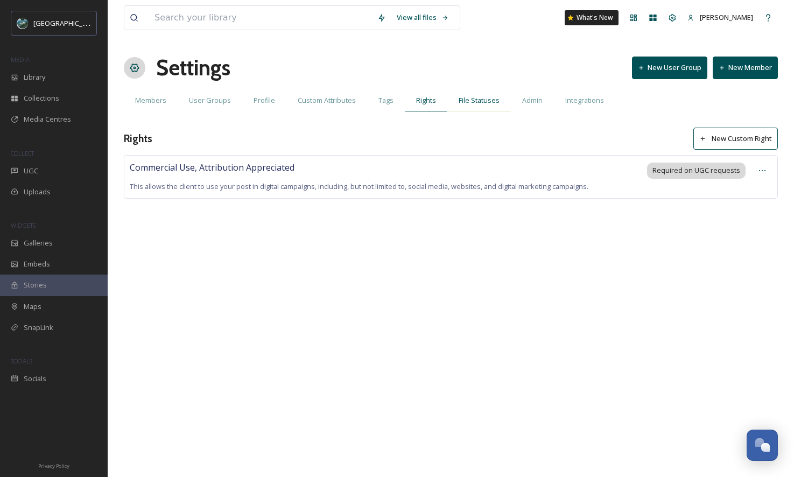
click at [482, 105] on span "File Statuses" at bounding box center [478, 100] width 41 height 10
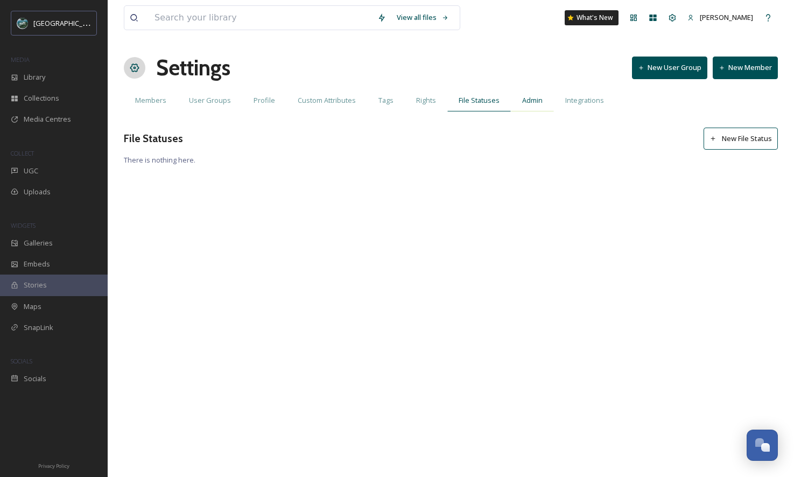
click at [526, 103] on span "Admin" at bounding box center [532, 100] width 20 height 10
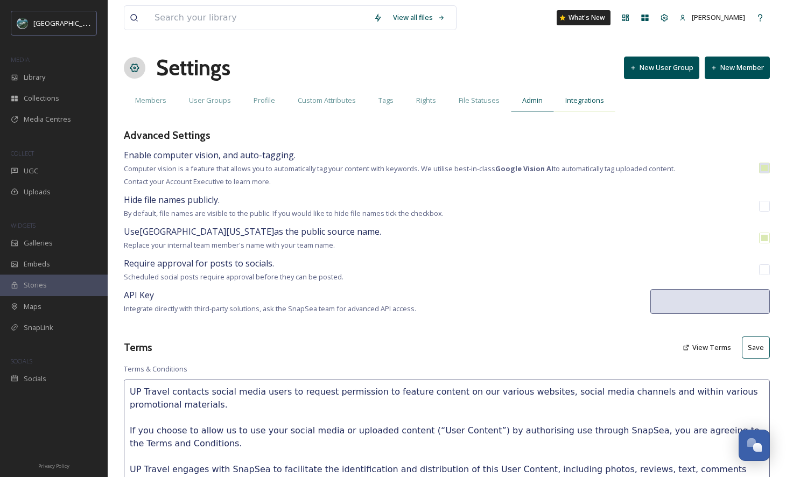
click at [587, 104] on span "Integrations" at bounding box center [584, 100] width 39 height 10
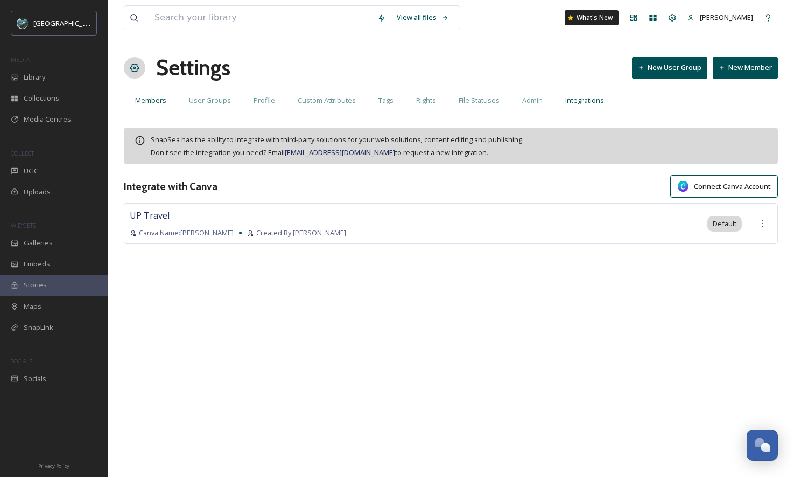
click at [155, 104] on span "Members" at bounding box center [150, 100] width 31 height 10
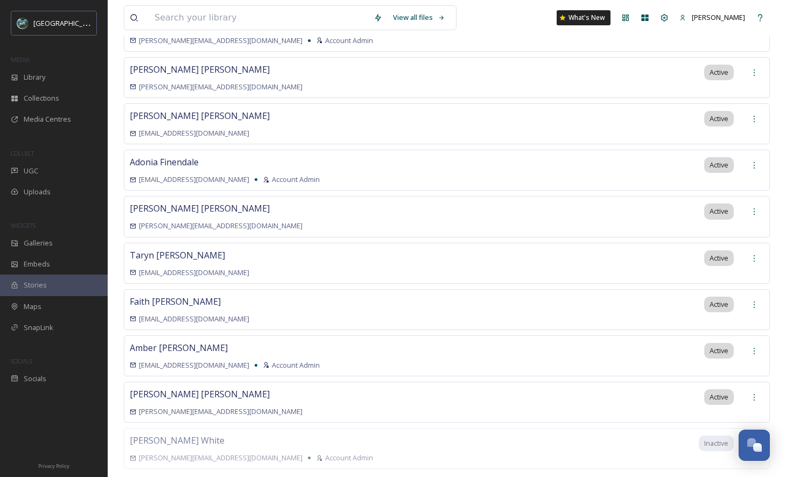
scroll to position [236, 0]
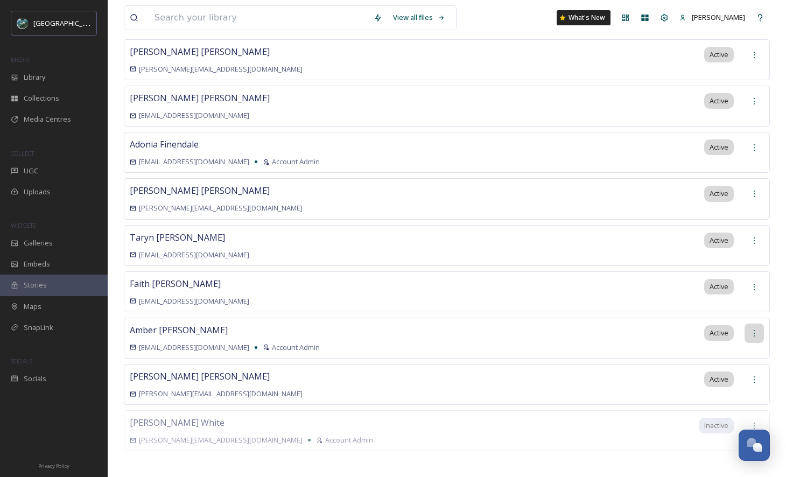
click at [761, 328] on div at bounding box center [753, 332] width 19 height 19
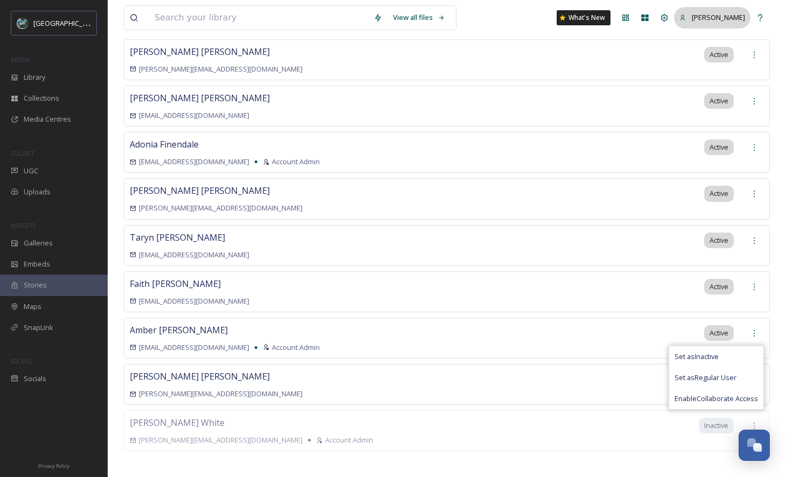
click at [738, 16] on span "[PERSON_NAME]" at bounding box center [717, 17] width 53 height 10
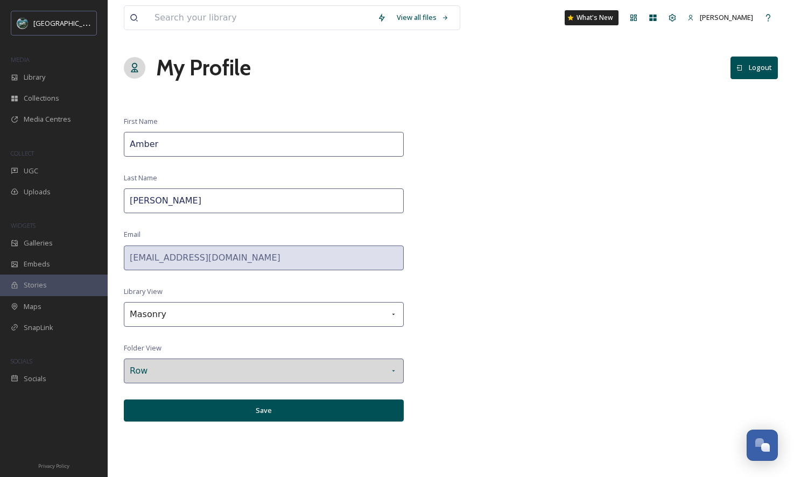
click at [284, 369] on div "Row" at bounding box center [264, 370] width 280 height 25
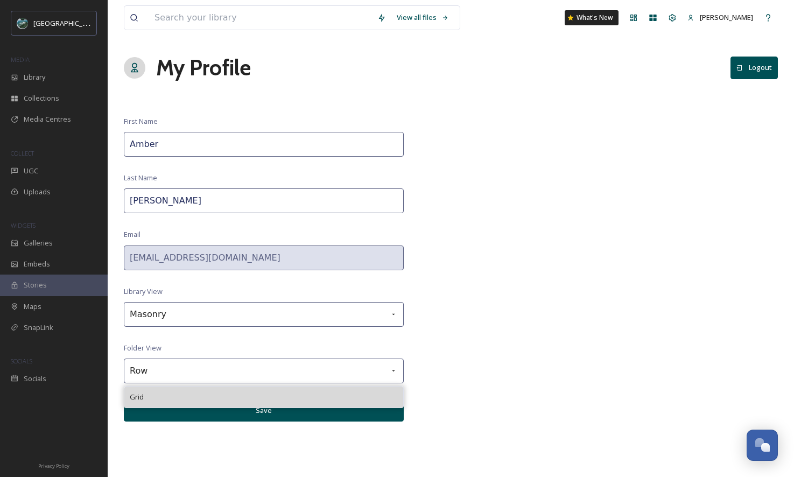
click at [268, 396] on div "Grid" at bounding box center [263, 396] width 279 height 21
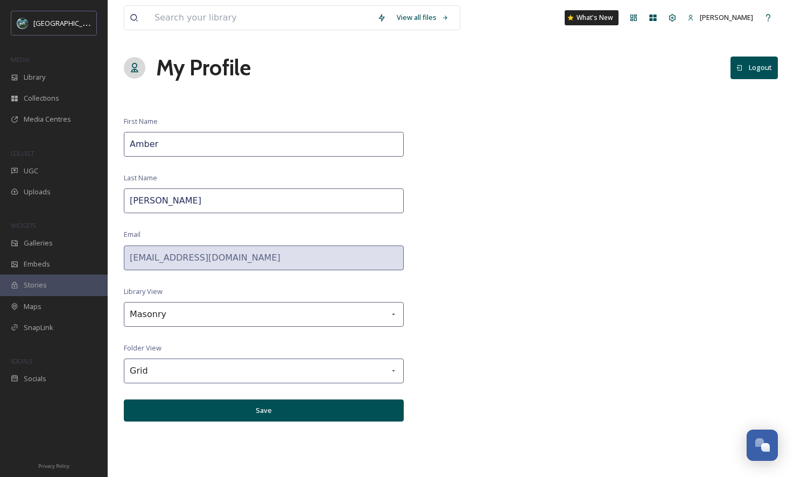
click at [285, 414] on button "Save" at bounding box center [264, 410] width 280 height 22
click at [263, 414] on button "Save" at bounding box center [264, 410] width 280 height 22
click at [66, 77] on div "Library" at bounding box center [54, 77] width 108 height 21
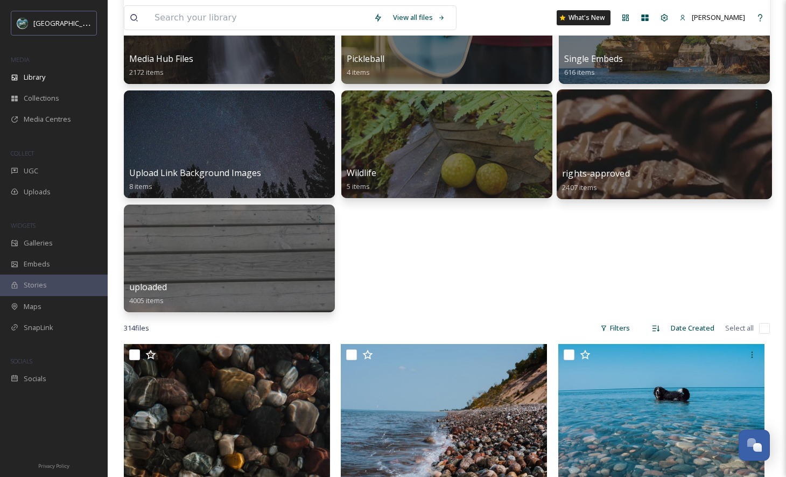
scroll to position [236, 0]
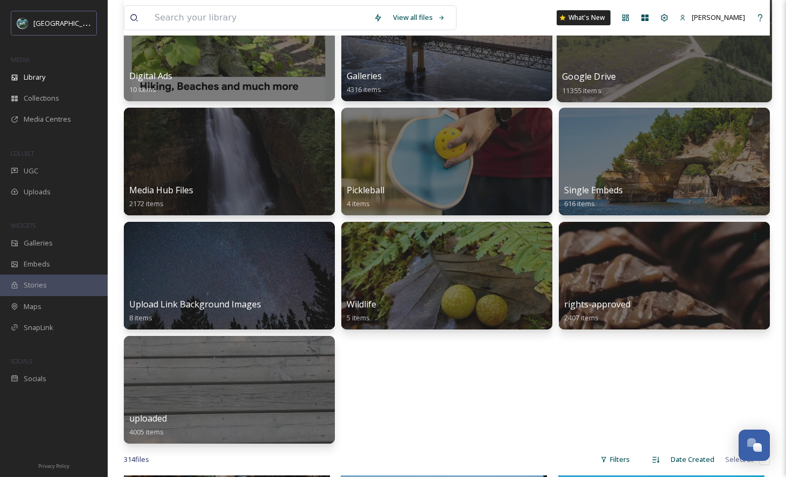
click at [652, 71] on div "Google Drive 11355 items" at bounding box center [664, 83] width 204 height 27
click at [679, 80] on div "Google Drive 11355 items" at bounding box center [664, 83] width 204 height 27
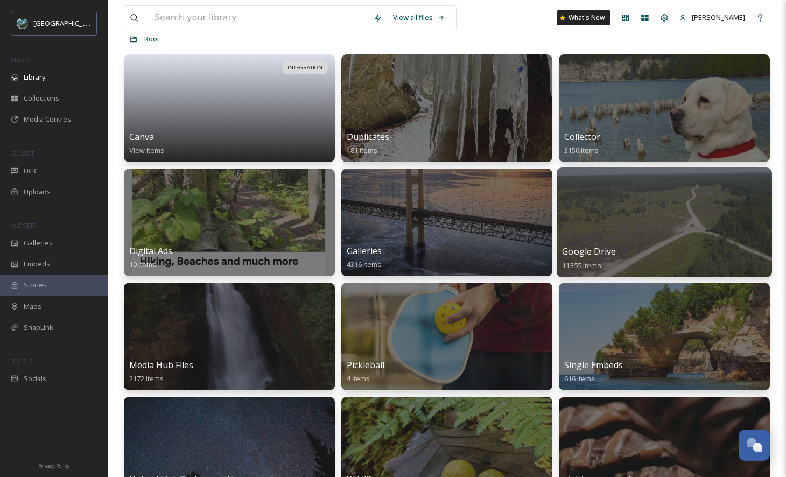
scroll to position [7, 0]
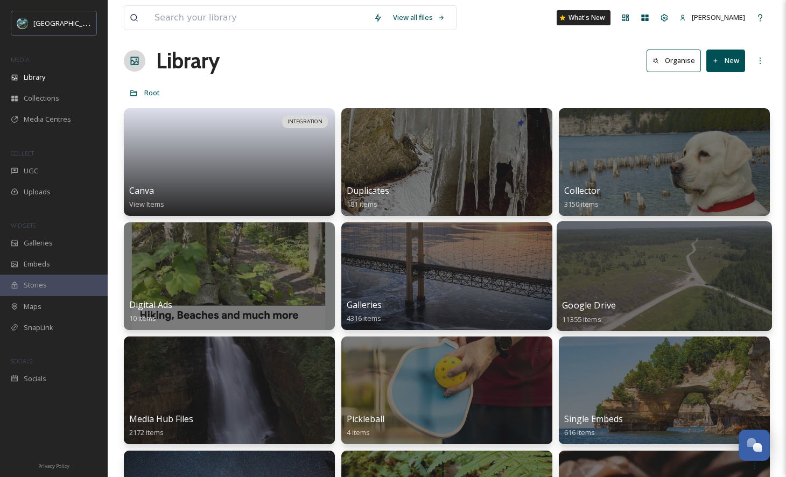
click at [690, 287] on div at bounding box center [663, 276] width 215 height 110
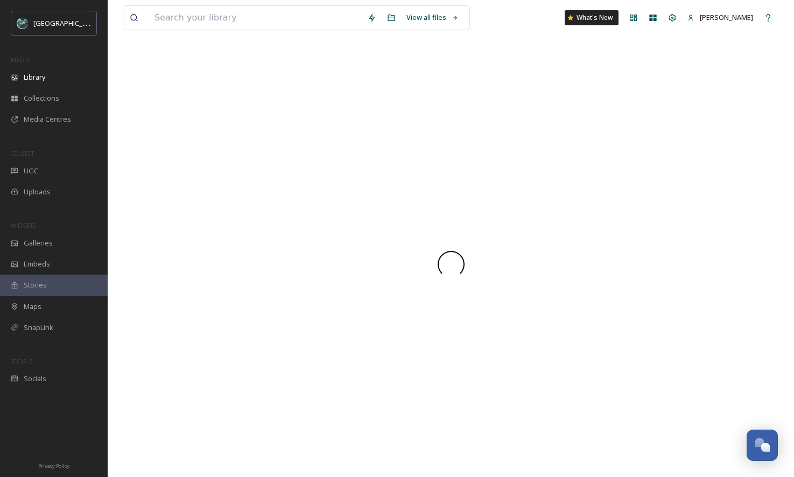
click at [690, 287] on div at bounding box center [451, 264] width 654 height 425
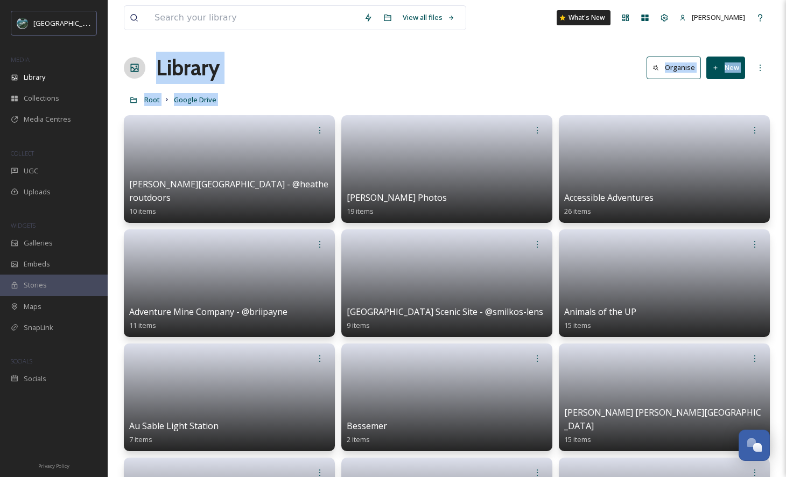
click at [539, 106] on div "Root Google Drive" at bounding box center [447, 99] width 646 height 20
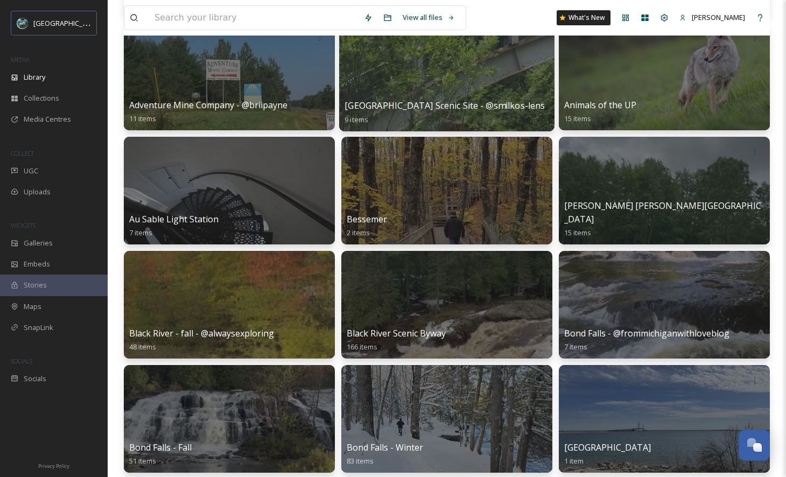
scroll to position [340, 0]
